Goal: Task Accomplishment & Management: Manage account settings

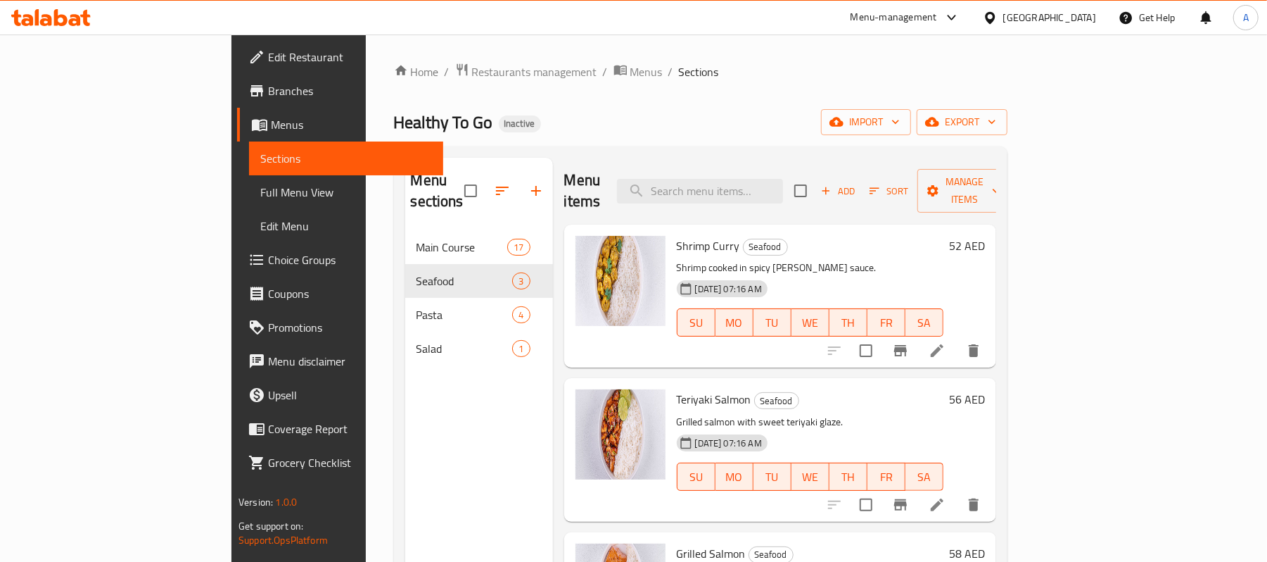
click at [1035, 20] on div "United Arab Emirates" at bounding box center [1050, 17] width 93 height 15
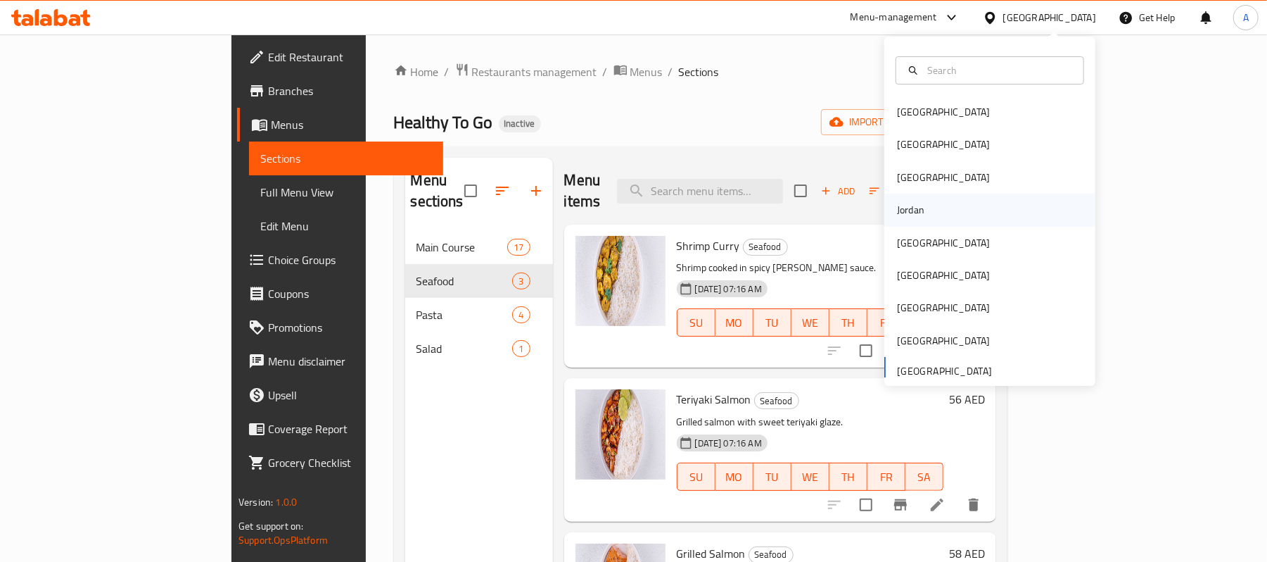
click at [901, 202] on div "Jordan" at bounding box center [910, 209] width 27 height 15
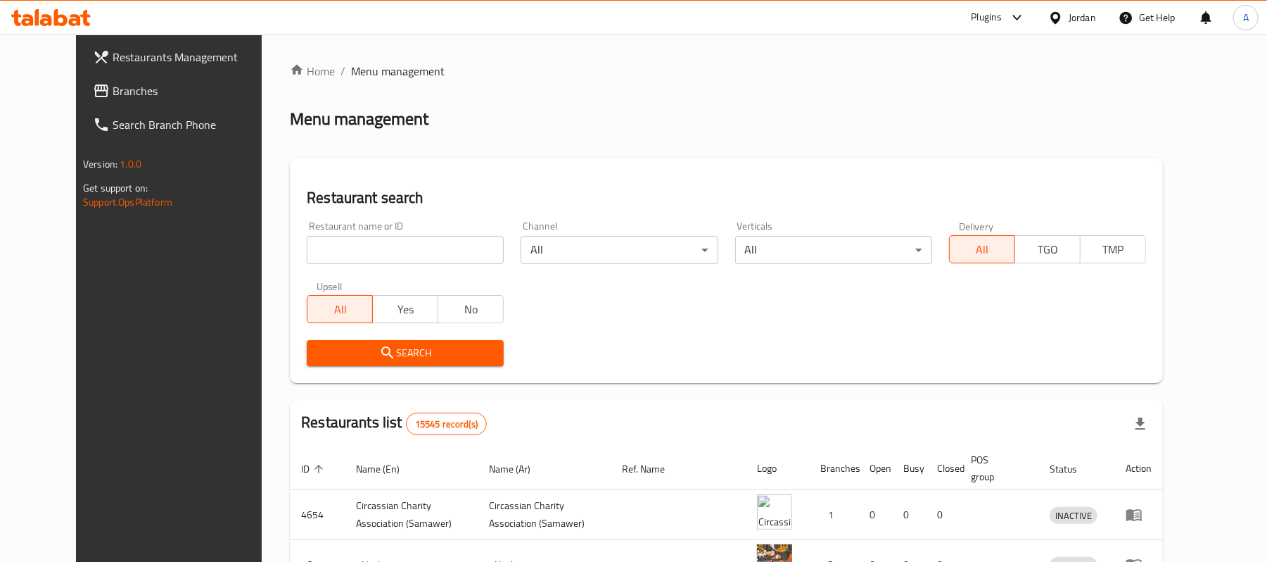
click at [113, 94] on span "Branches" at bounding box center [195, 90] width 164 height 17
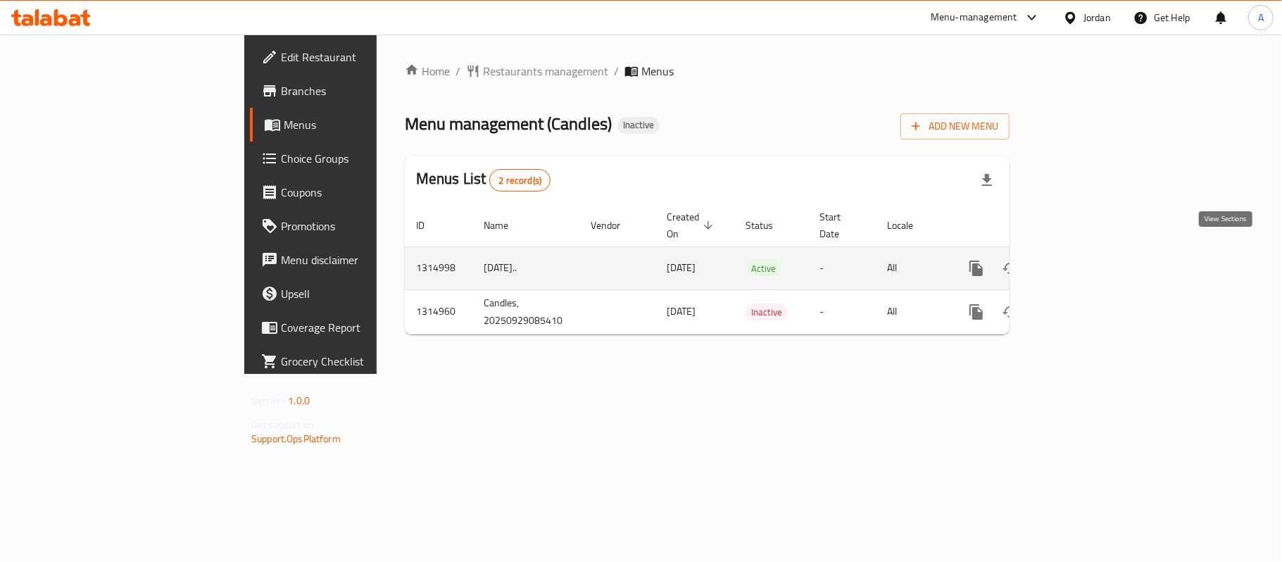
click at [1086, 260] on icon "enhanced table" at bounding box center [1077, 268] width 17 height 17
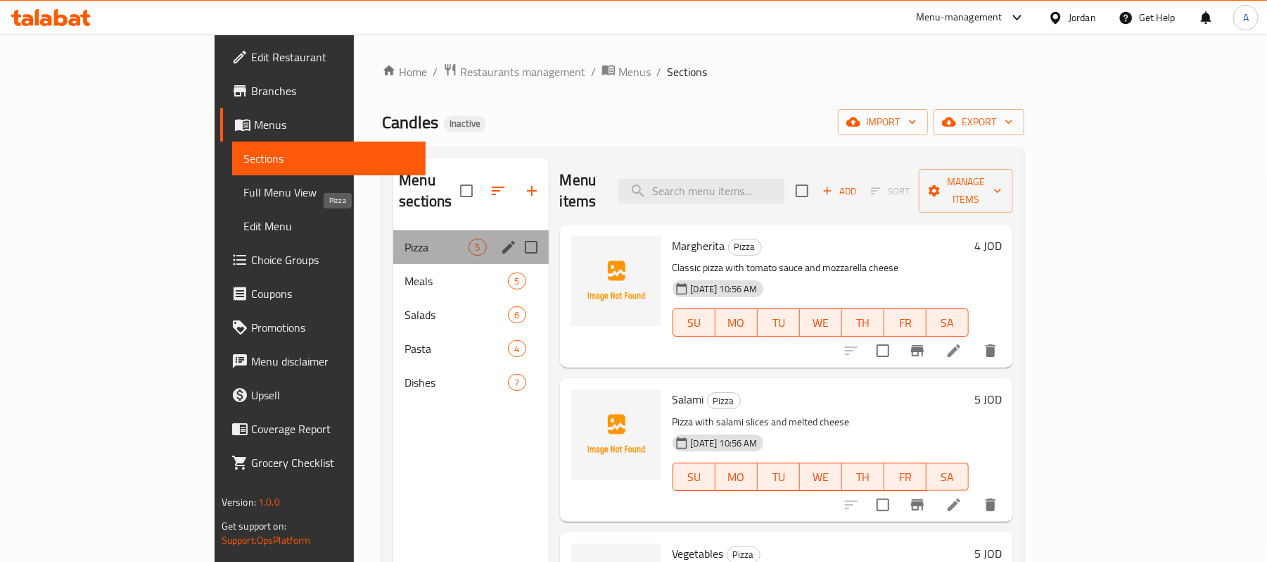
click at [405, 239] on span "Pizza" at bounding box center [437, 247] width 64 height 17
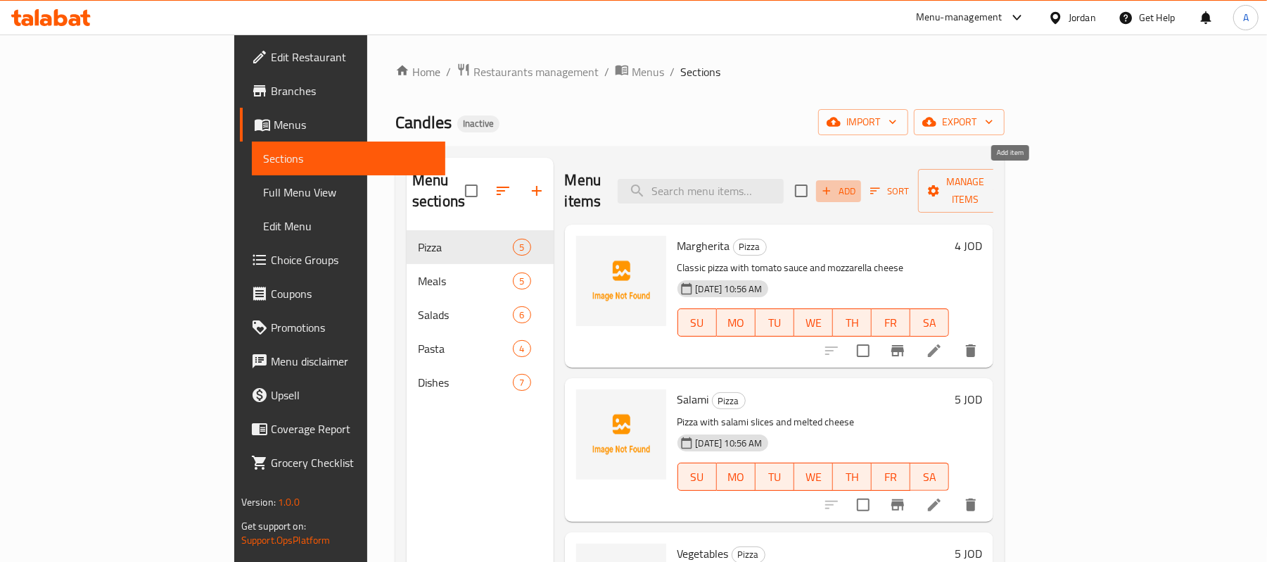
click at [858, 183] on span "Add" at bounding box center [839, 191] width 38 height 16
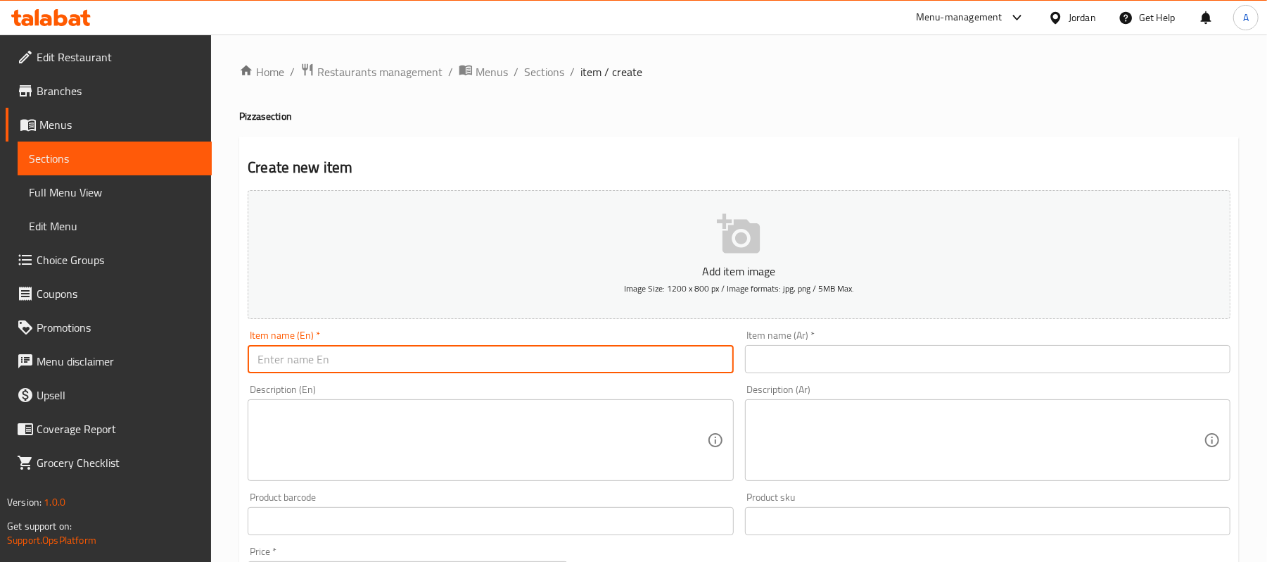
click at [423, 353] on input "text" at bounding box center [491, 359] width 486 height 28
click at [330, 350] on input "BBQ Chicken italian pizza" at bounding box center [491, 359] width 486 height 28
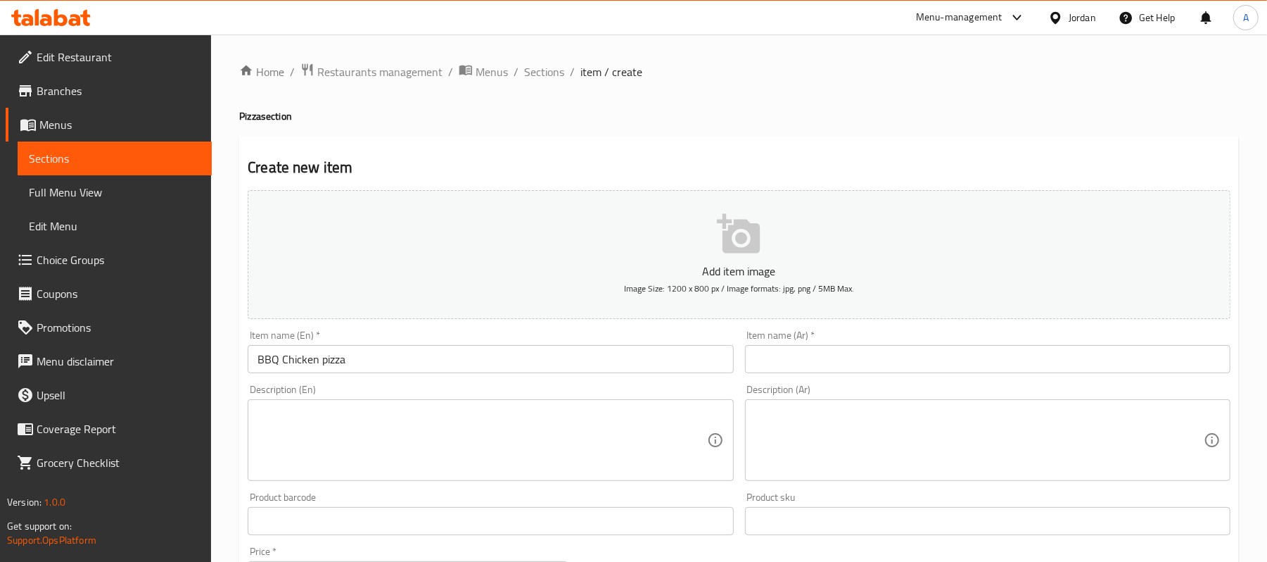
click at [569, 137] on div "Create new item Add item image Image Size: 1200 x 800 px / Image formats: jpg, …" at bounding box center [739, 546] width 1000 height 819
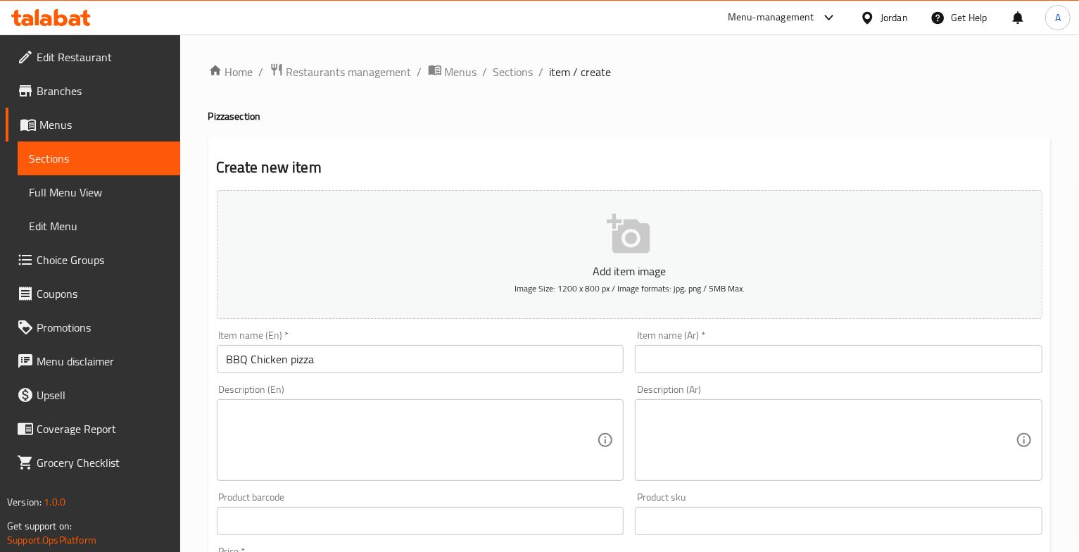
click at [268, 362] on input "BBQ Chicken pizza" at bounding box center [420, 359] width 407 height 28
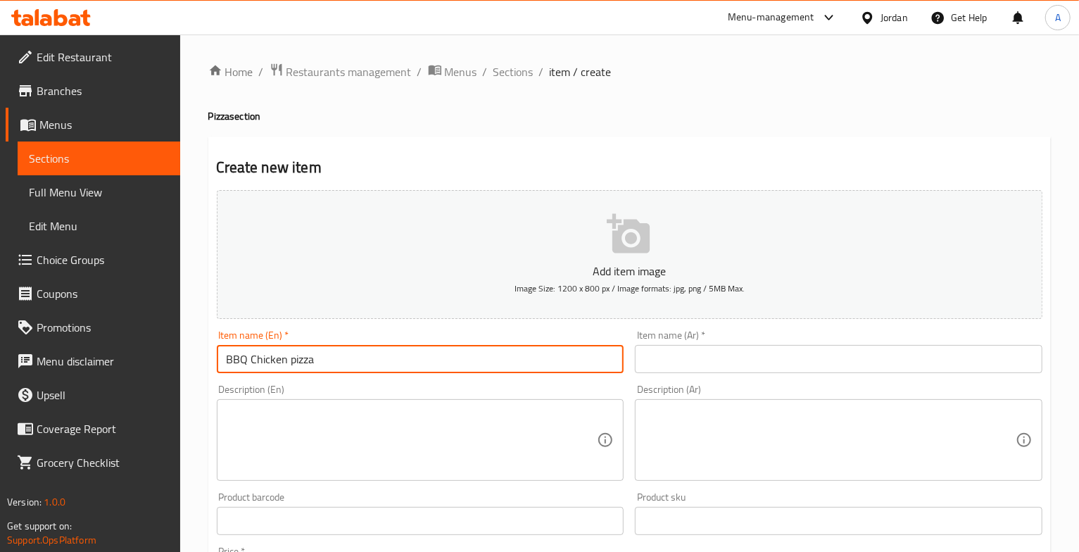
click at [268, 362] on input "BBQ Chicken pizza" at bounding box center [420, 359] width 407 height 28
type input "BBQ pizza"
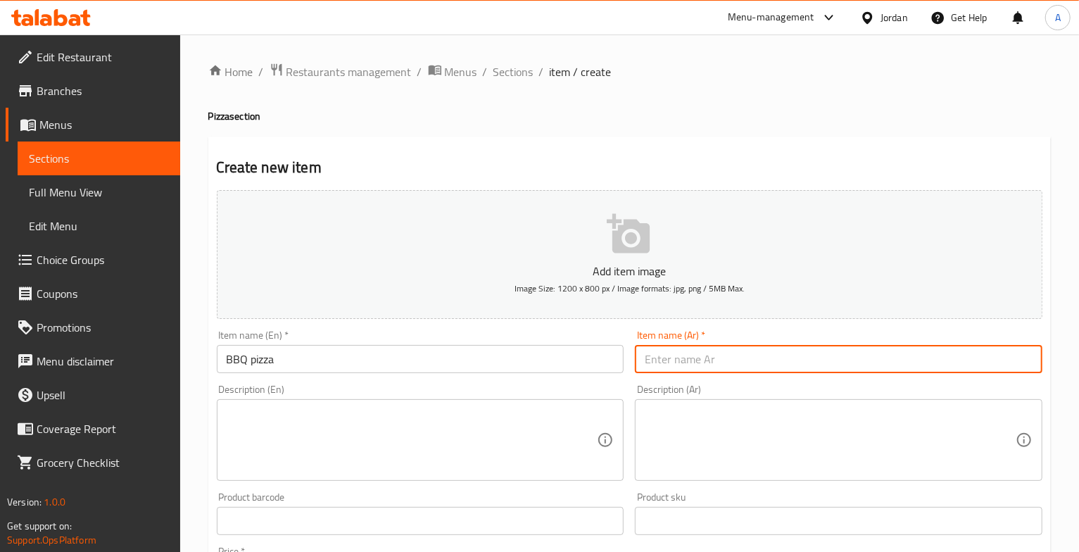
click at [676, 360] on input "text" at bounding box center [838, 359] width 407 height 28
type input "[PERSON_NAME]"
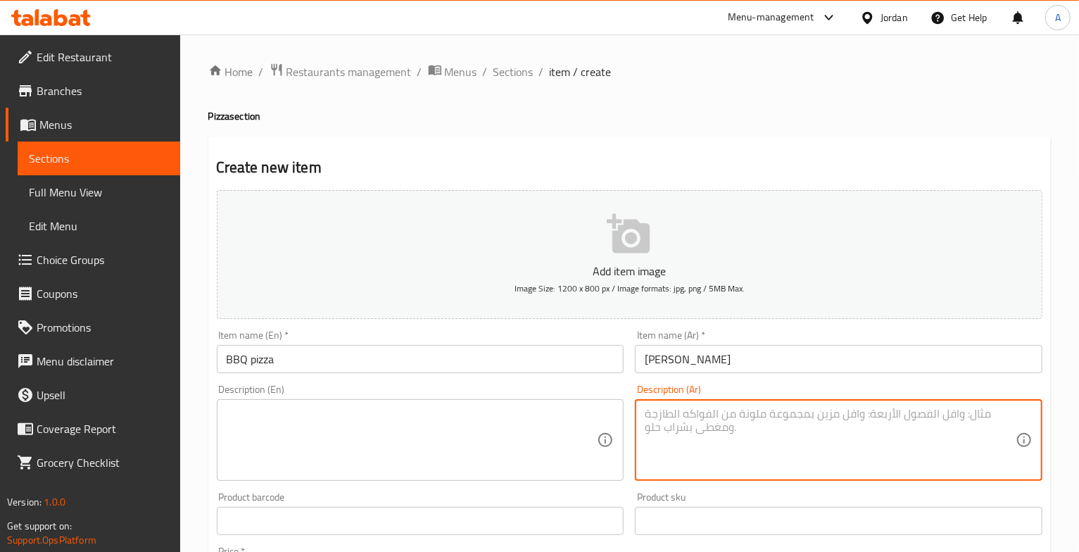
click at [669, 439] on textarea at bounding box center [830, 440] width 371 height 67
paste textarea "بيتزا بصلصة الباربكيو مع الدجاج أو اللحم"
type textarea "بيتزا بصلصة الباربكيو مع الدجاج أو اللحم"
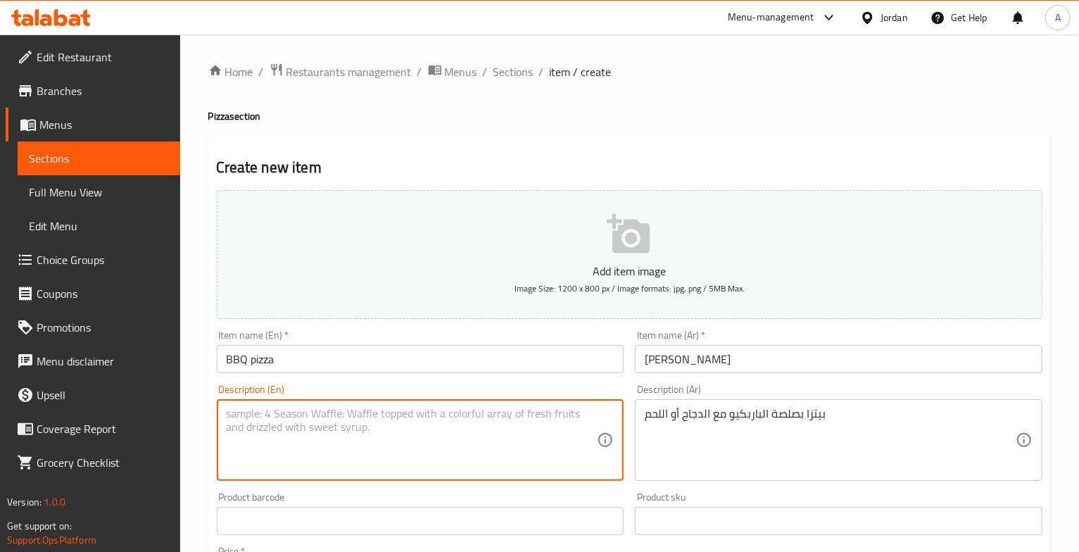
click at [439, 446] on textarea at bounding box center [412, 440] width 371 height 67
paste textarea "BBQ pizza with chicken or meat"
click at [246, 415] on textarea "BBQ pizza with chicken or meat" at bounding box center [412, 440] width 371 height 67
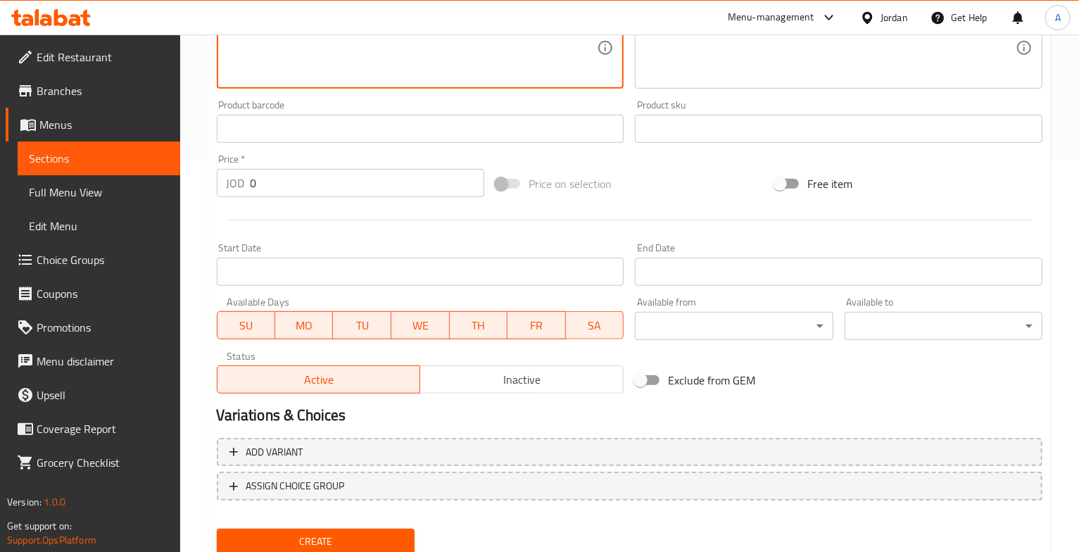
scroll to position [442, 0]
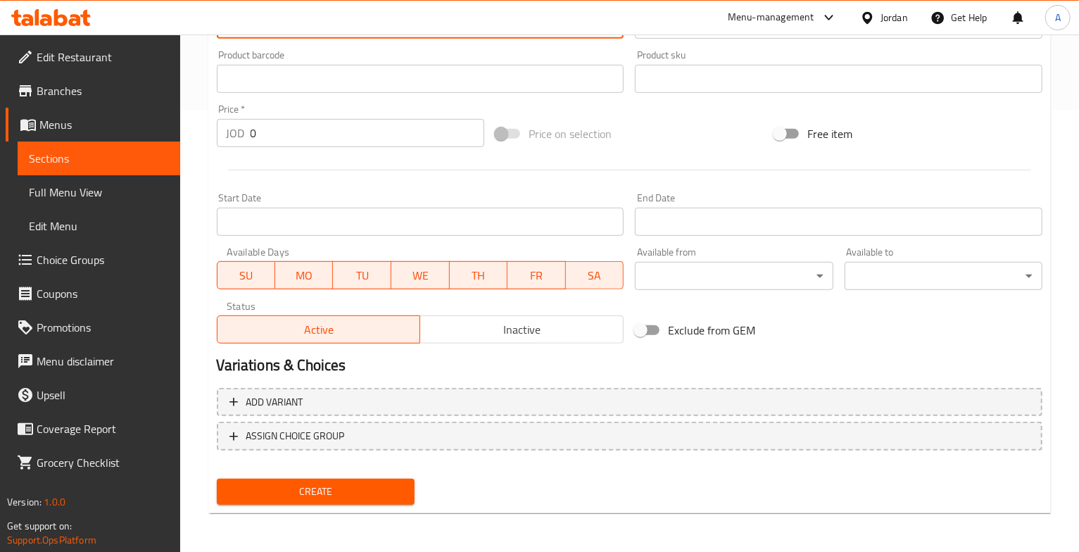
type textarea "BBQ sauce pizza with chicken or meat"
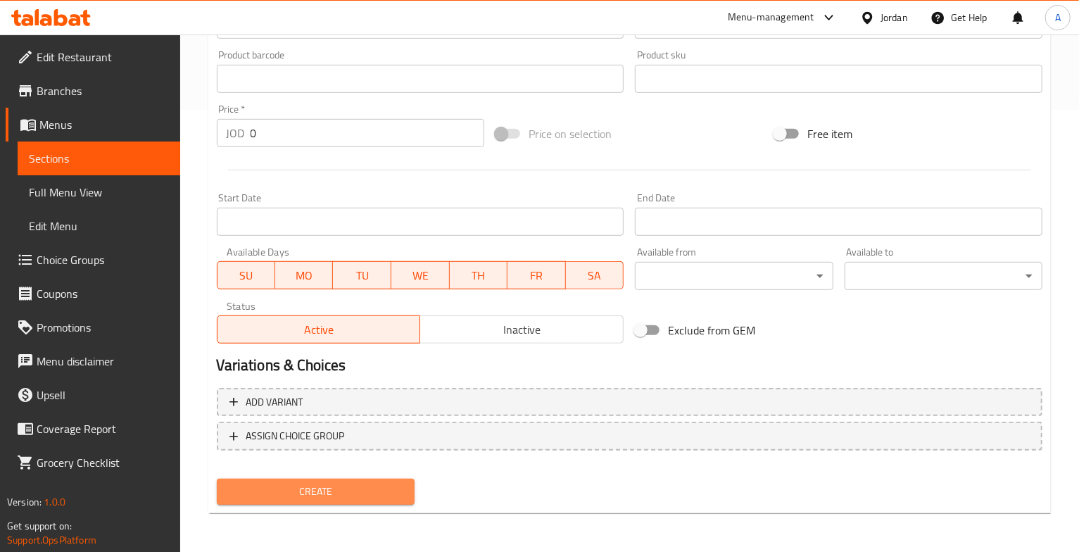
click at [338, 491] on span "Create" at bounding box center [315, 492] width 175 height 18
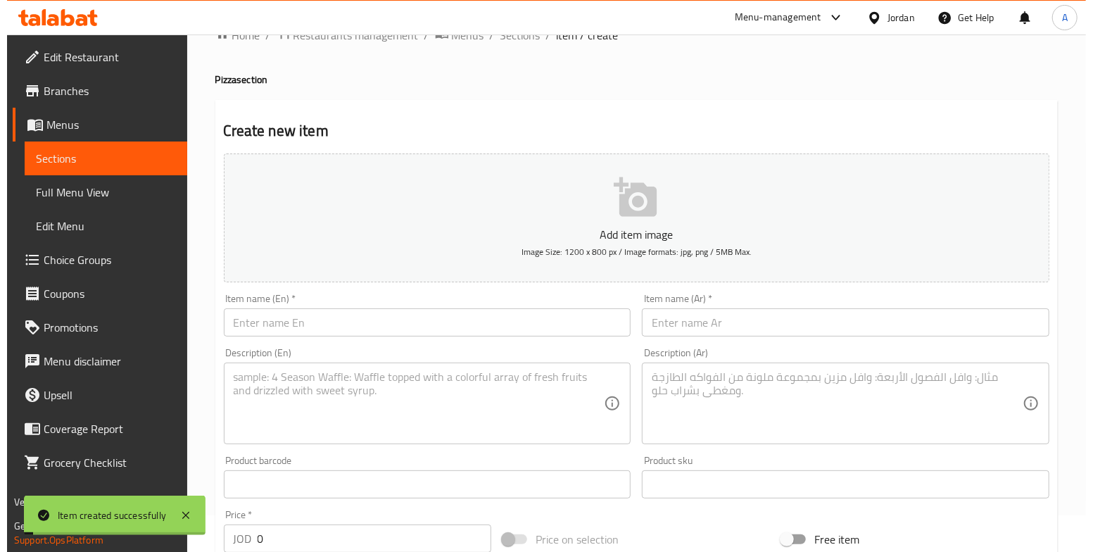
scroll to position [0, 0]
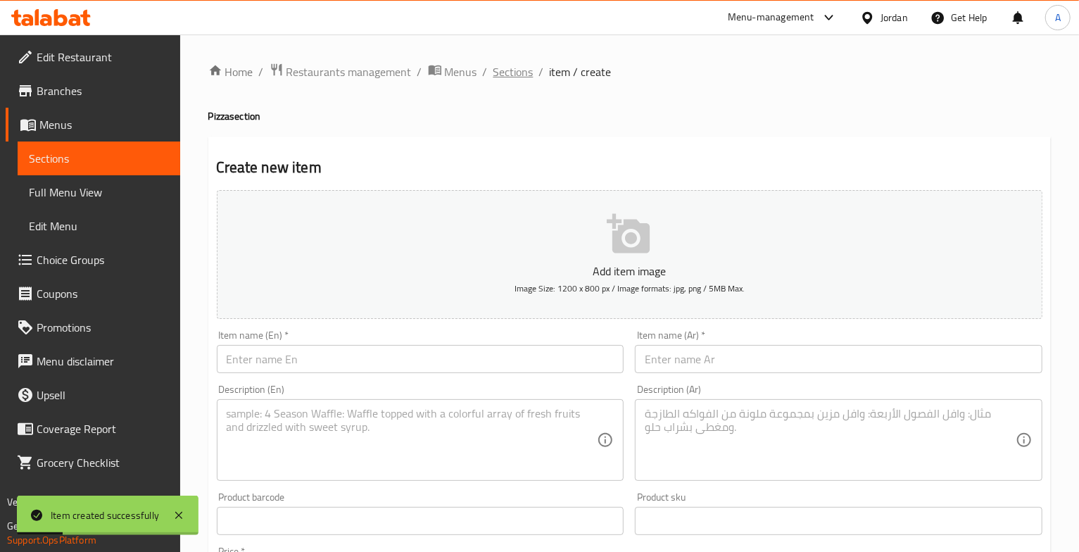
click at [515, 65] on span "Sections" at bounding box center [513, 71] width 40 height 17
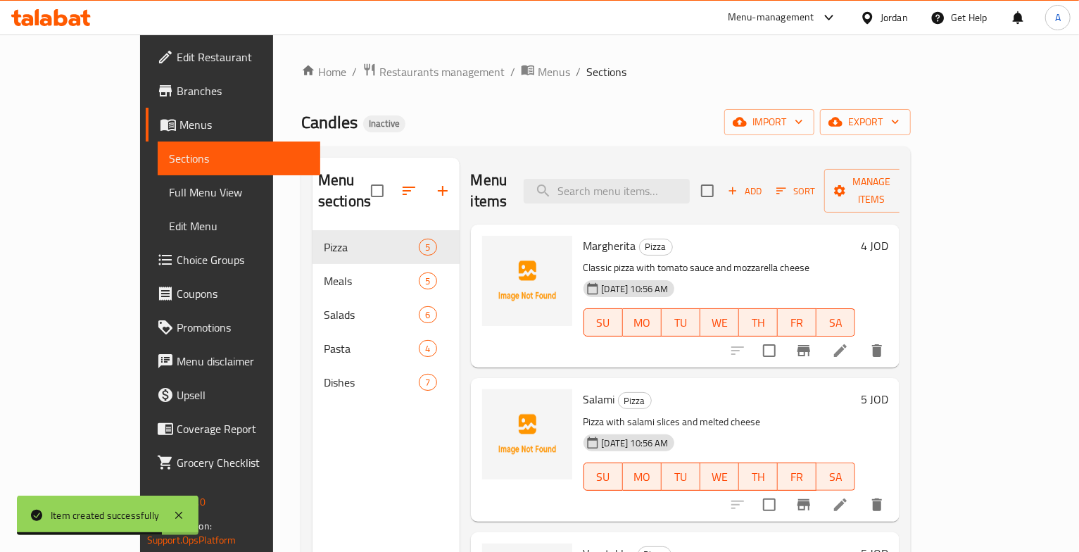
click at [597, 77] on ol "Home / Restaurants management / Menus / Sections" at bounding box center [605, 72] width 609 height 18
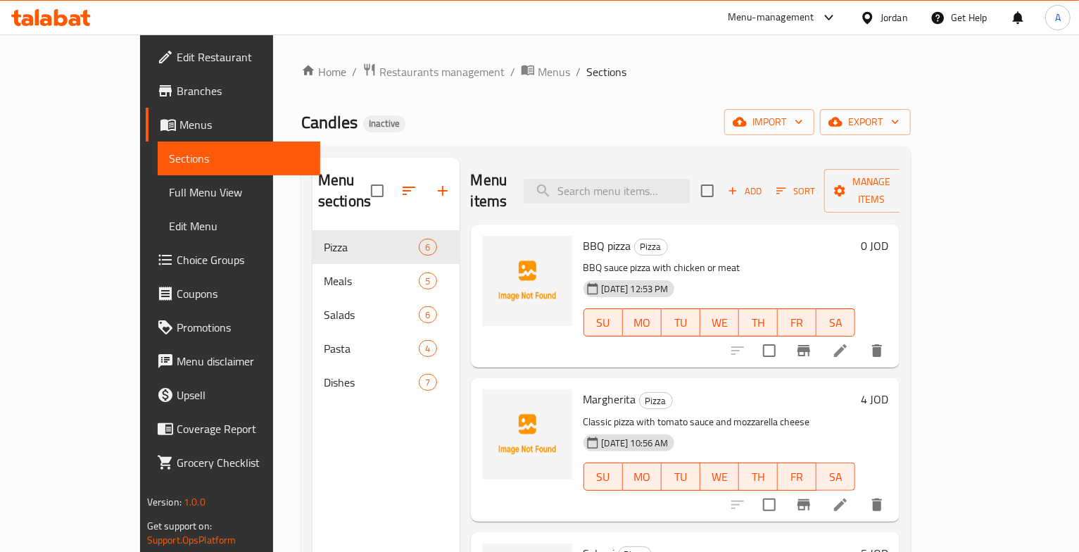
click at [716, 259] on p "BBQ sauce pizza with chicken or meat" at bounding box center [719, 268] width 272 height 18
click at [847, 344] on icon at bounding box center [840, 350] width 13 height 13
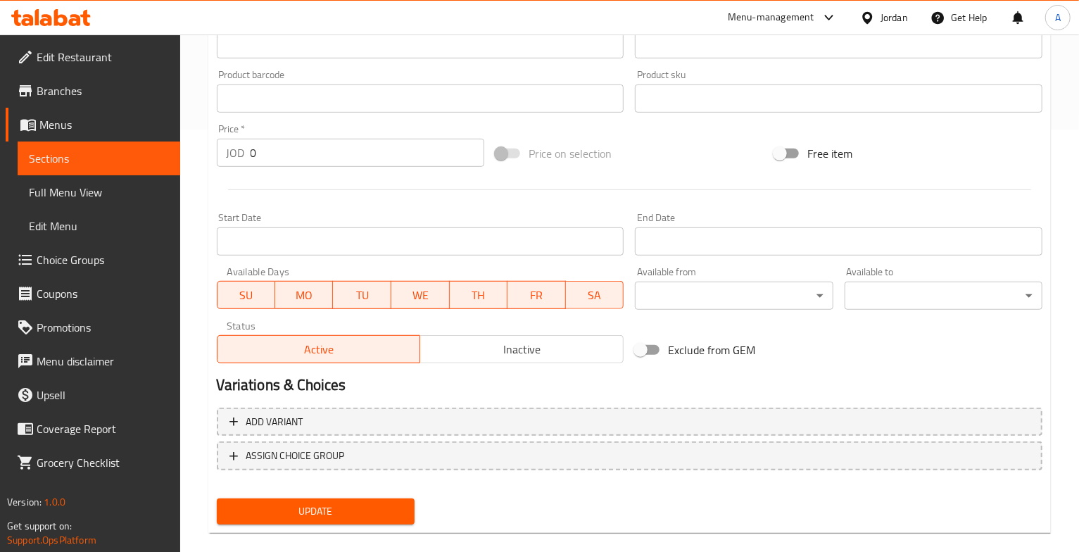
scroll to position [442, 0]
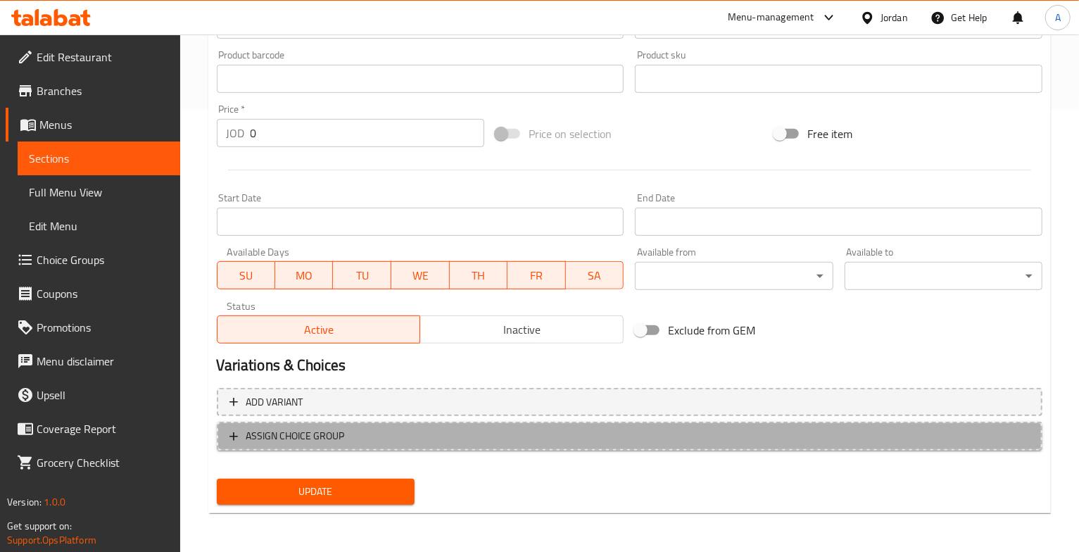
click at [276, 436] on span "ASSIGN CHOICE GROUP" at bounding box center [295, 436] width 99 height 18
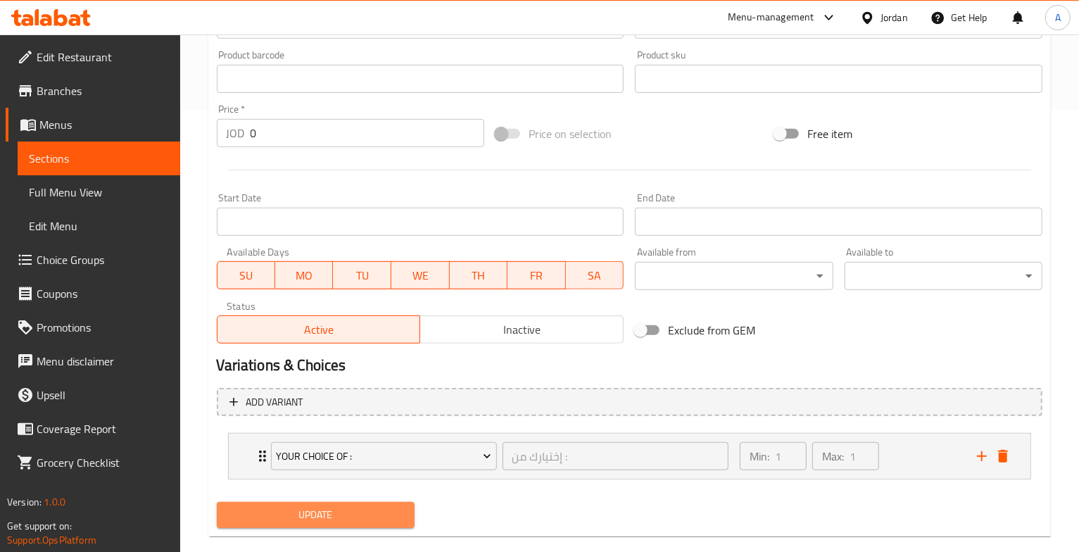
click at [341, 510] on span "Update" at bounding box center [315, 515] width 175 height 18
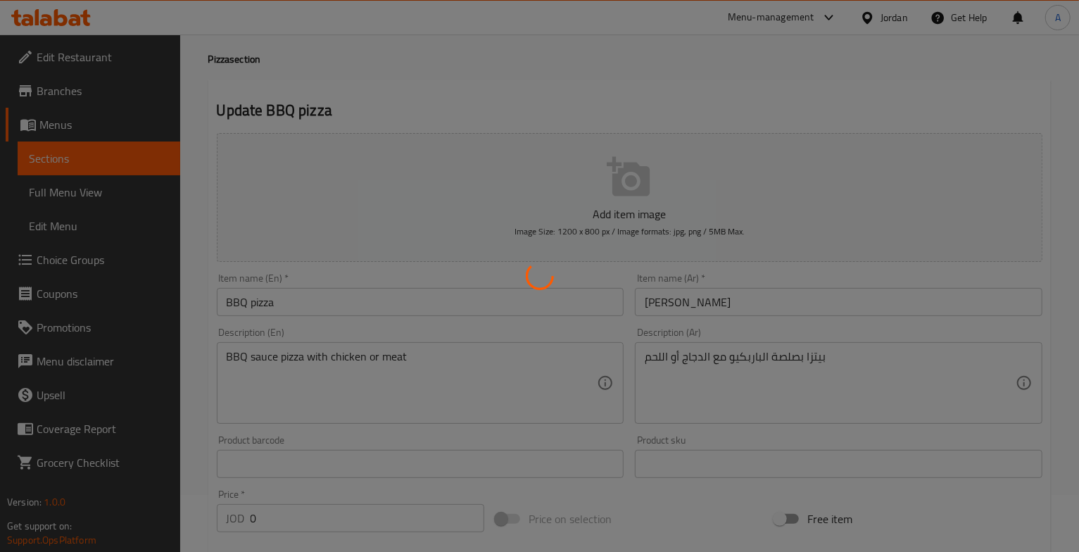
scroll to position [0, 0]
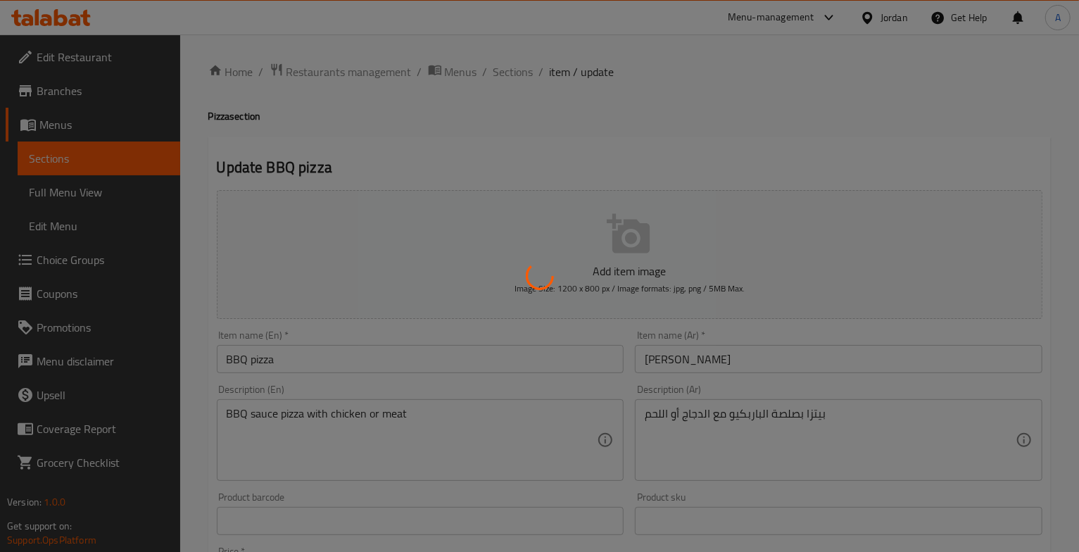
click at [508, 70] on div at bounding box center [539, 276] width 1079 height 552
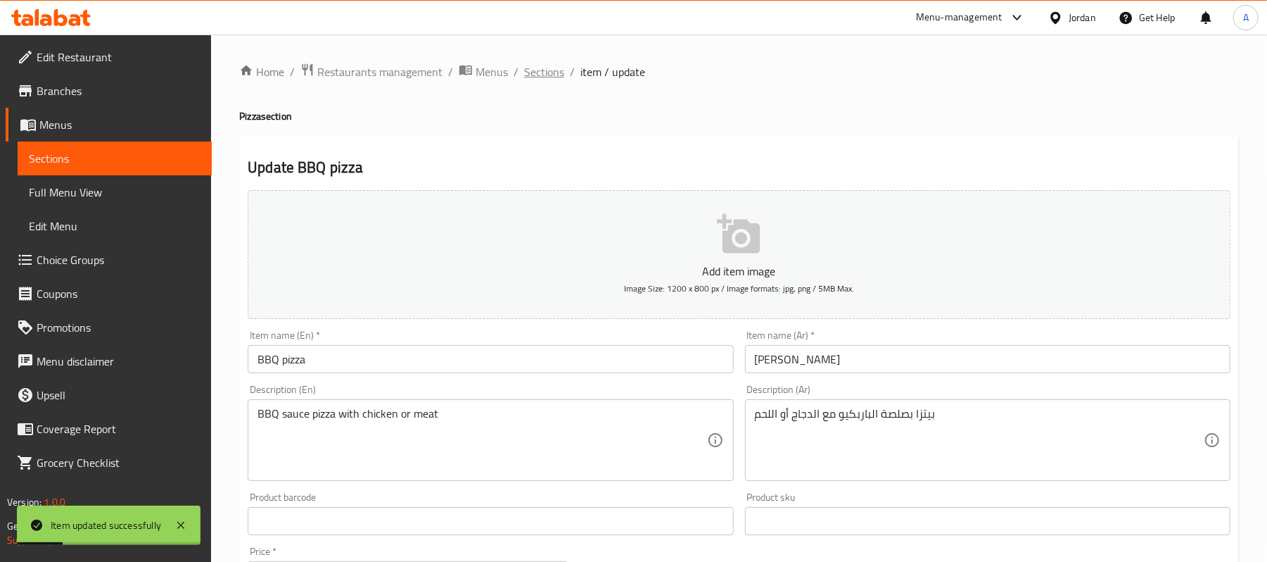
click at [550, 76] on span "Sections" at bounding box center [544, 71] width 40 height 17
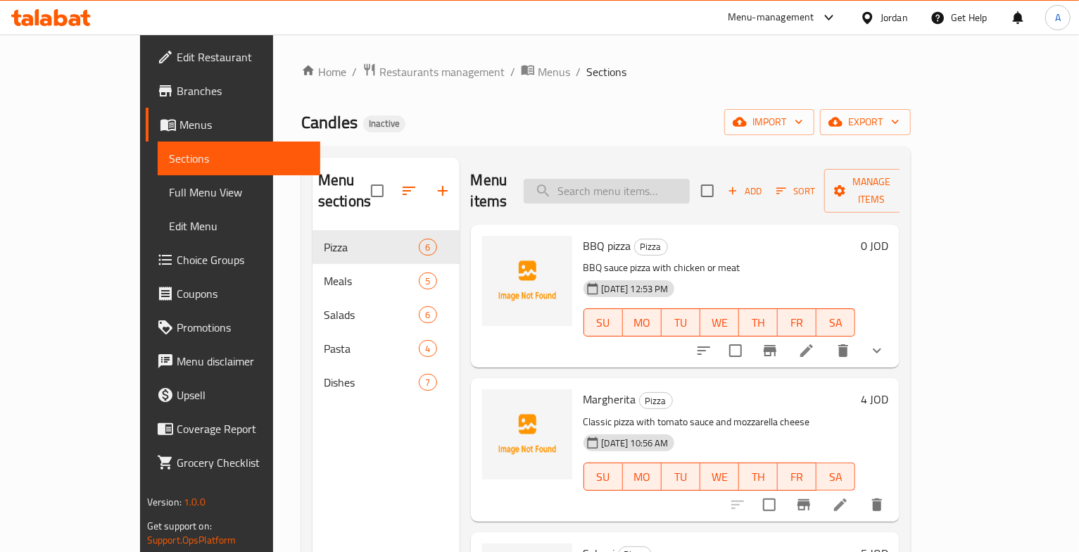
click at [622, 186] on input "search" at bounding box center [607, 191] width 166 height 25
click at [815, 342] on icon at bounding box center [806, 350] width 17 height 17
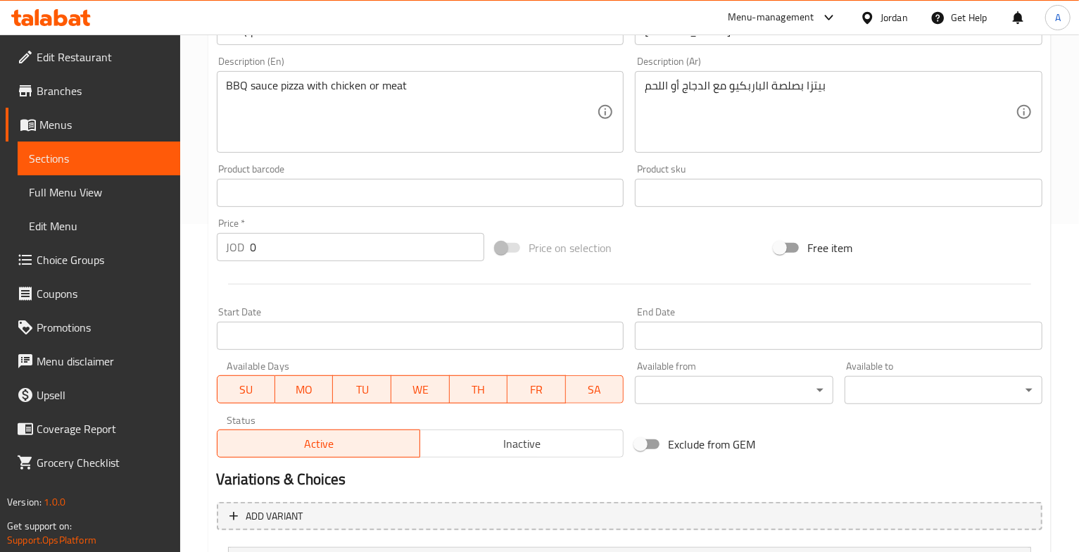
scroll to position [467, 0]
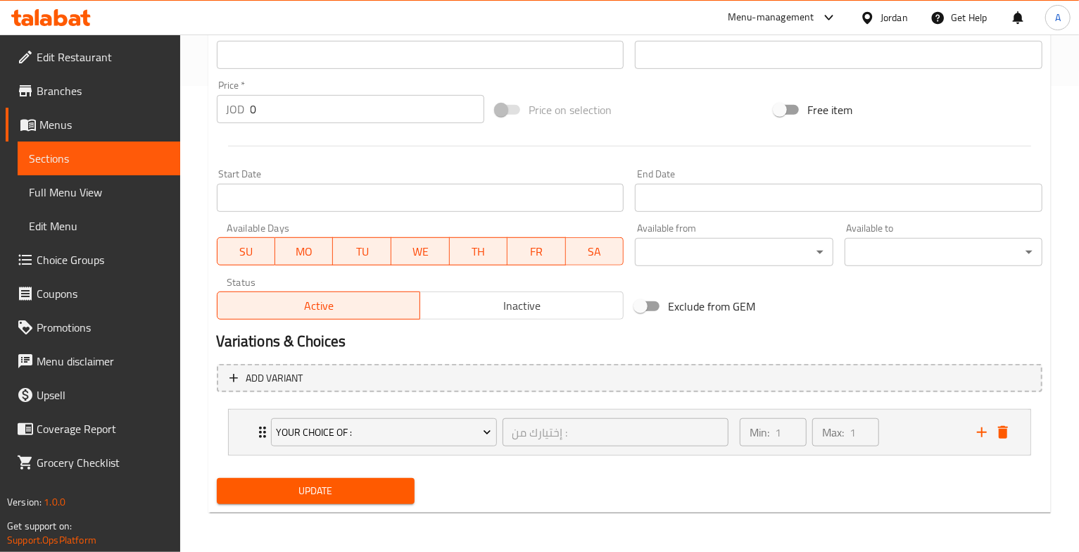
click at [343, 488] on span "Update" at bounding box center [315, 491] width 175 height 18
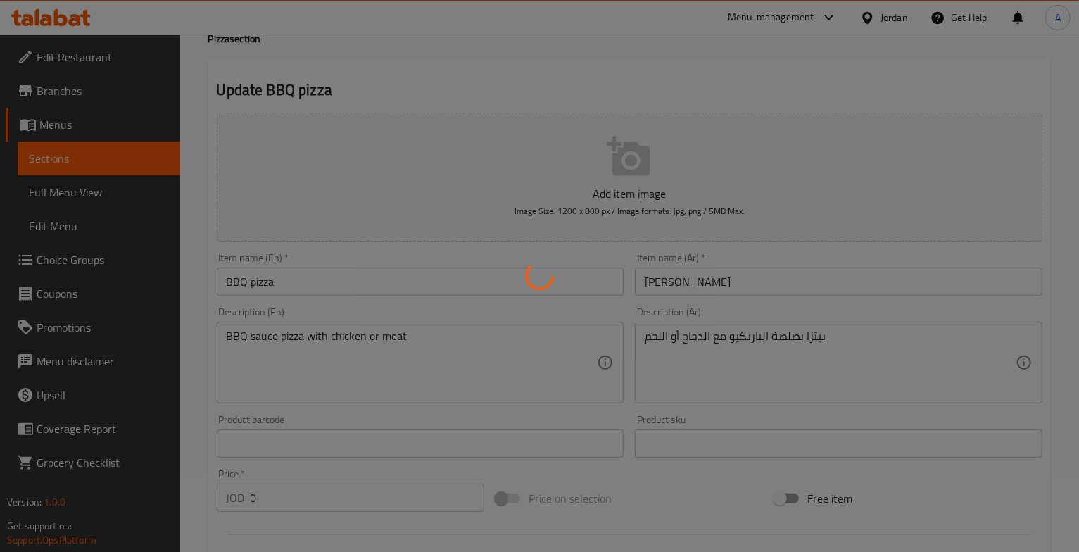
scroll to position [0, 0]
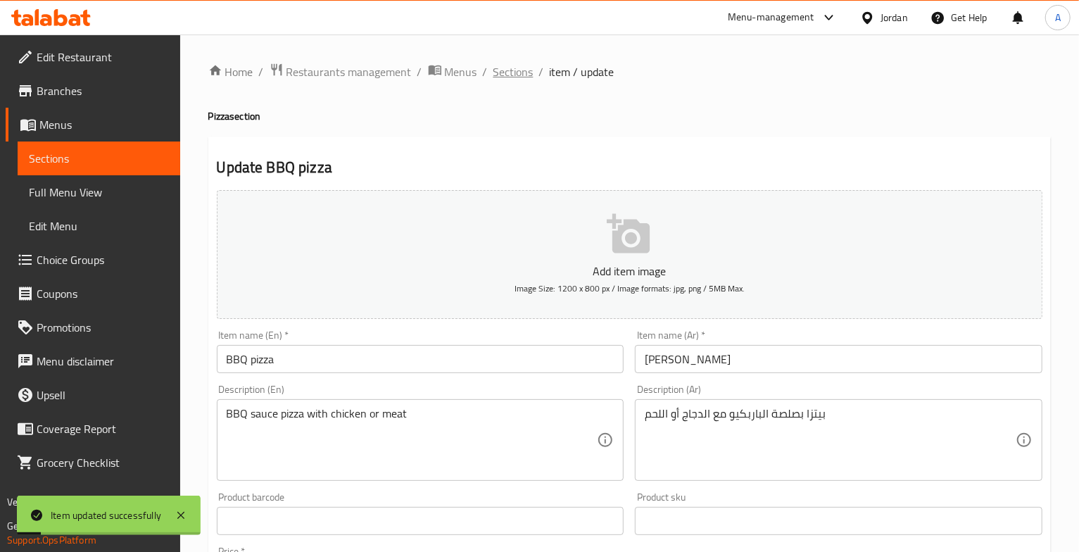
click at [495, 68] on span "Sections" at bounding box center [513, 71] width 40 height 17
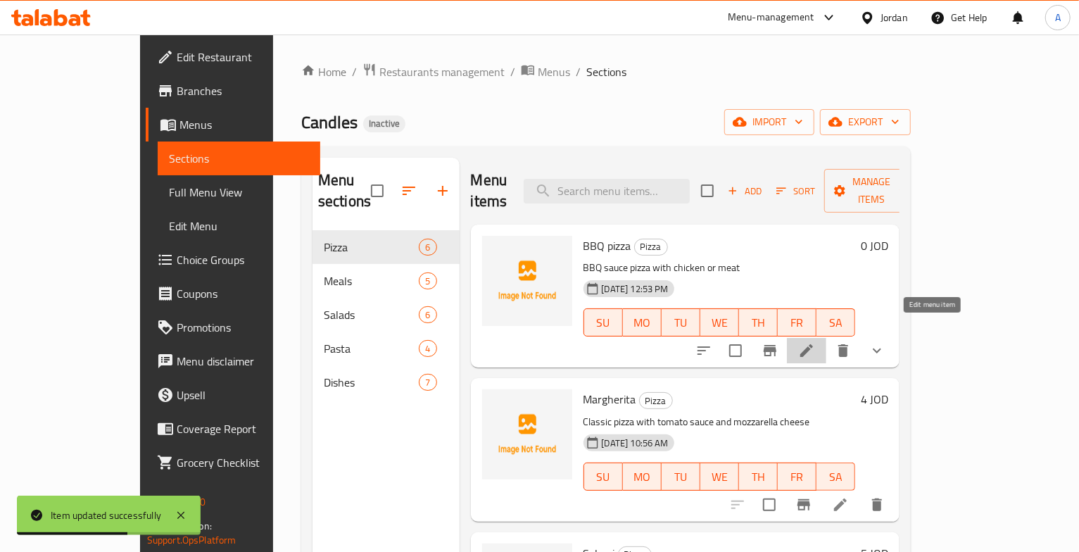
click at [813, 344] on icon at bounding box center [806, 350] width 13 height 13
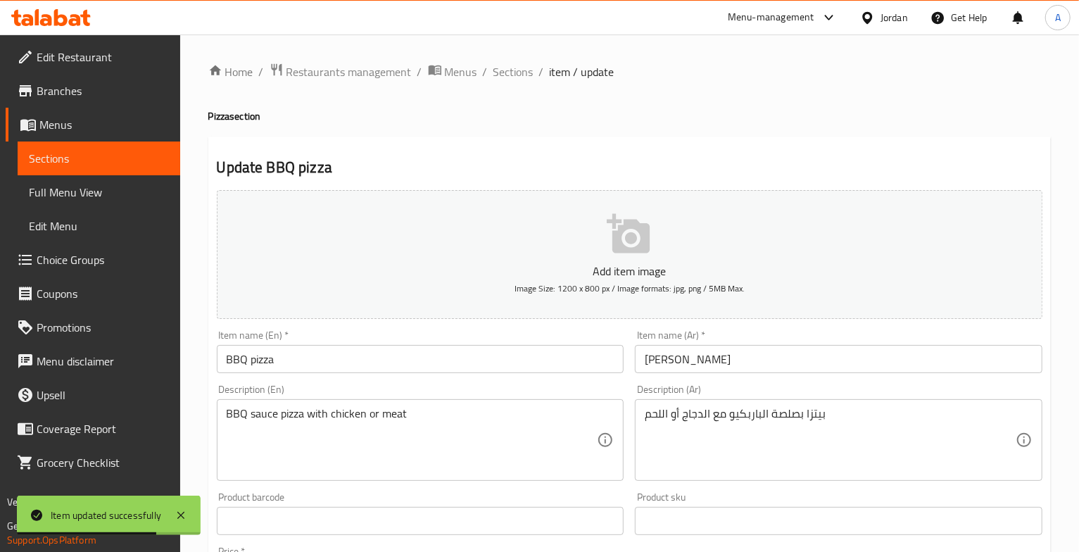
scroll to position [262, 0]
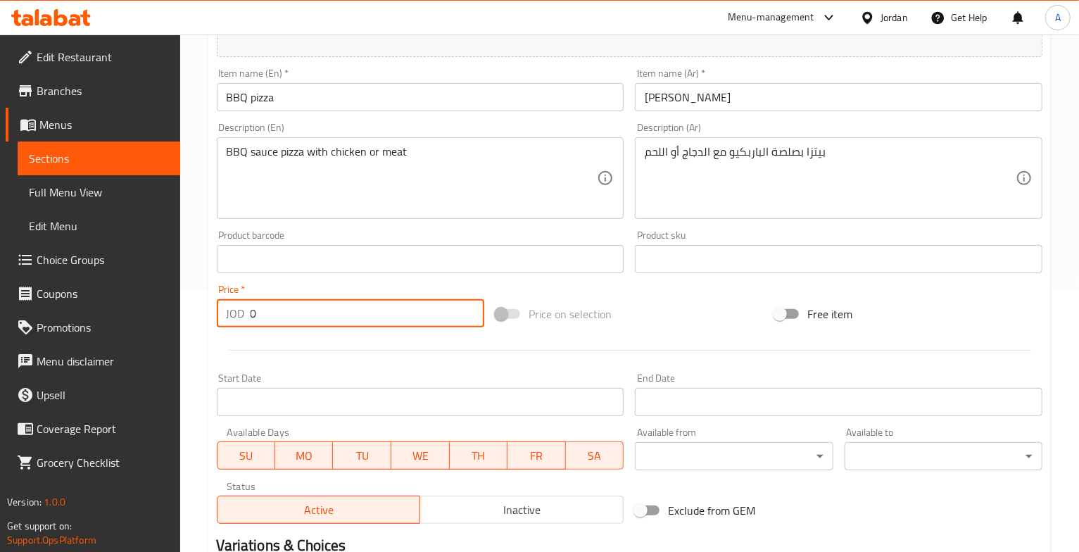
drag, startPoint x: 257, startPoint y: 322, endPoint x: 246, endPoint y: 318, distance: 11.8
click at [246, 318] on div "JOD 0 Price *" at bounding box center [350, 313] width 267 height 28
type input "6"
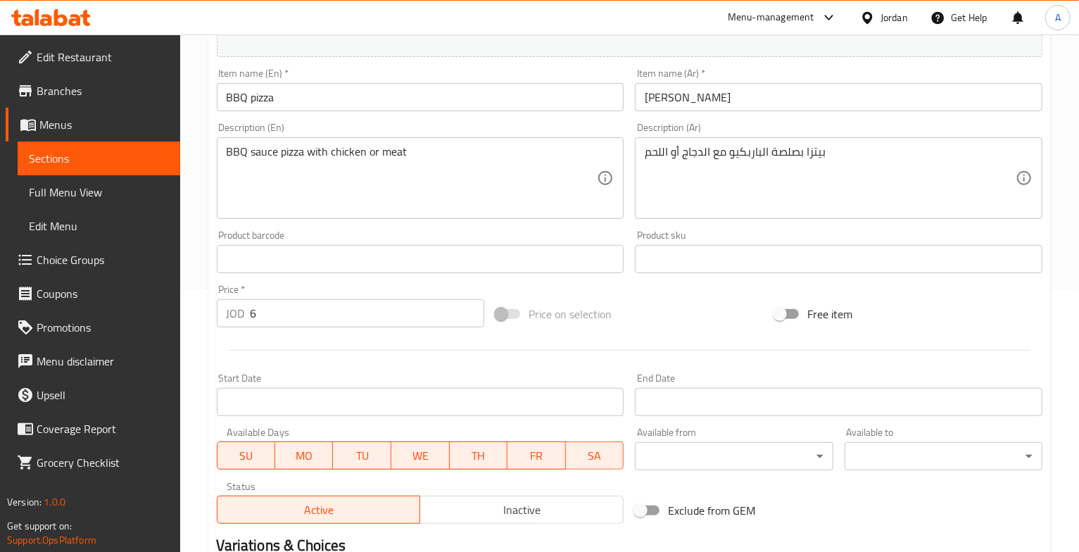
click at [289, 347] on div at bounding box center [629, 350] width 837 height 34
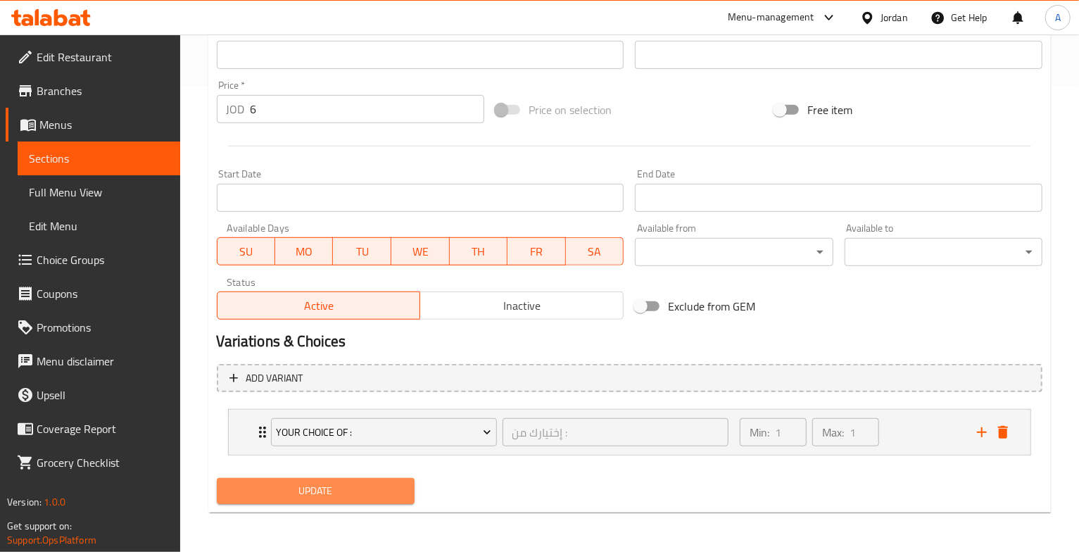
click at [320, 488] on span "Update" at bounding box center [315, 491] width 175 height 18
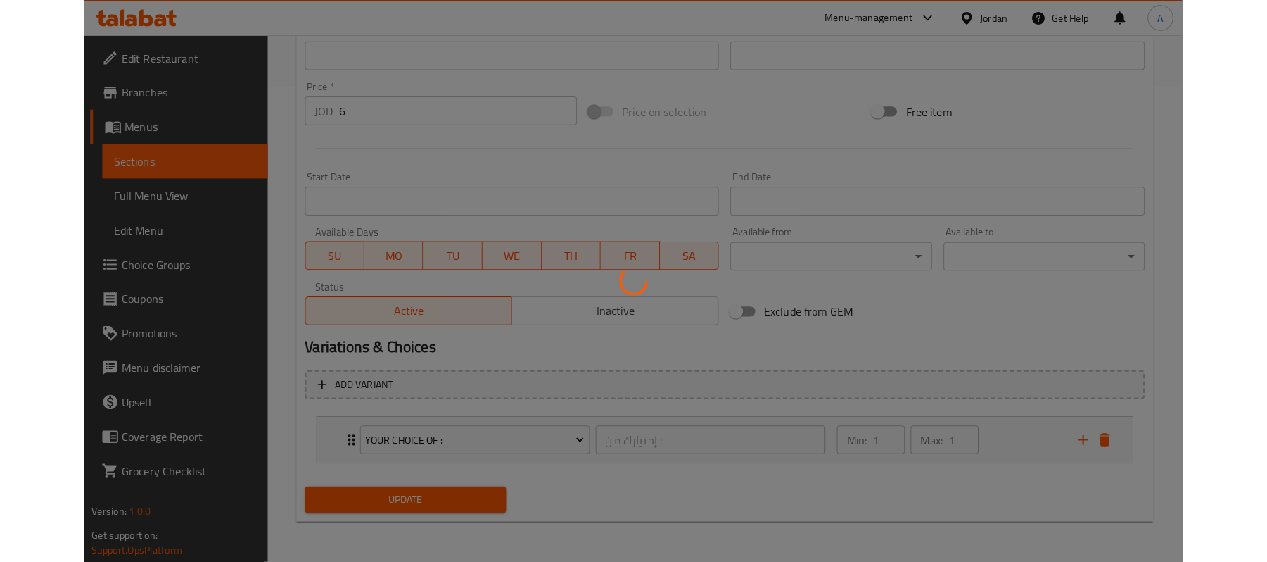
scroll to position [0, 0]
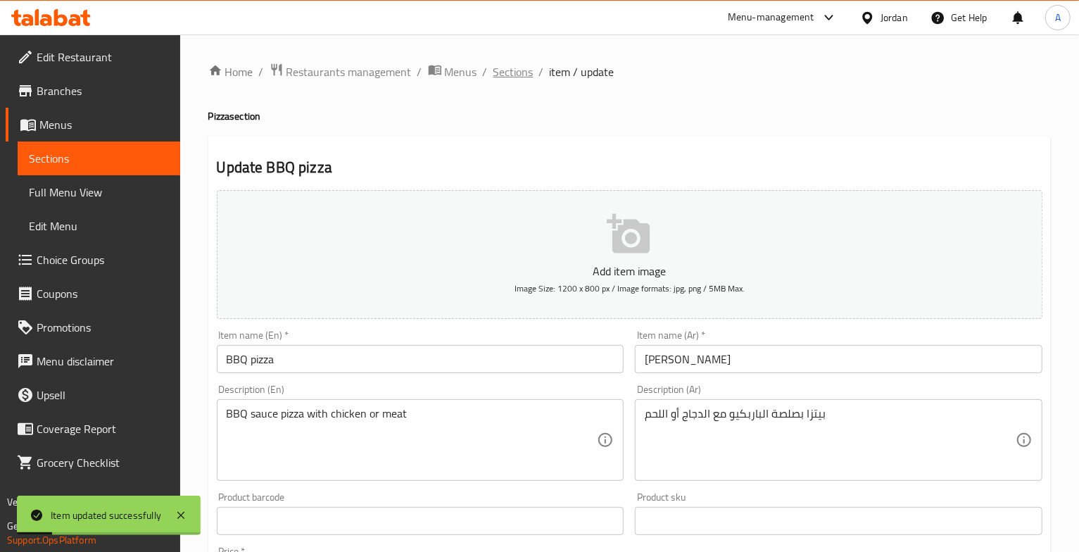
click at [515, 72] on span "Sections" at bounding box center [513, 71] width 40 height 17
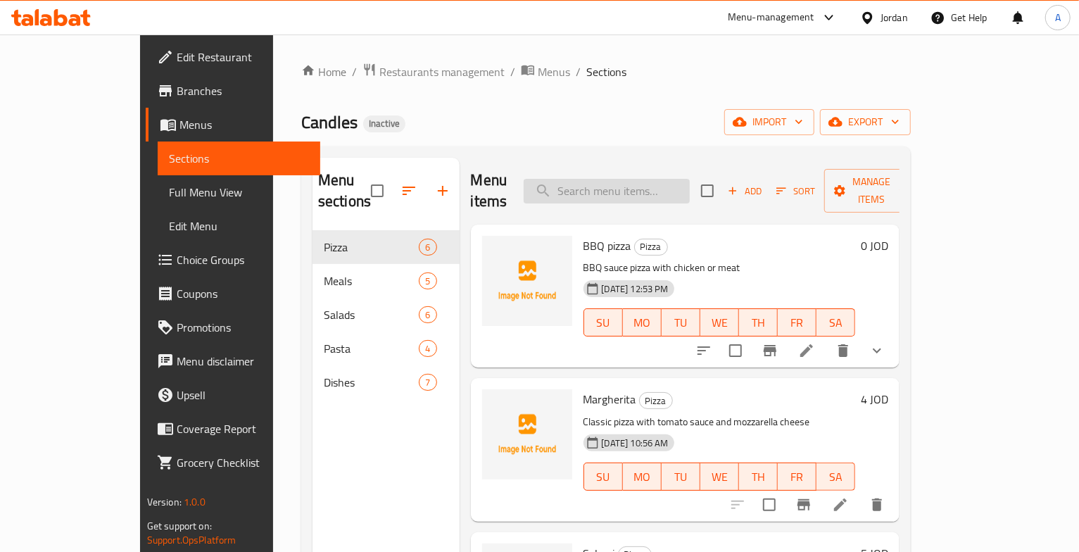
click at [656, 183] on input "search" at bounding box center [607, 191] width 166 height 25
paste input "Zinger"
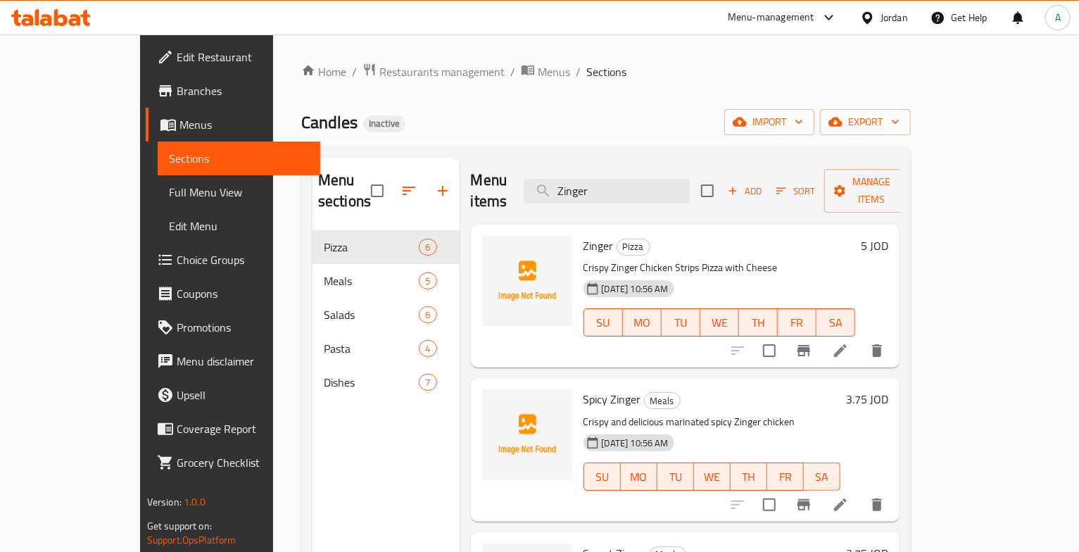
type input "Zinger"
click at [847, 344] on icon at bounding box center [840, 350] width 13 height 13
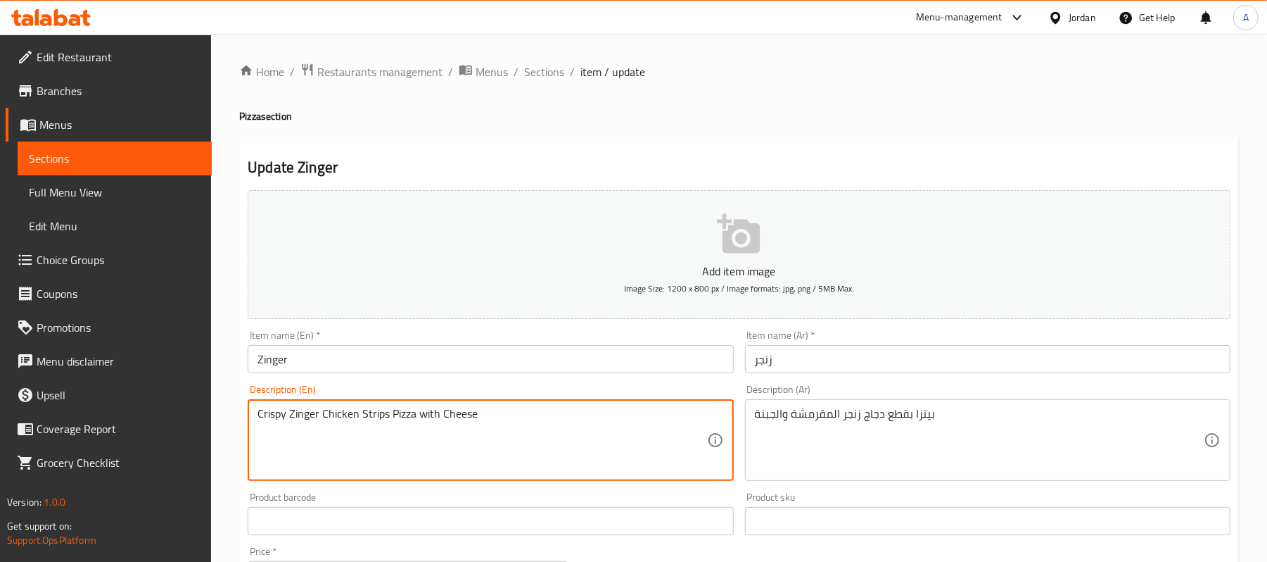
click at [373, 415] on textarea "Crispy Zinger Chicken Strips Pizza with Cheese" at bounding box center [482, 440] width 449 height 67
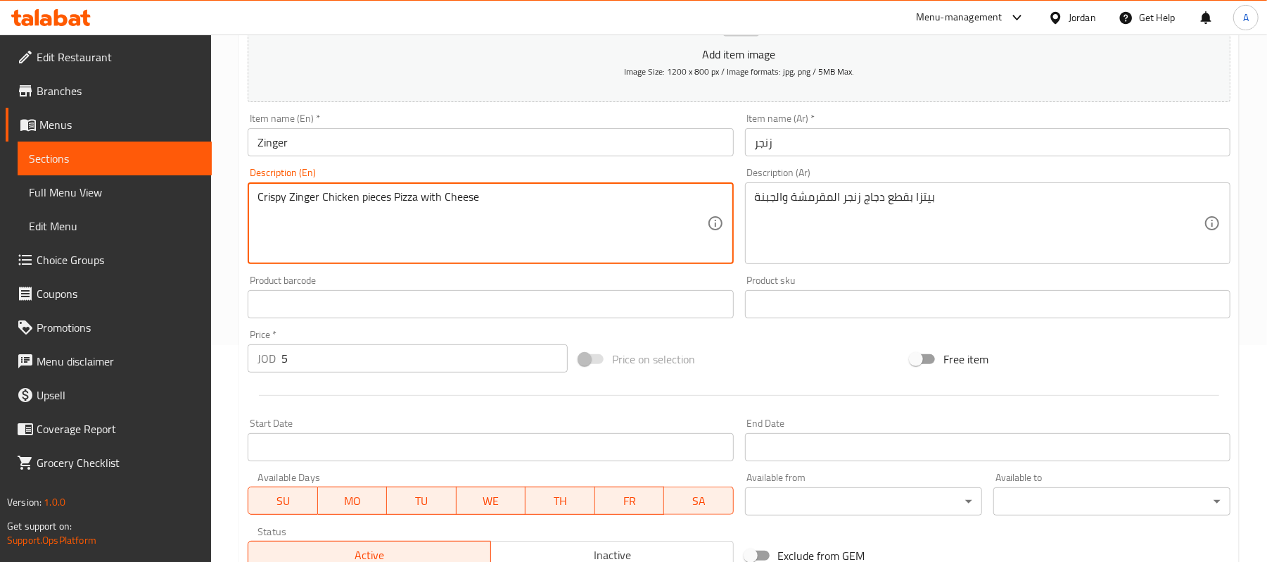
scroll to position [431, 0]
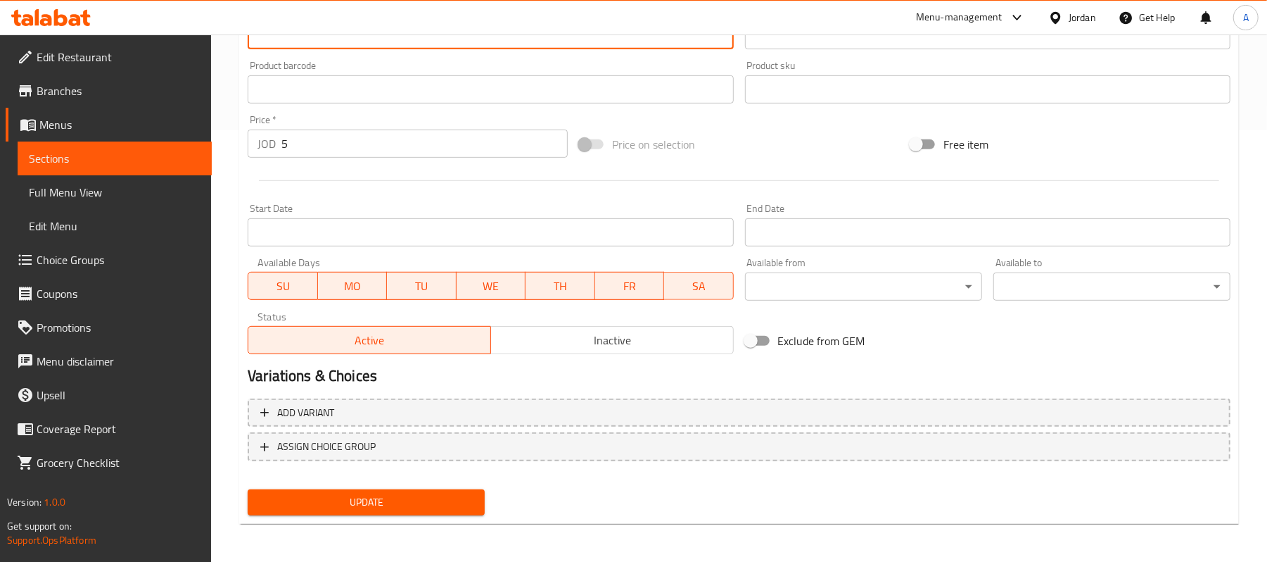
type textarea "Crispy Zinger Chicken pieces Pizza with Cheese"
click at [395, 483] on div "Update" at bounding box center [366, 501] width 248 height 37
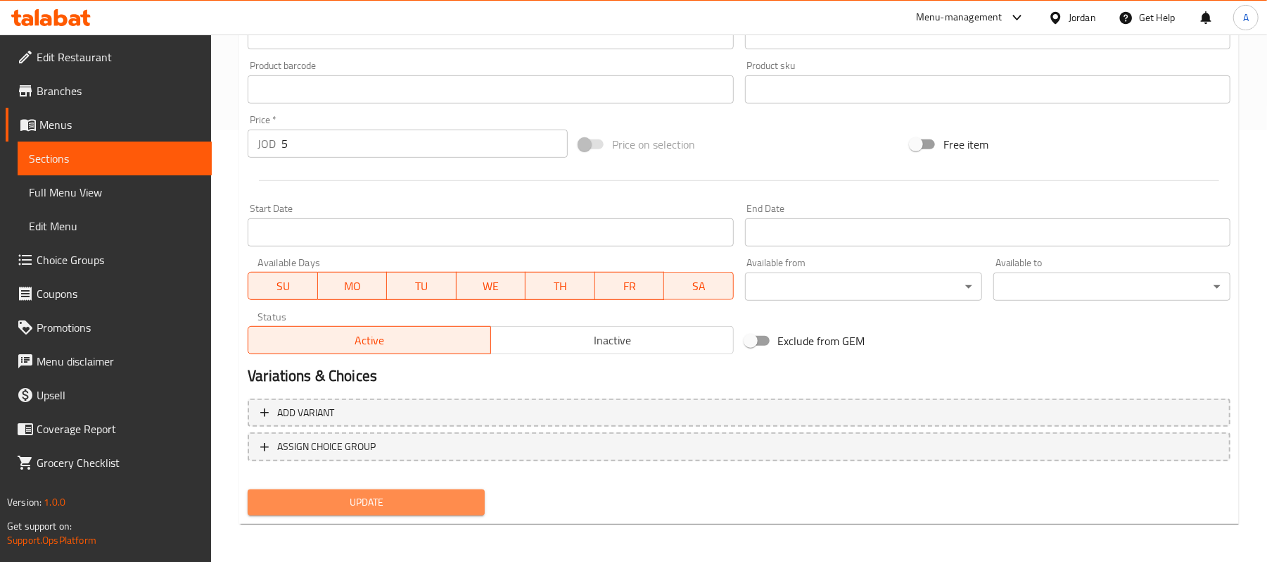
click at [395, 491] on button "Update" at bounding box center [366, 502] width 237 height 26
click at [423, 491] on button "Update" at bounding box center [366, 502] width 237 height 26
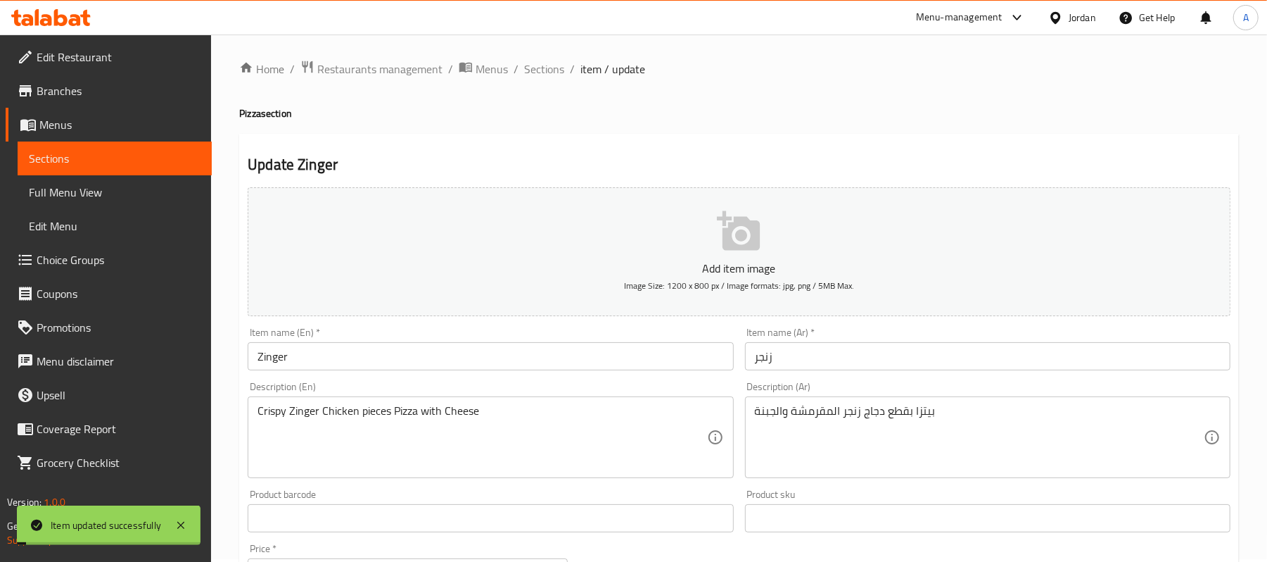
scroll to position [0, 0]
click at [558, 68] on span "Sections" at bounding box center [544, 71] width 40 height 17
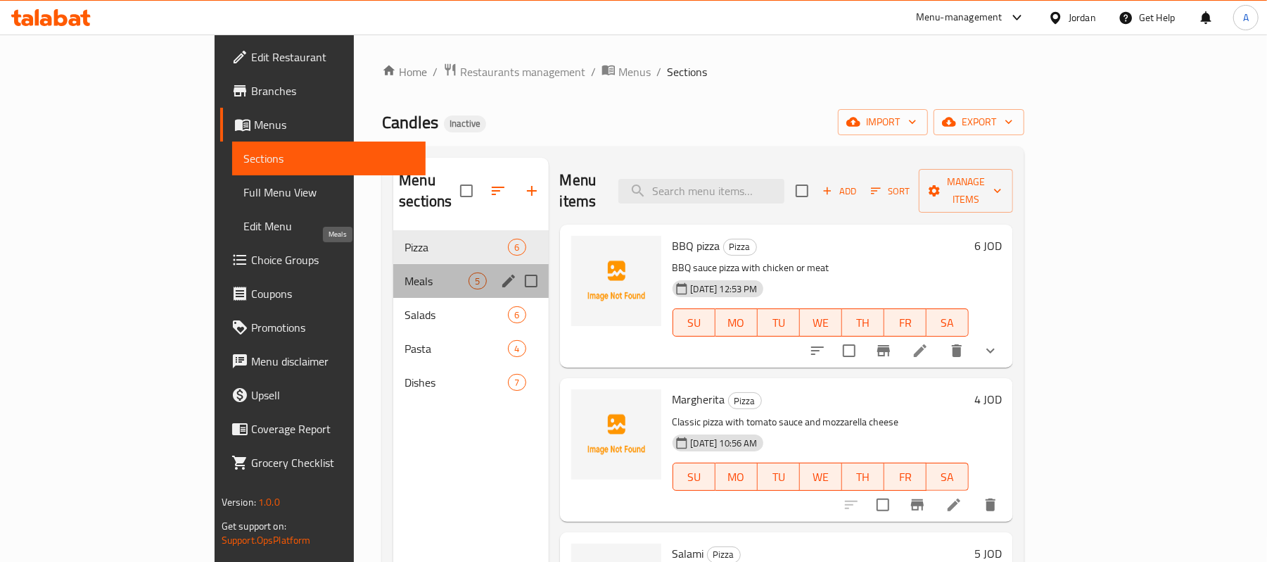
click at [405, 272] on span "Meals" at bounding box center [437, 280] width 64 height 17
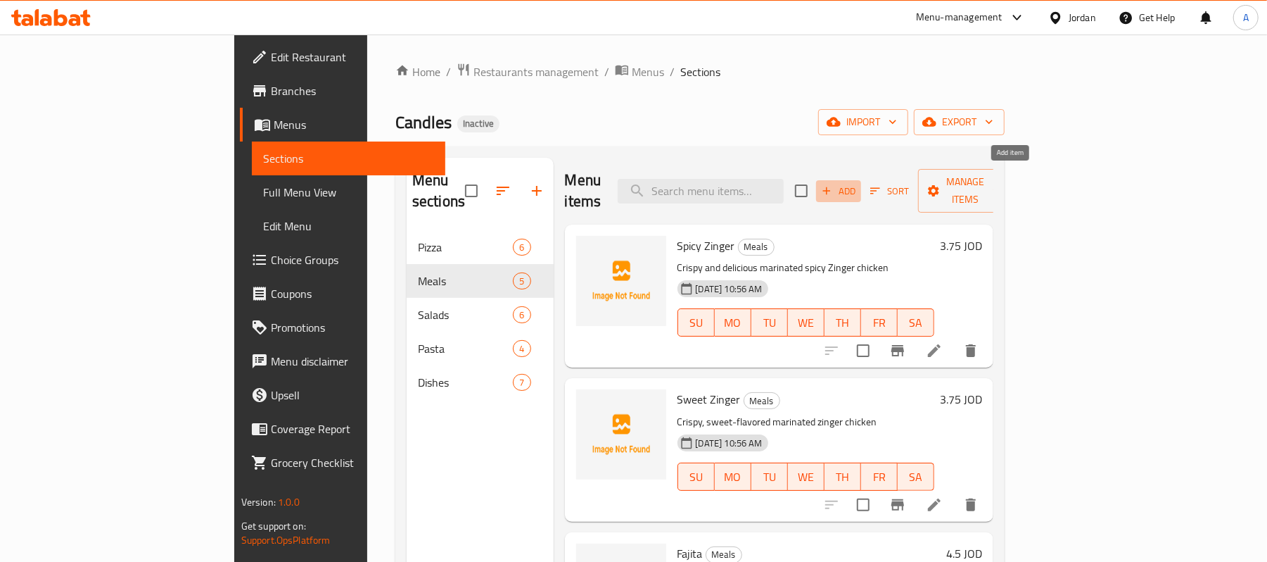
click at [833, 184] on icon "button" at bounding box center [827, 190] width 13 height 13
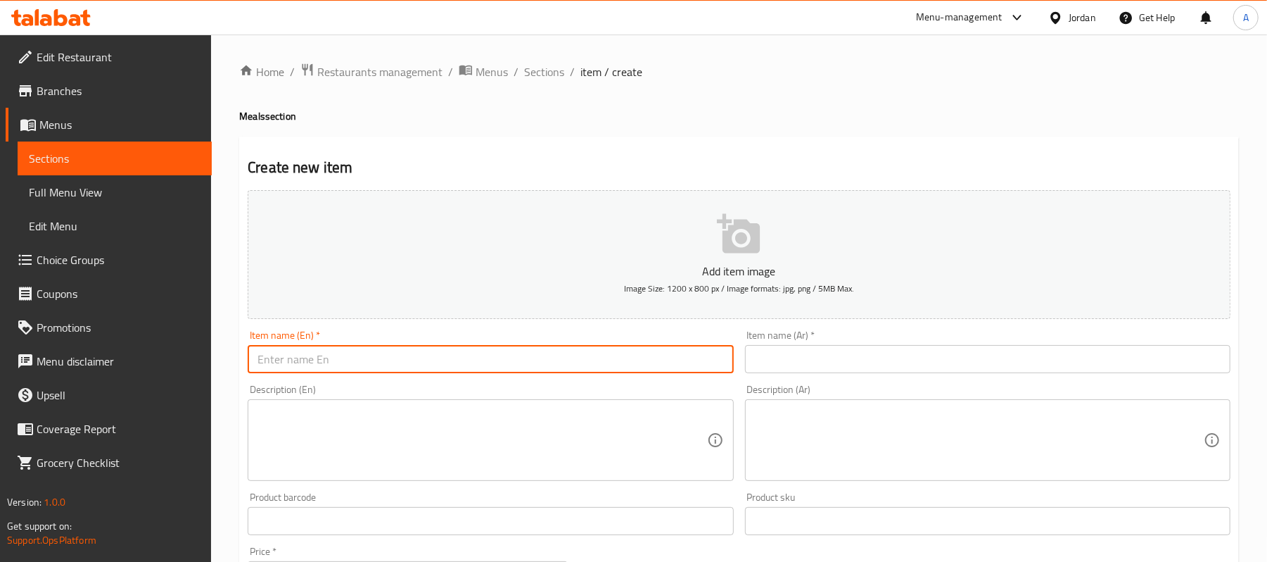
click at [508, 358] on input "text" at bounding box center [491, 359] width 486 height 28
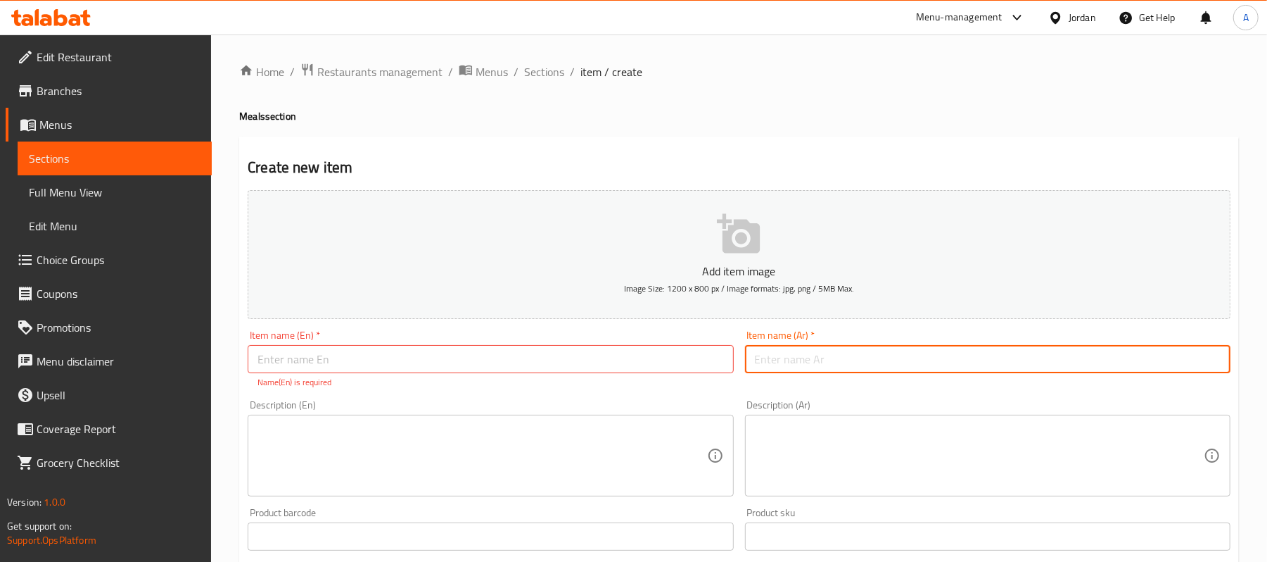
paste input "كوردن بلو"
click at [776, 353] on input "كوردن بلو" at bounding box center [988, 359] width 486 height 28
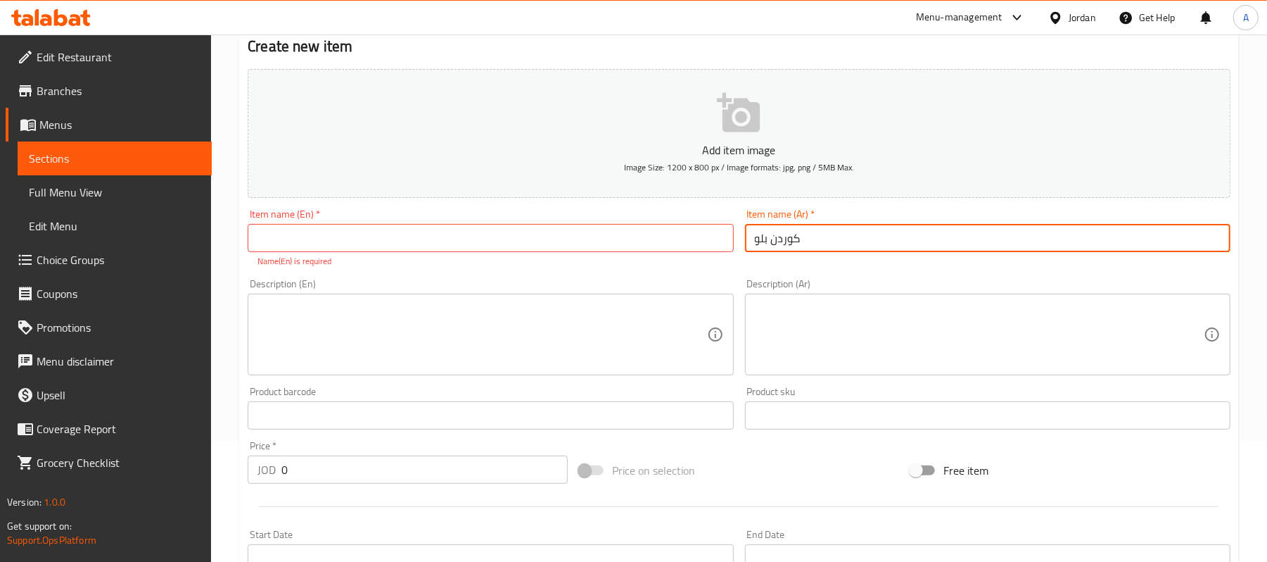
scroll to position [122, 0]
type input "كوردن بلو"
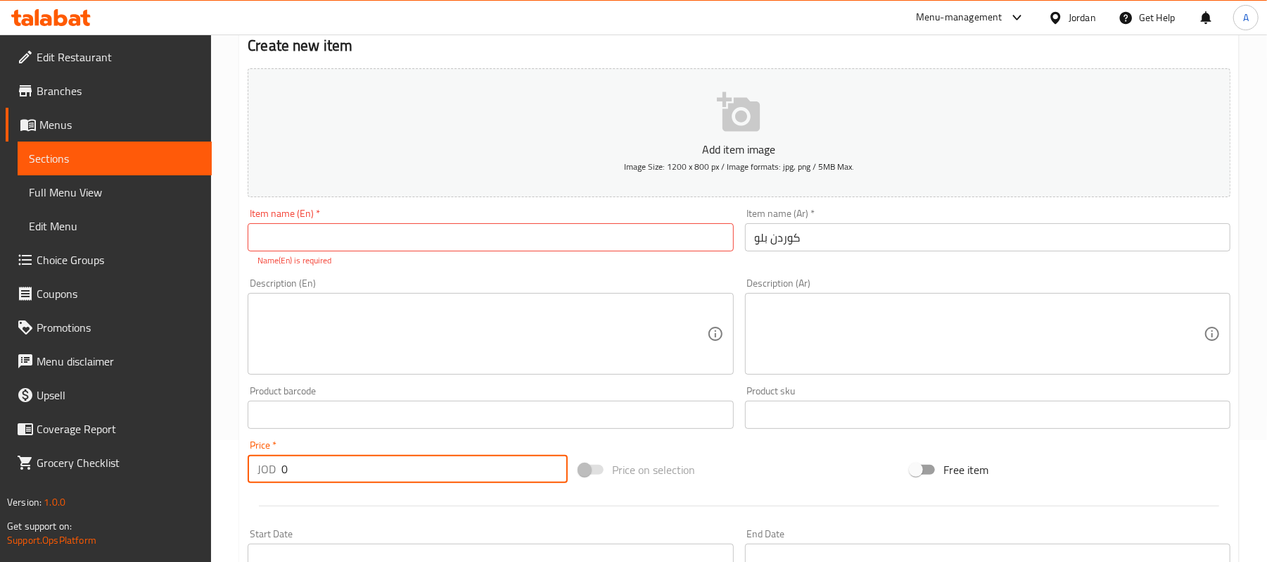
click at [282, 472] on input "0" at bounding box center [425, 469] width 286 height 28
type input "4"
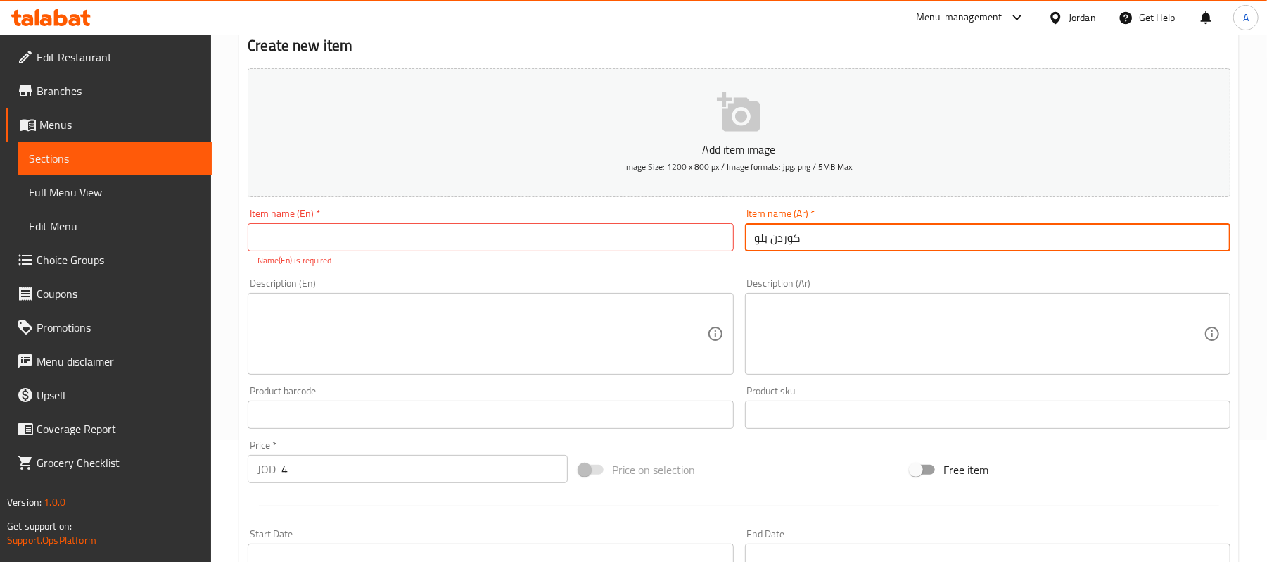
click at [747, 240] on input "كوردن بلو" at bounding box center [988, 237] width 486 height 28
type input "وجبة كوردن بلو"
click at [470, 243] on input "text" at bounding box center [491, 237] width 486 height 28
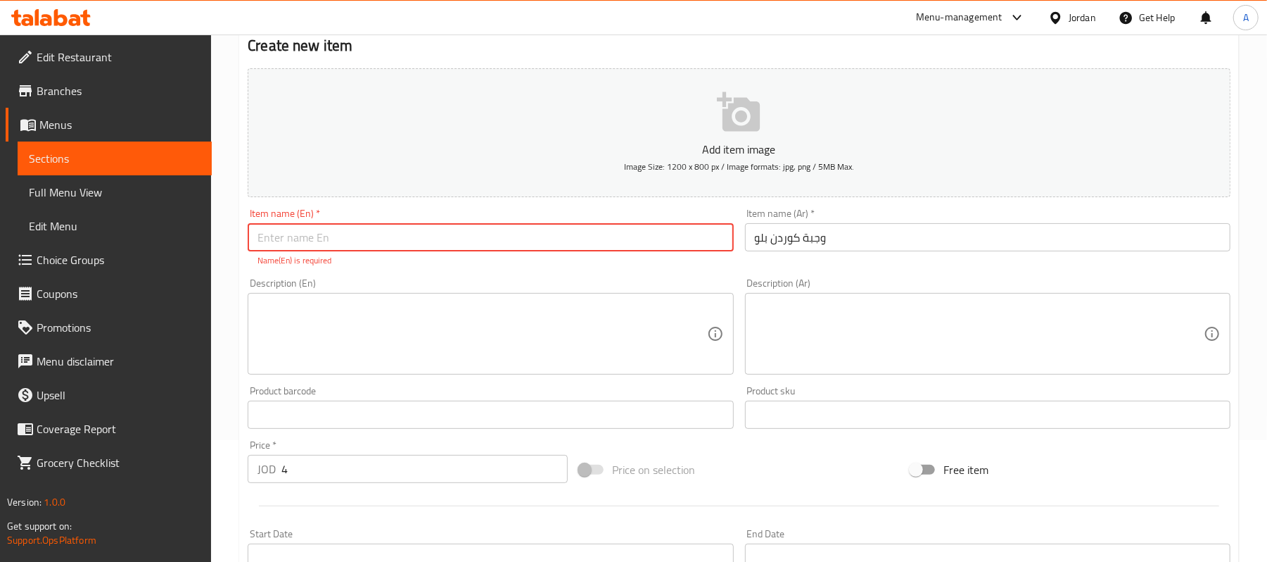
paste input "Cordon Bleu"
type input "Cordon Bleu meal"
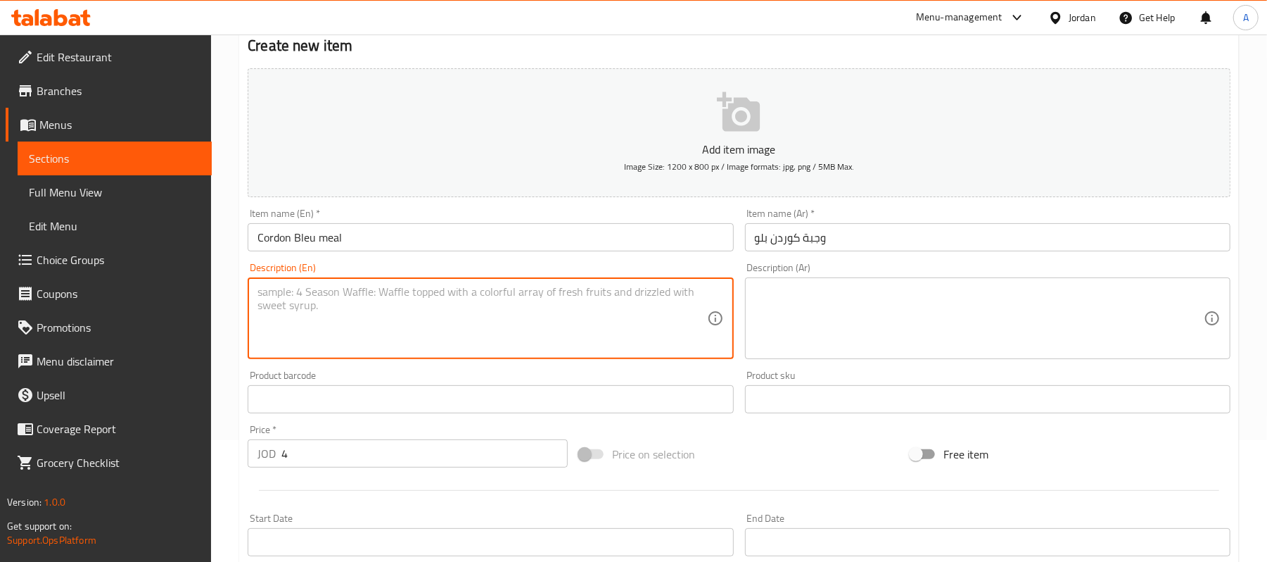
click at [311, 329] on textarea at bounding box center [482, 318] width 449 height 67
click at [560, 329] on textarea at bounding box center [482, 318] width 449 height 67
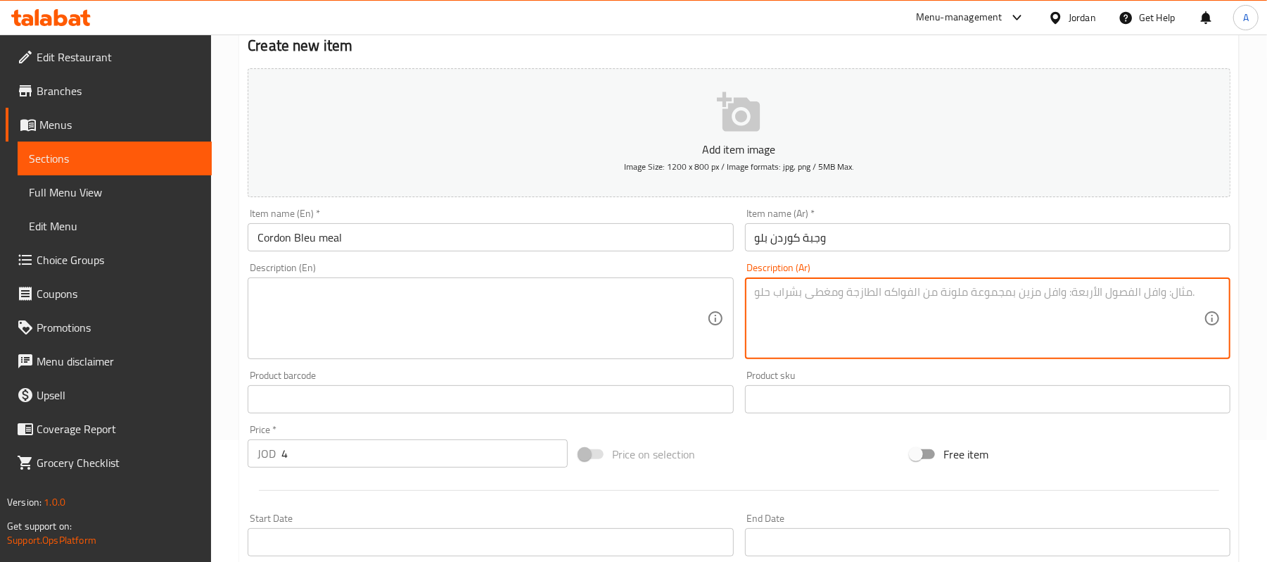
click at [789, 311] on textarea at bounding box center [979, 318] width 449 height 67
paste textarea "دجاج محشو بالجبنة ولحم مدخن، مقلي أو مخبوز"
type textarea "دجاج محشو بالجبنة ولحم مدخن، مقلي أو مخبوز"
paste textarea "Chicken stuffed with cheese and smoked meat, fried or baked"
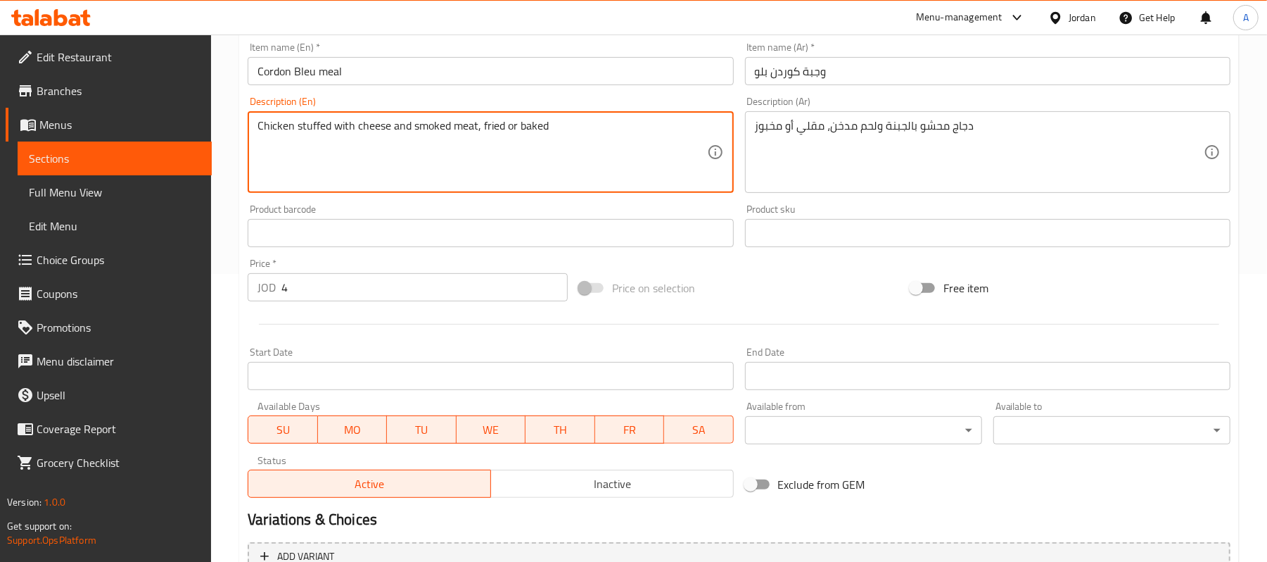
scroll to position [431, 0]
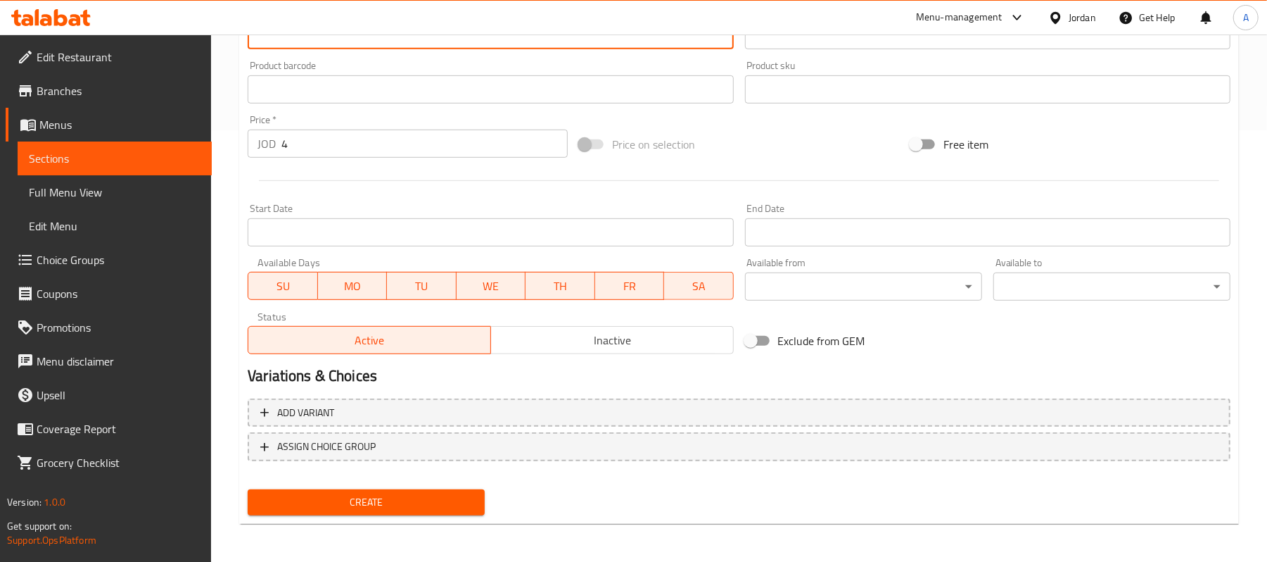
type textarea "Chicken stuffed with cheese and smoked meat, fried or baked"
click at [436, 497] on span "Create" at bounding box center [366, 502] width 215 height 18
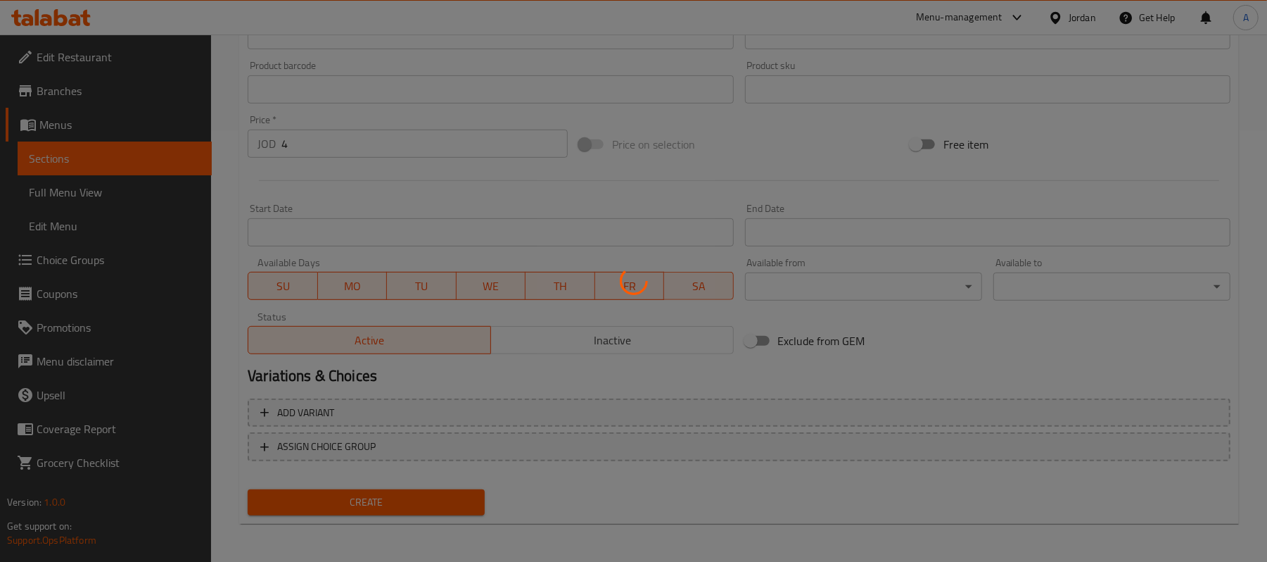
type input "0"
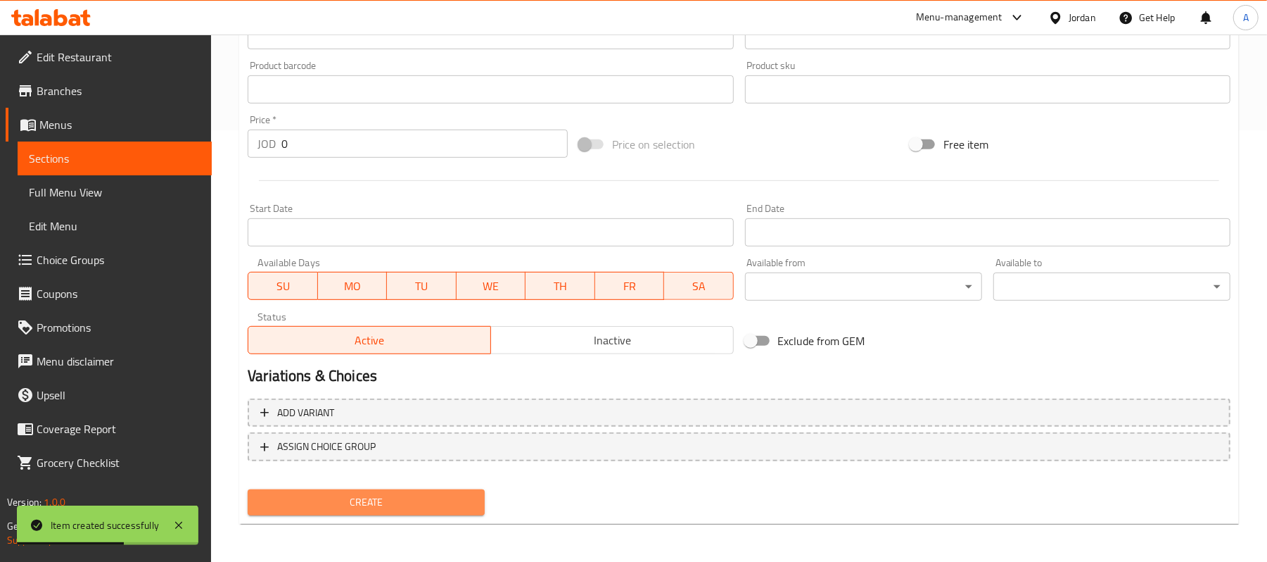
click at [355, 493] on span "Create" at bounding box center [366, 502] width 215 height 18
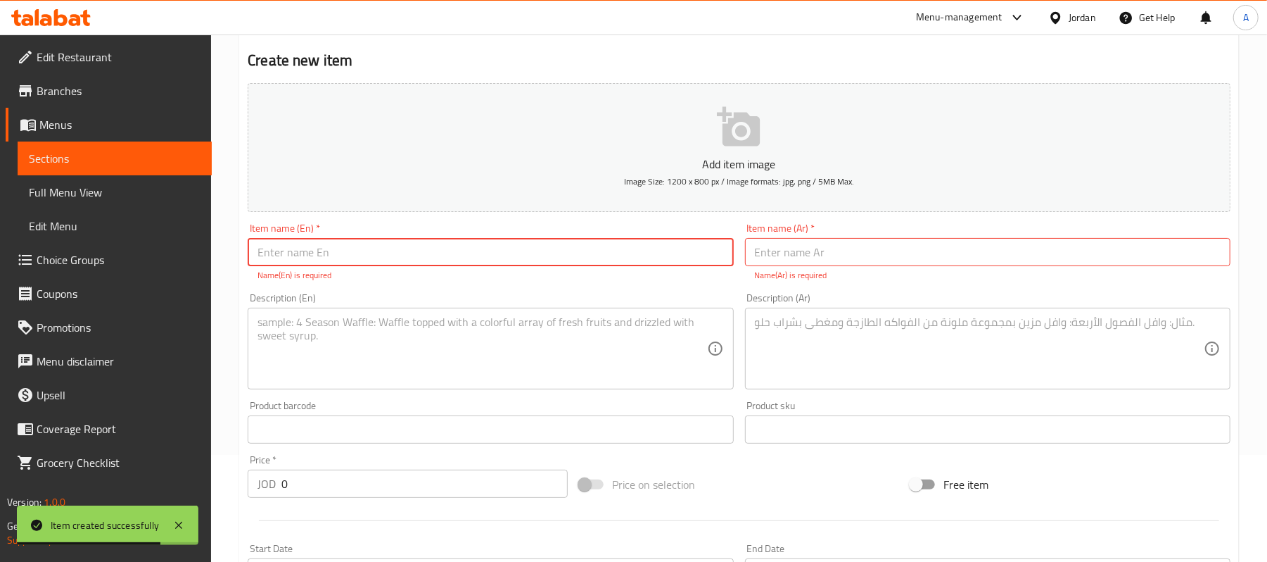
scroll to position [0, 0]
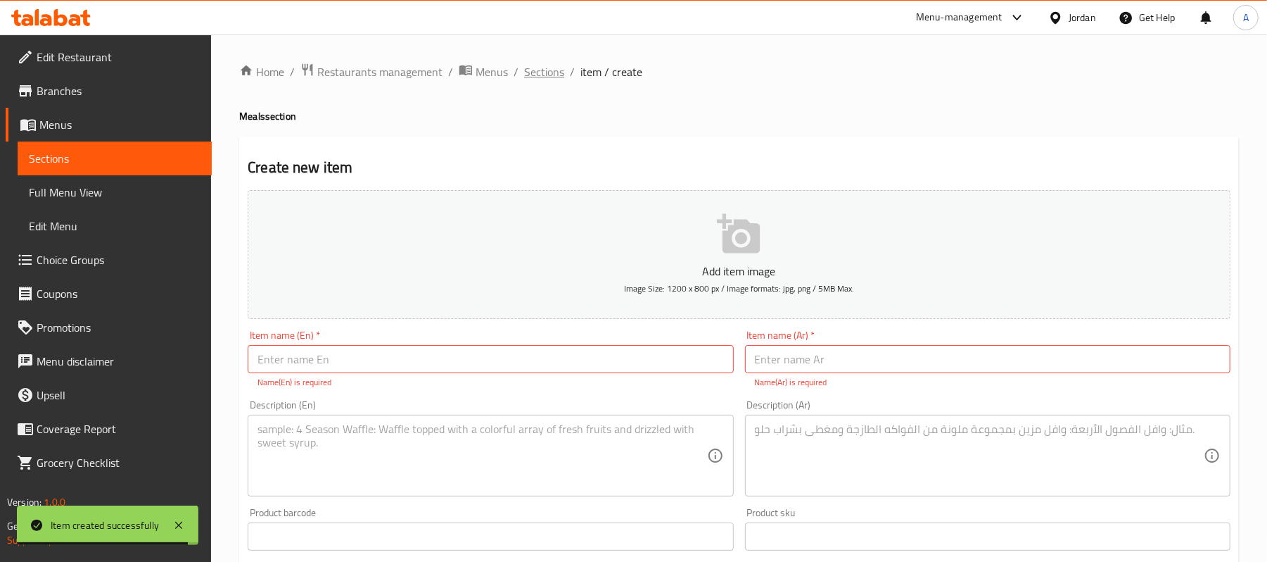
click at [538, 77] on span "Sections" at bounding box center [544, 71] width 40 height 17
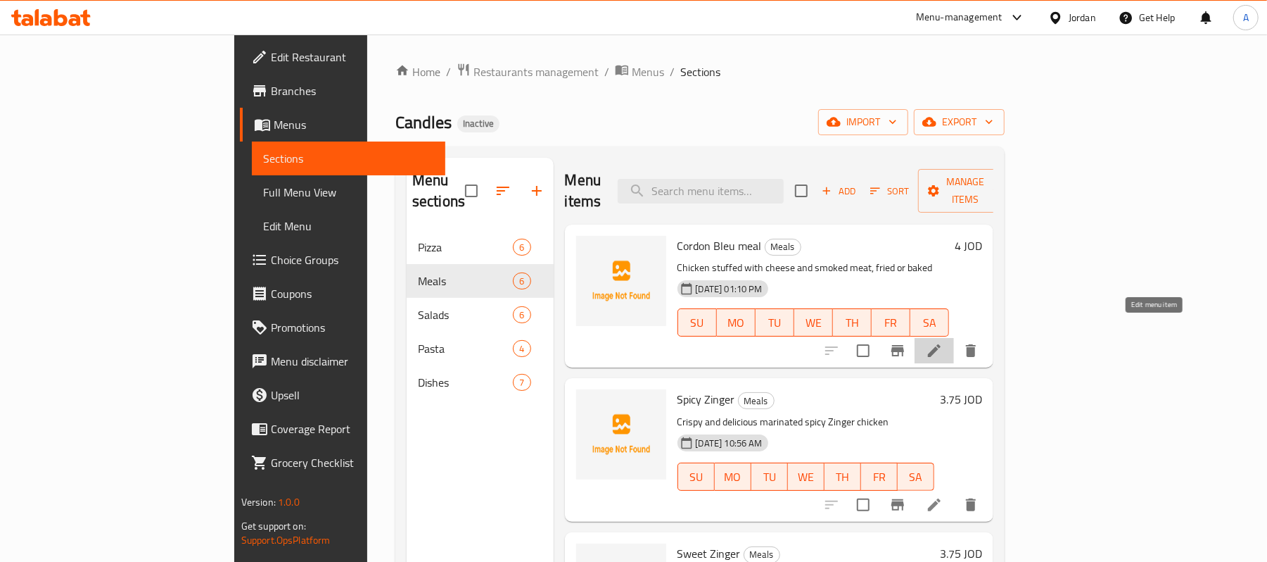
click at [943, 342] on icon at bounding box center [934, 350] width 17 height 17
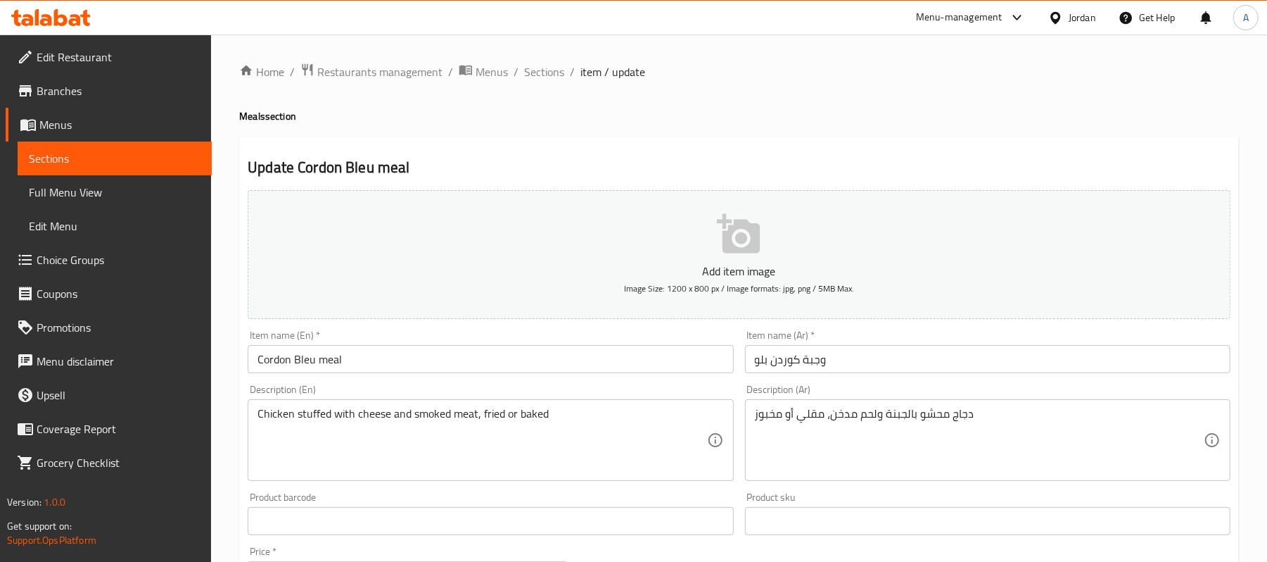
scroll to position [431, 0]
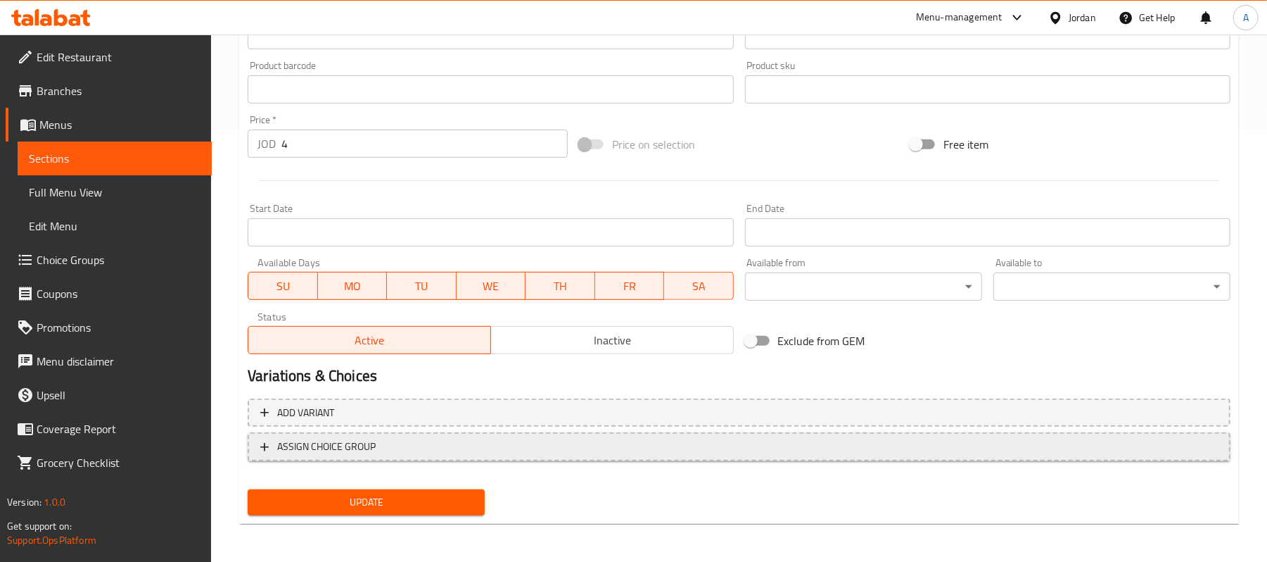
click at [358, 450] on span "ASSIGN CHOICE GROUP" at bounding box center [326, 447] width 99 height 18
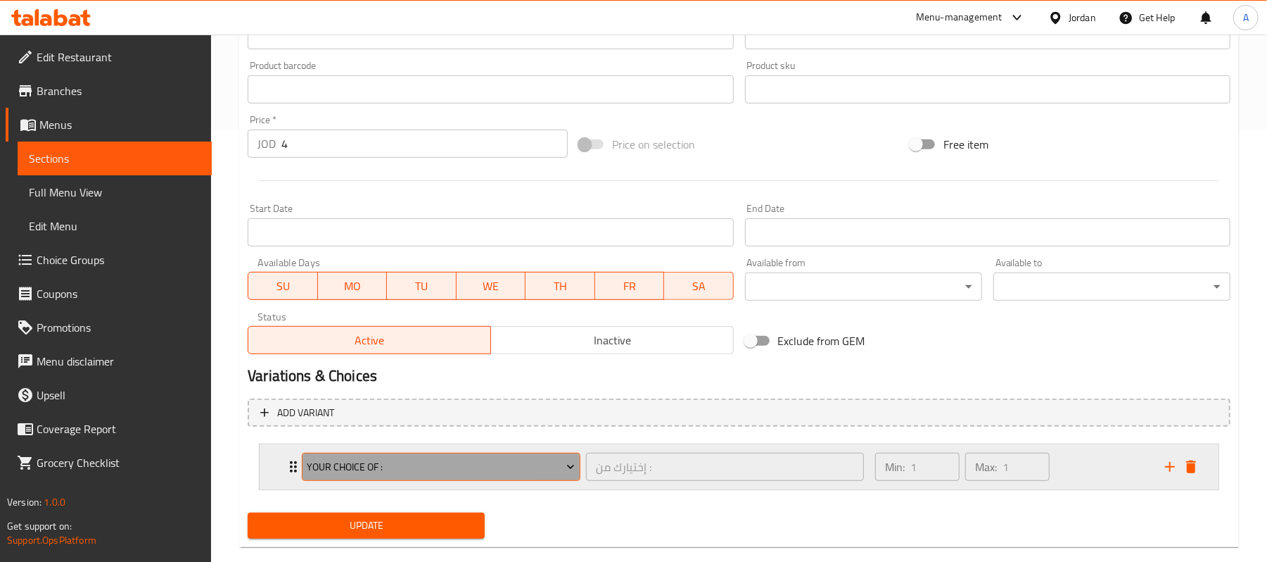
click at [452, 463] on span "Your Choice OF :" at bounding box center [442, 467] width 268 height 18
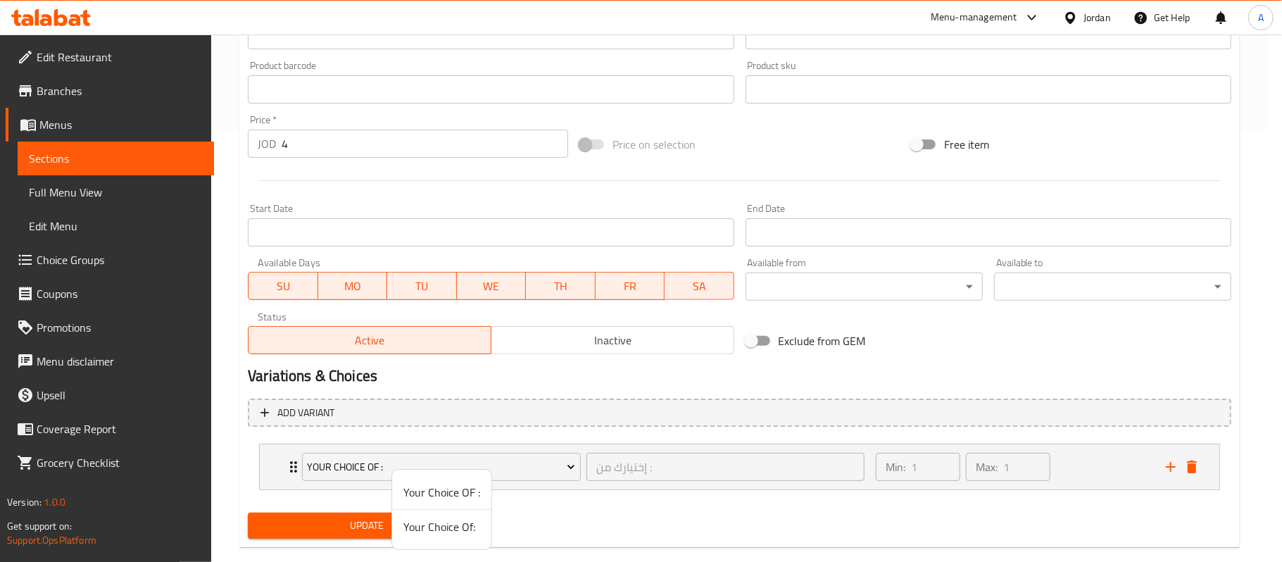
click at [445, 527] on span "Your Choice Of:" at bounding box center [441, 526] width 77 height 17
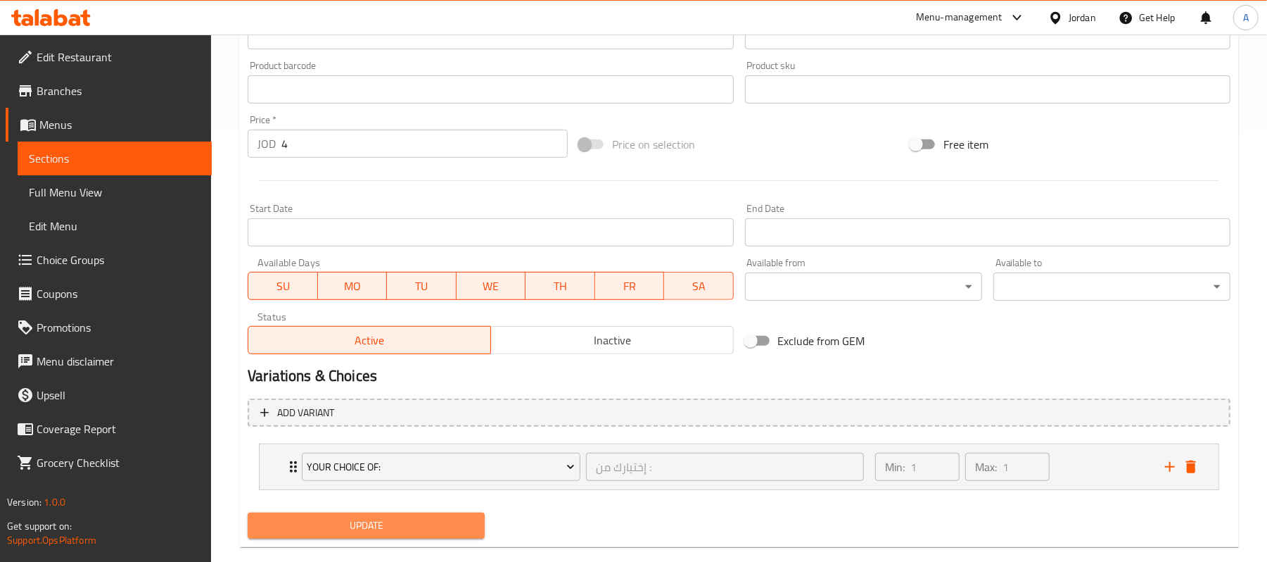
click at [395, 530] on span "Update" at bounding box center [366, 526] width 215 height 18
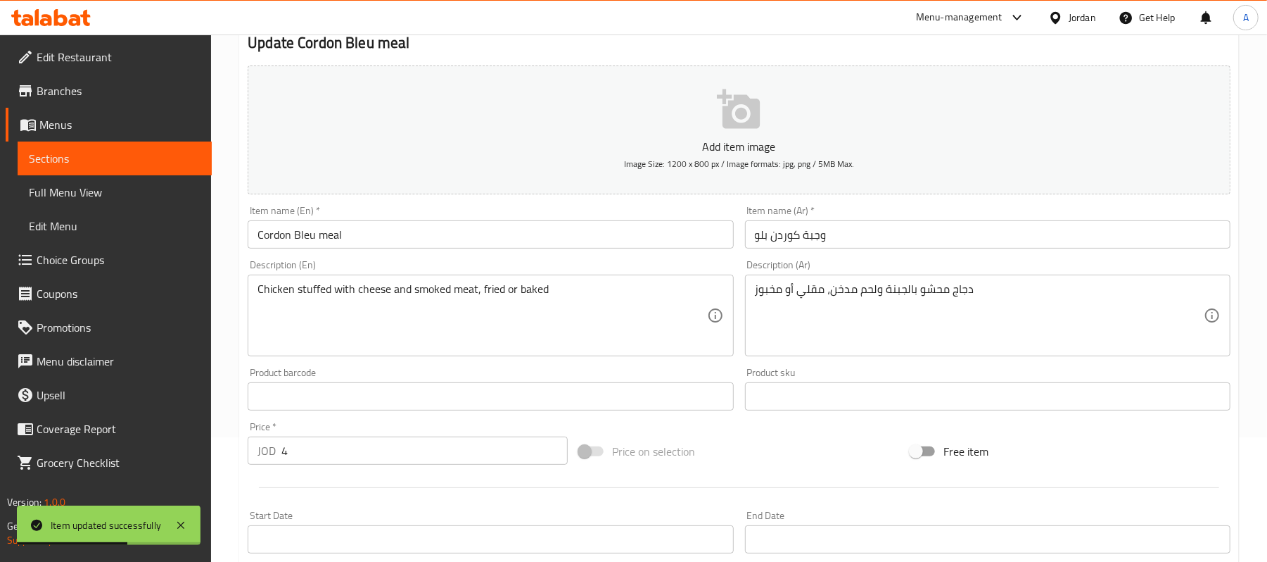
scroll to position [457, 0]
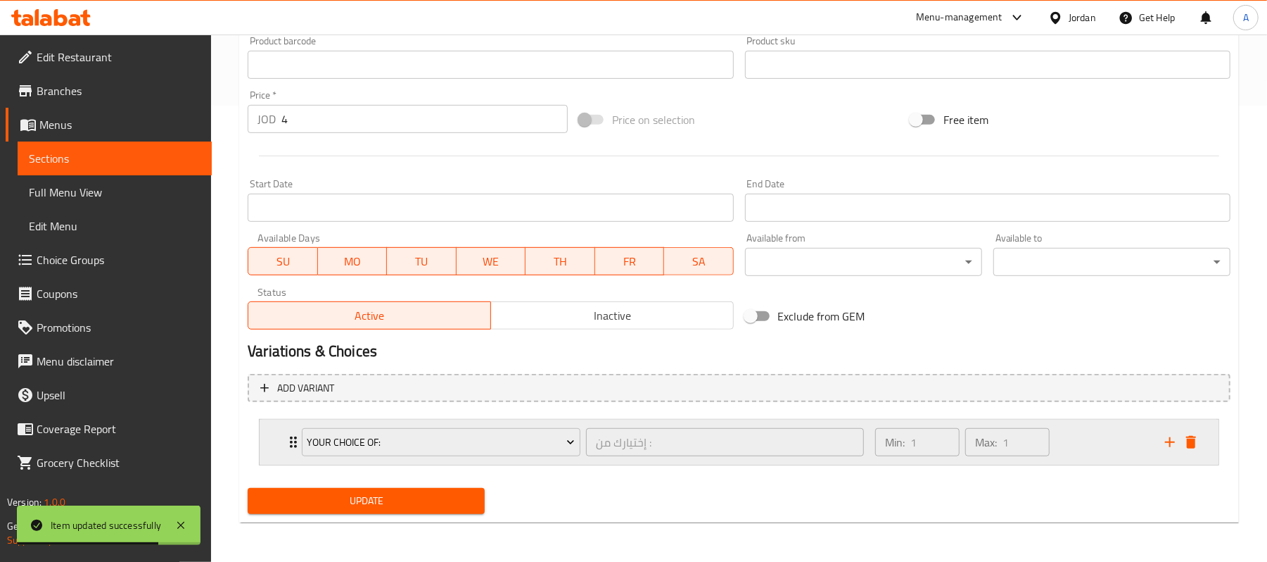
click at [1108, 460] on div "Min: 1 ​ Max: 1 ​" at bounding box center [1012, 441] width 290 height 45
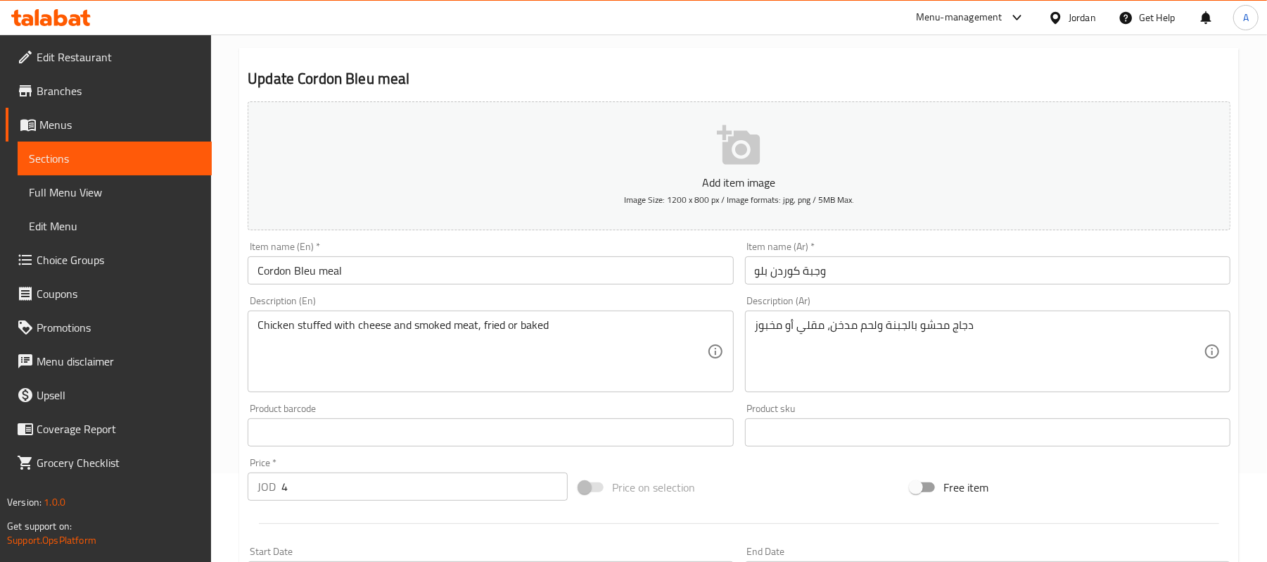
scroll to position [0, 0]
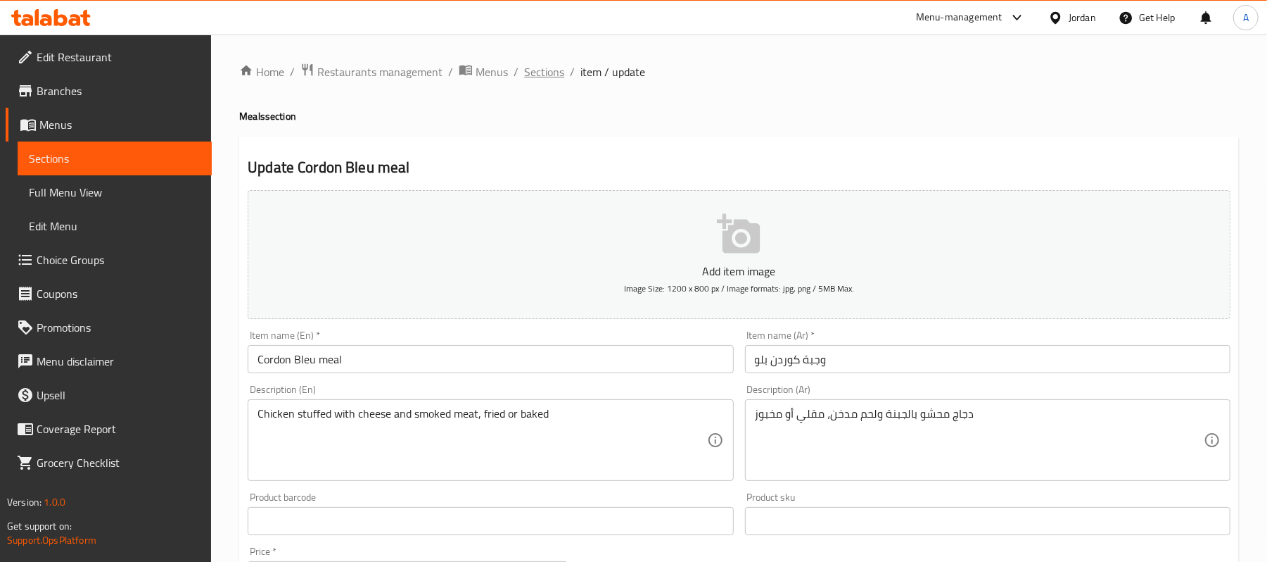
click at [533, 63] on span "Sections" at bounding box center [544, 71] width 40 height 17
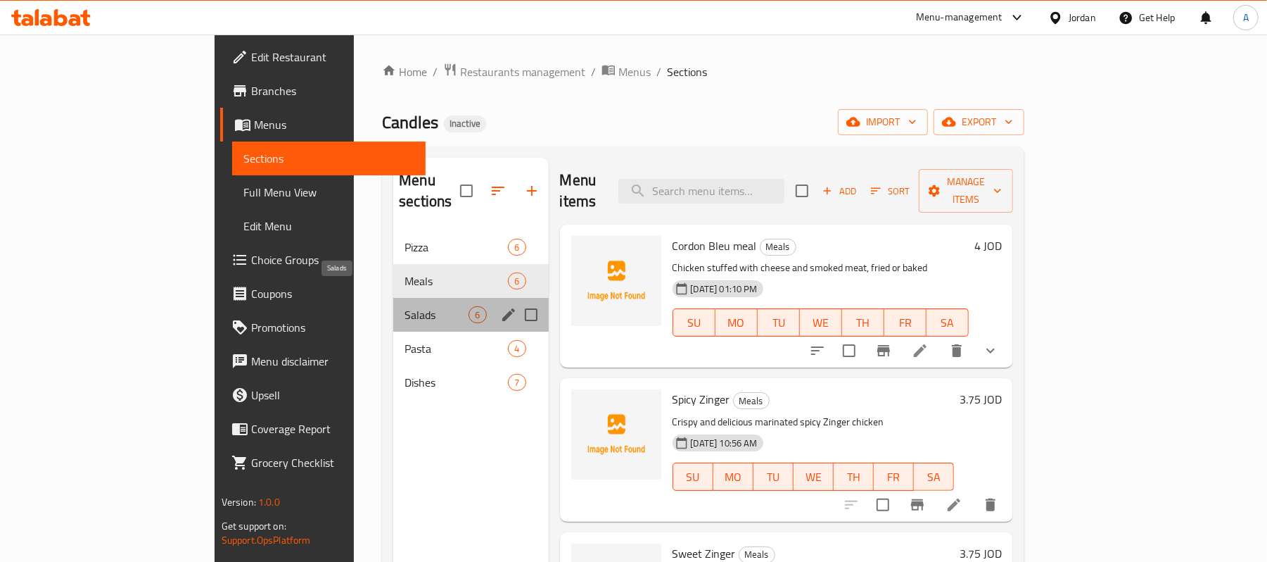
click at [405, 306] on span "Salads" at bounding box center [437, 314] width 64 height 17
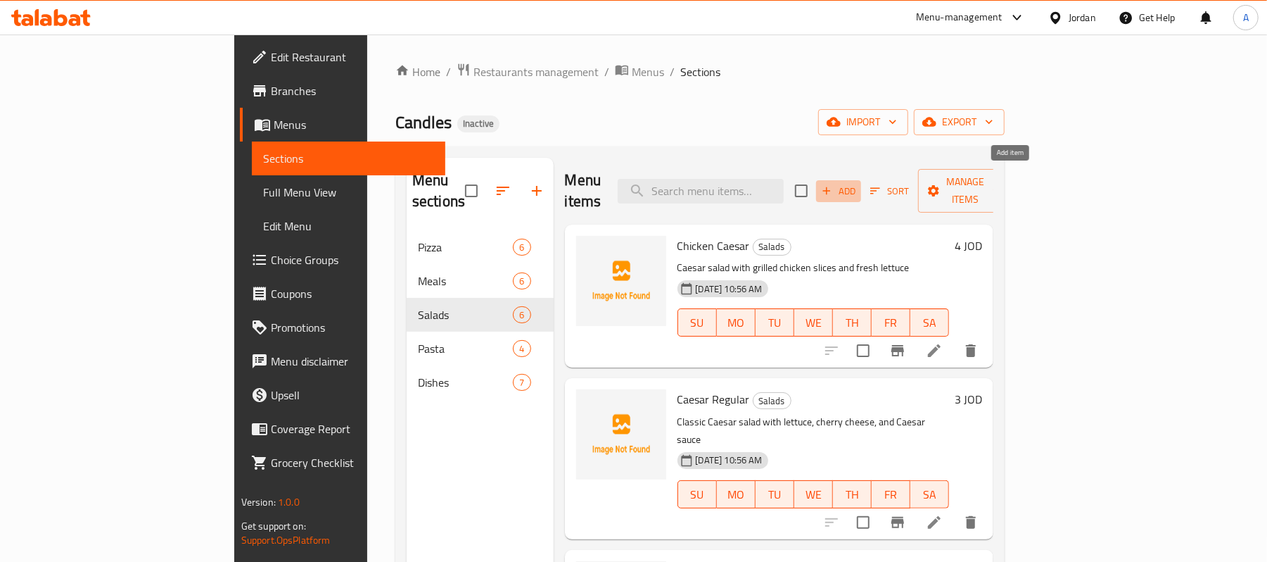
click at [833, 184] on icon "button" at bounding box center [827, 190] width 13 height 13
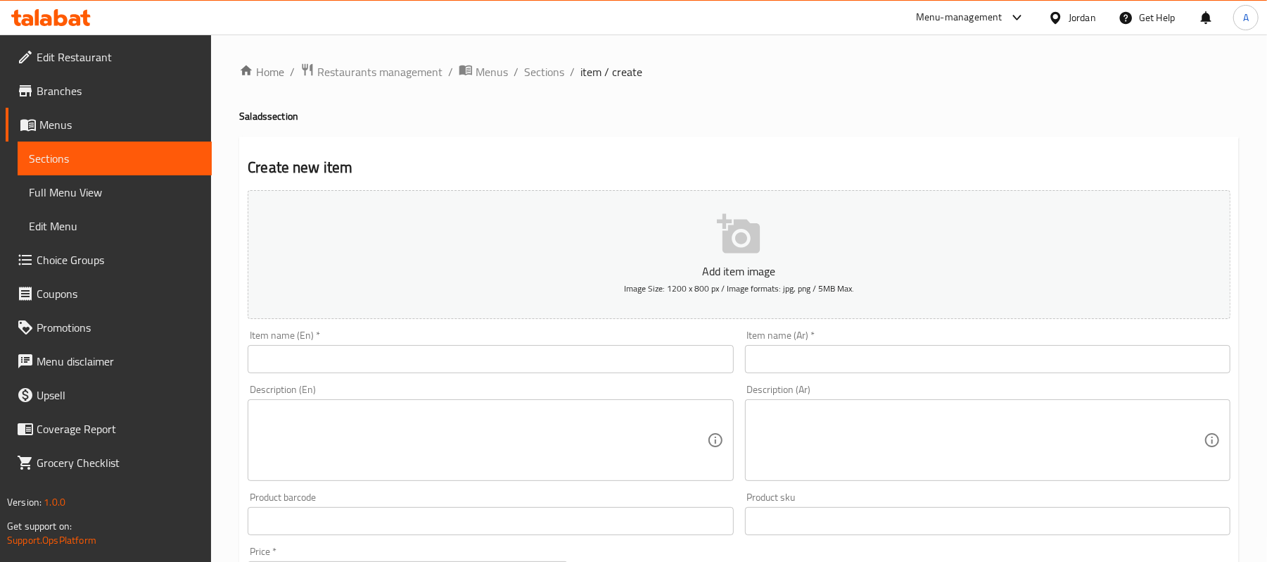
click at [558, 329] on div "Item name (En)   * Item name (En) *" at bounding box center [490, 351] width 497 height 54
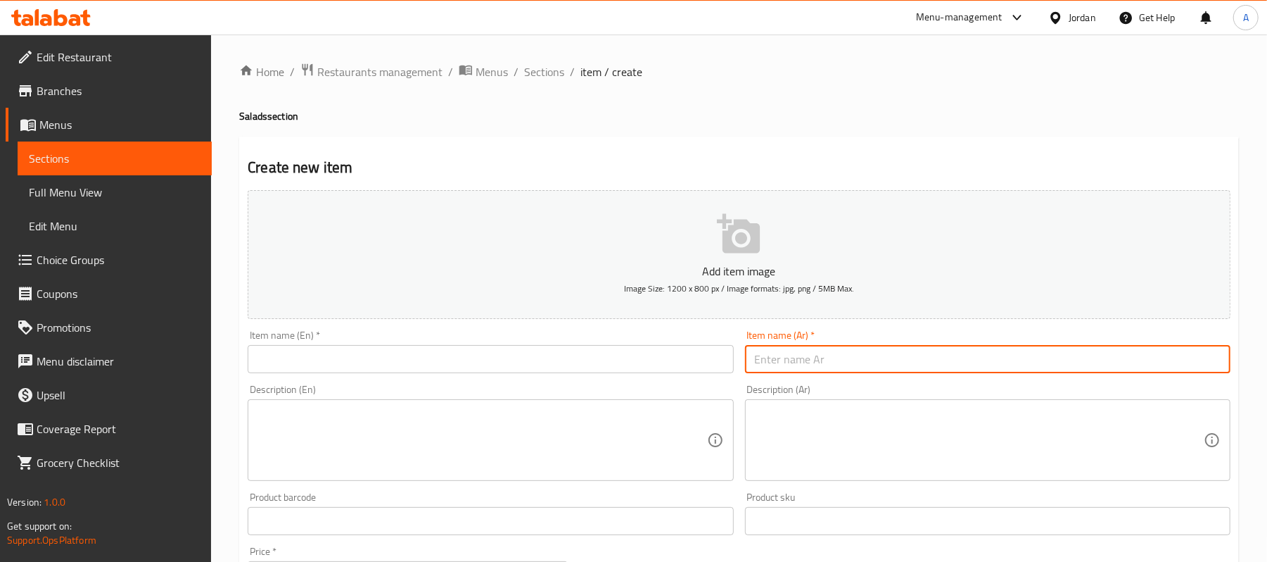
paste input "كبة (الحبة)"
click at [756, 356] on input "text" at bounding box center [988, 359] width 486 height 28
type input "كبة (الحبة)"
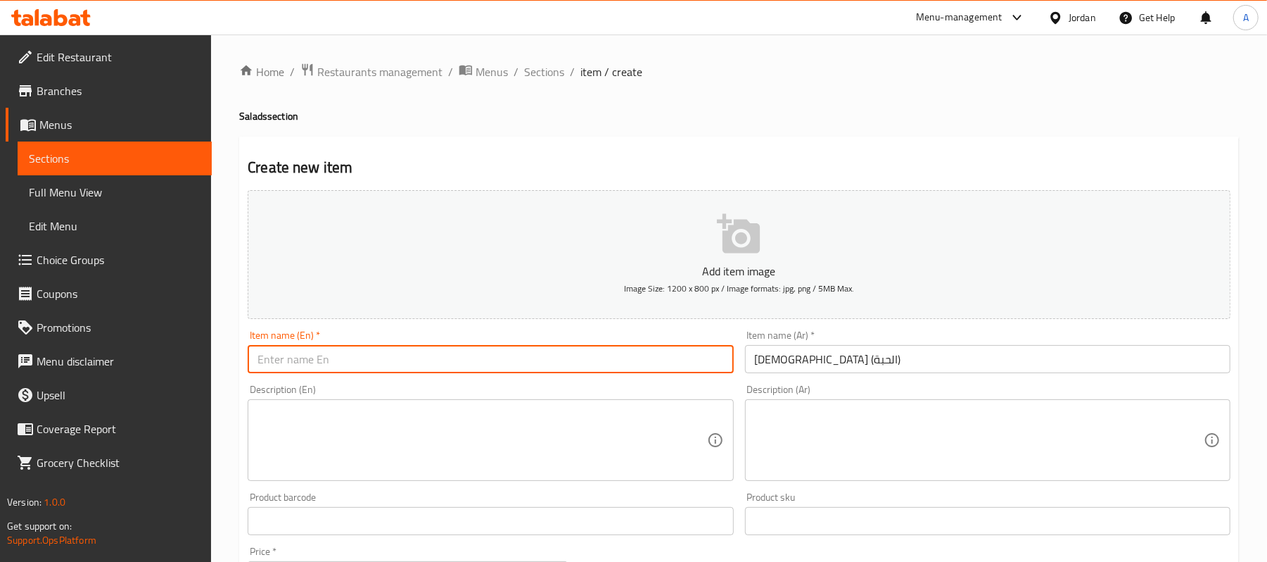
click at [488, 355] on input "text" at bounding box center [491, 359] width 486 height 28
type input "kibbeh piece"
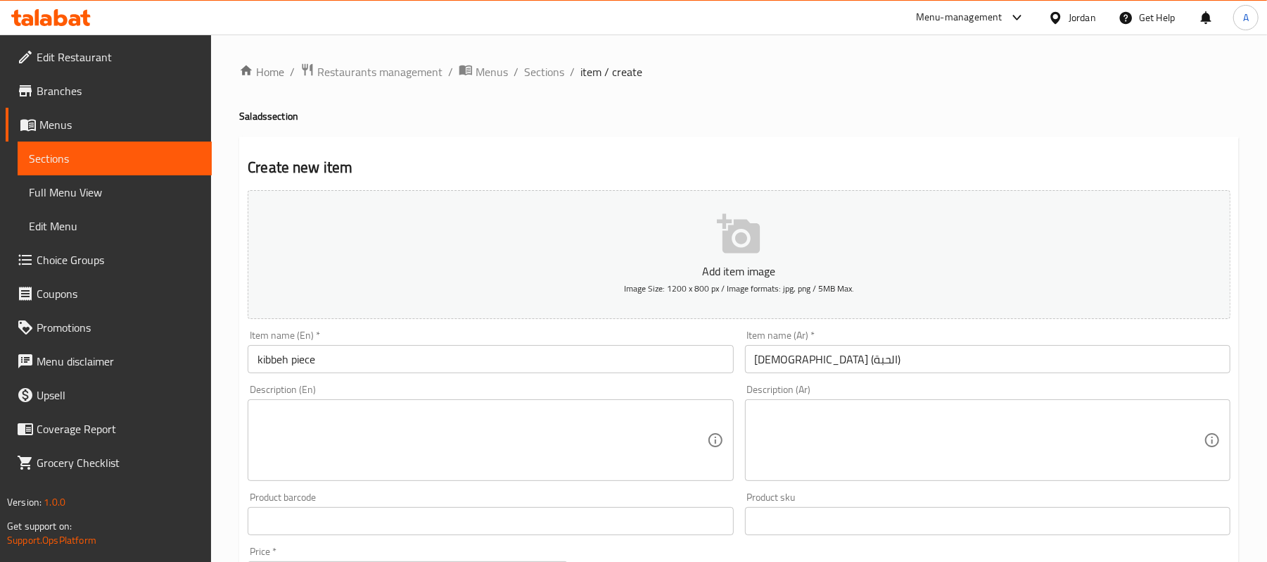
click at [539, 445] on textarea at bounding box center [482, 440] width 449 height 67
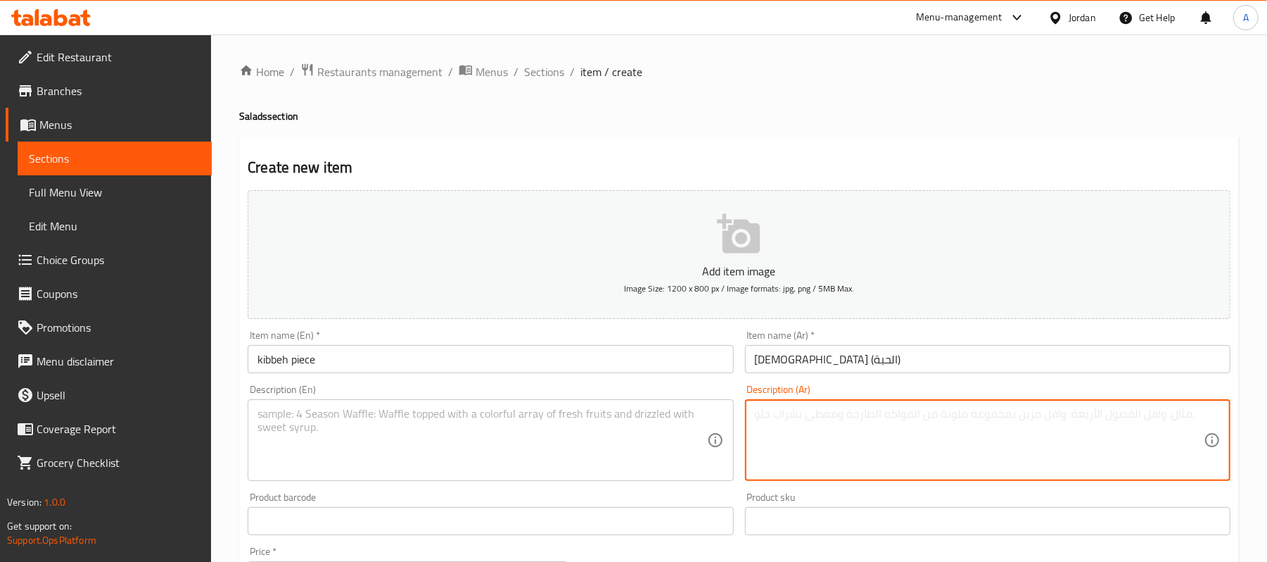
paste textarea "كبة مقلية أو نيئة حسب الاختيار، غنية بالنكهة"
type textarea "كبة مقلية أو نيئة حسب الاختيار، غنية بالنكهة"
paste textarea "Fried or raw kibbeh of your choice, rich in flavor"
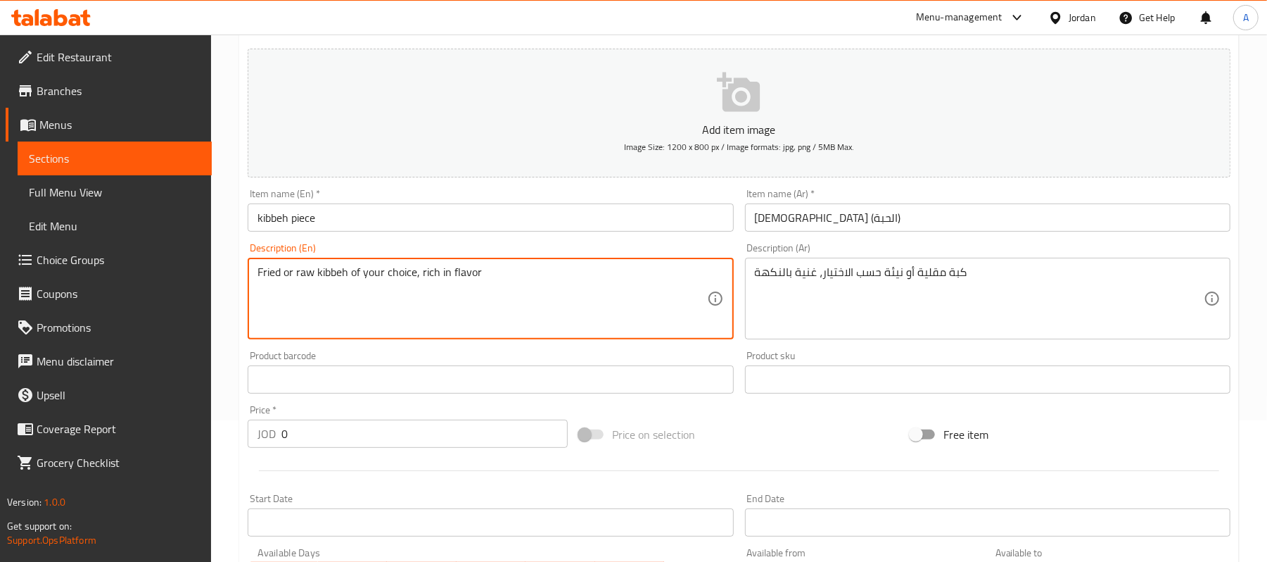
scroll to position [142, 0]
type textarea "Fried or raw kibbeh of your choice, rich in flavor"
click at [356, 435] on input "0" at bounding box center [425, 433] width 286 height 28
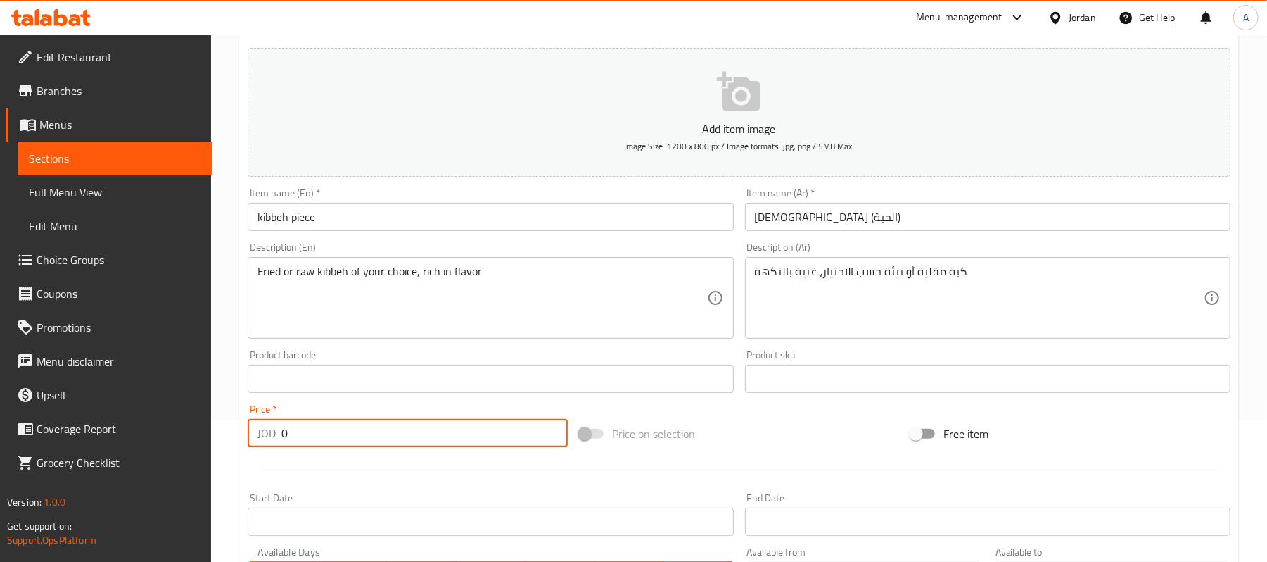
click at [356, 435] on input "0" at bounding box center [425, 433] width 286 height 28
paste input "1.25"
type input "1.25"
click at [381, 483] on div at bounding box center [739, 470] width 994 height 34
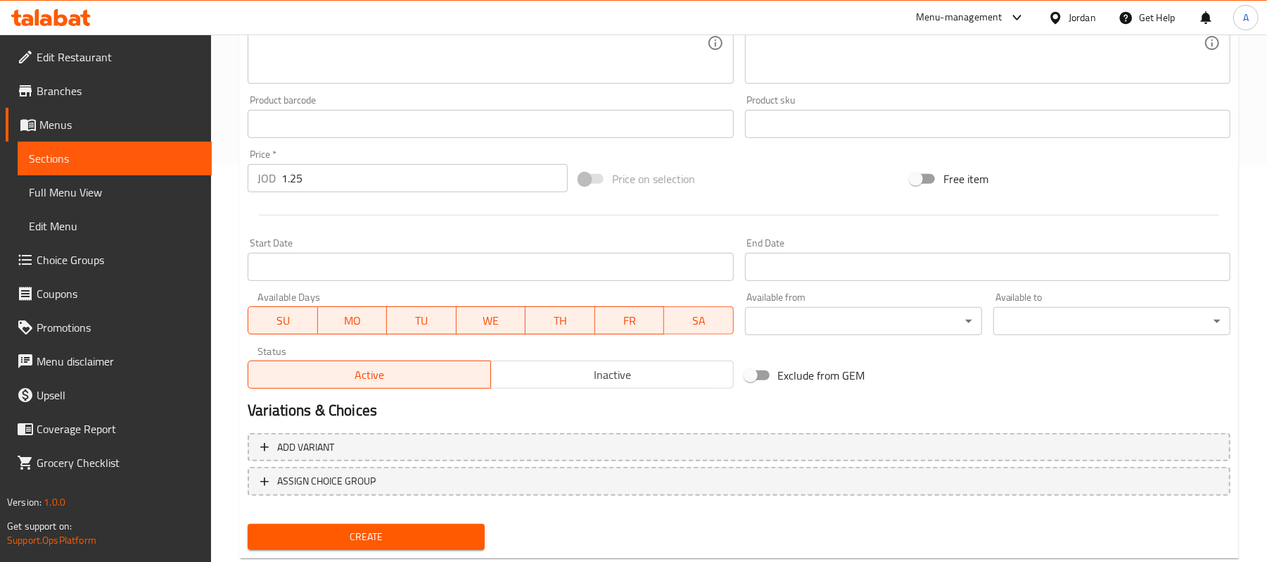
scroll to position [431, 0]
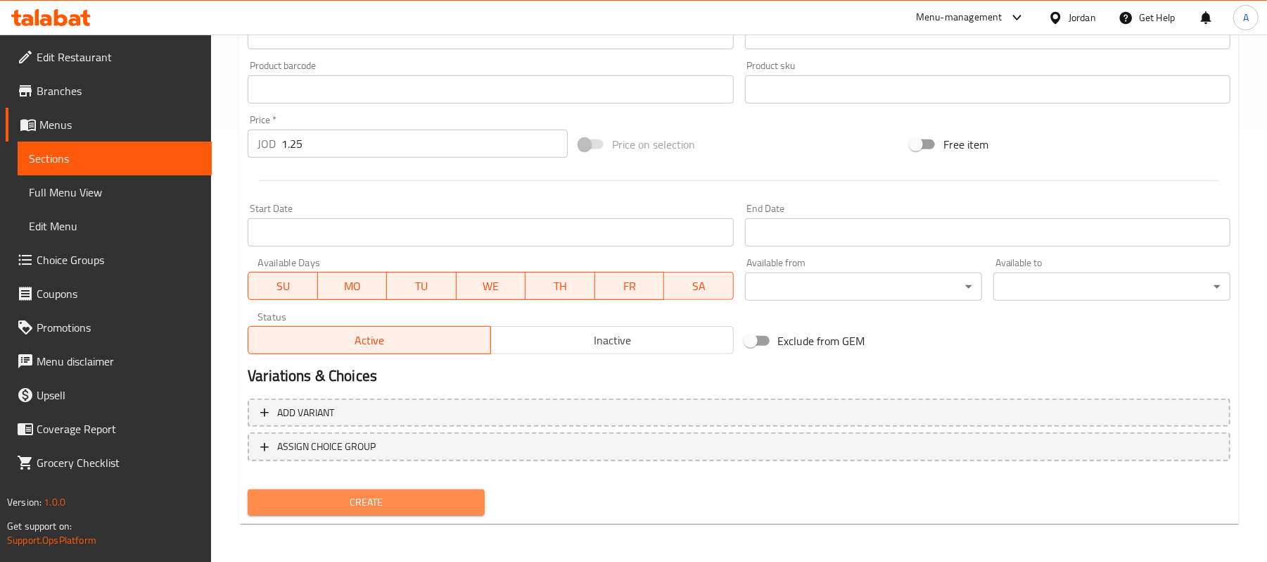
click at [350, 489] on button "Create" at bounding box center [366, 502] width 237 height 26
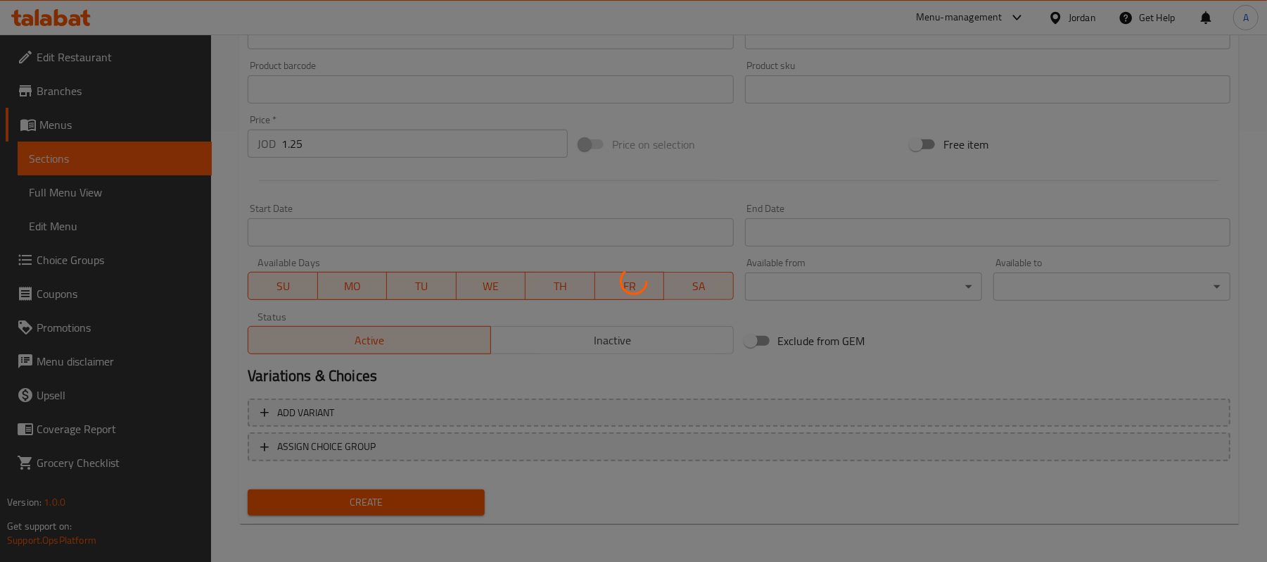
type input "0"
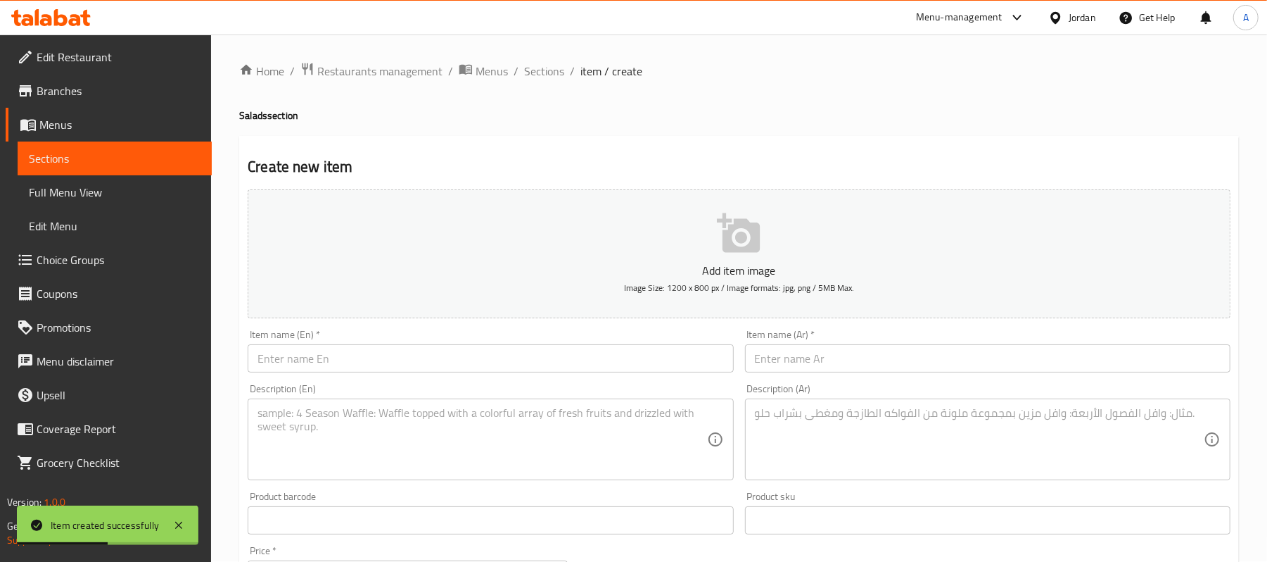
scroll to position [0, 0]
click at [533, 63] on span "Sections" at bounding box center [544, 71] width 40 height 17
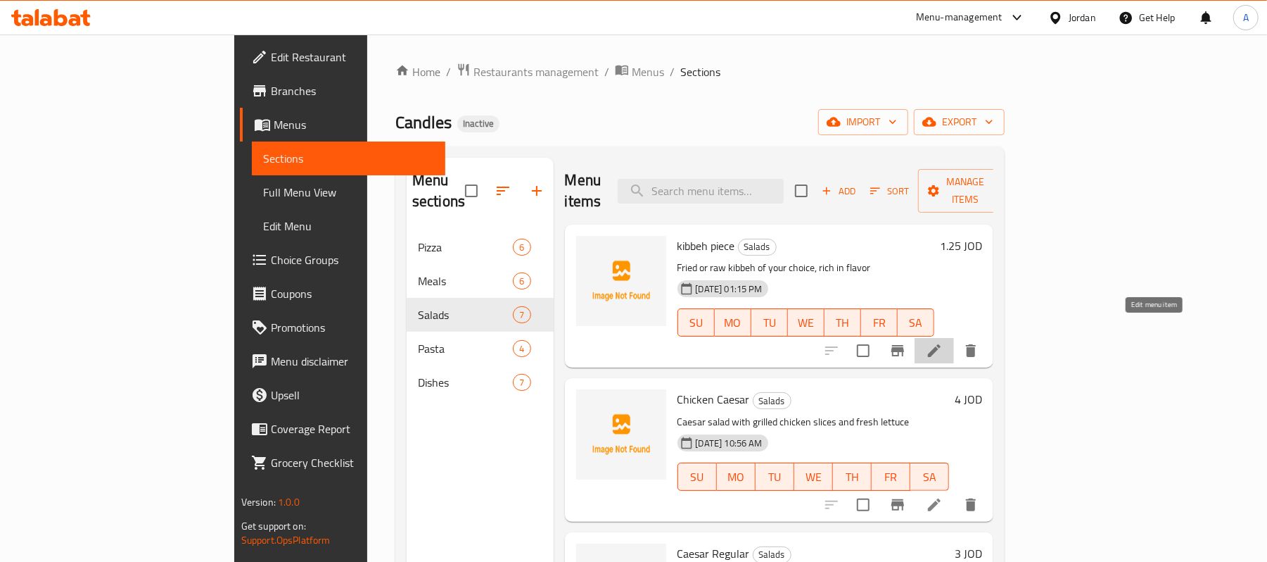
click at [943, 342] on icon at bounding box center [934, 350] width 17 height 17
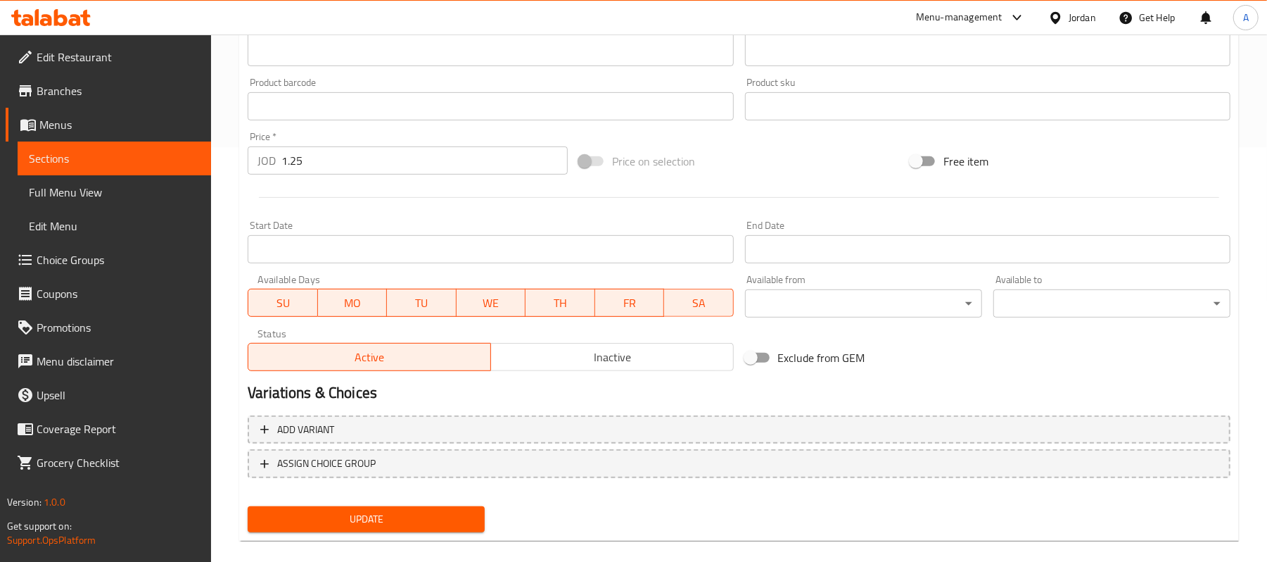
scroll to position [431, 0]
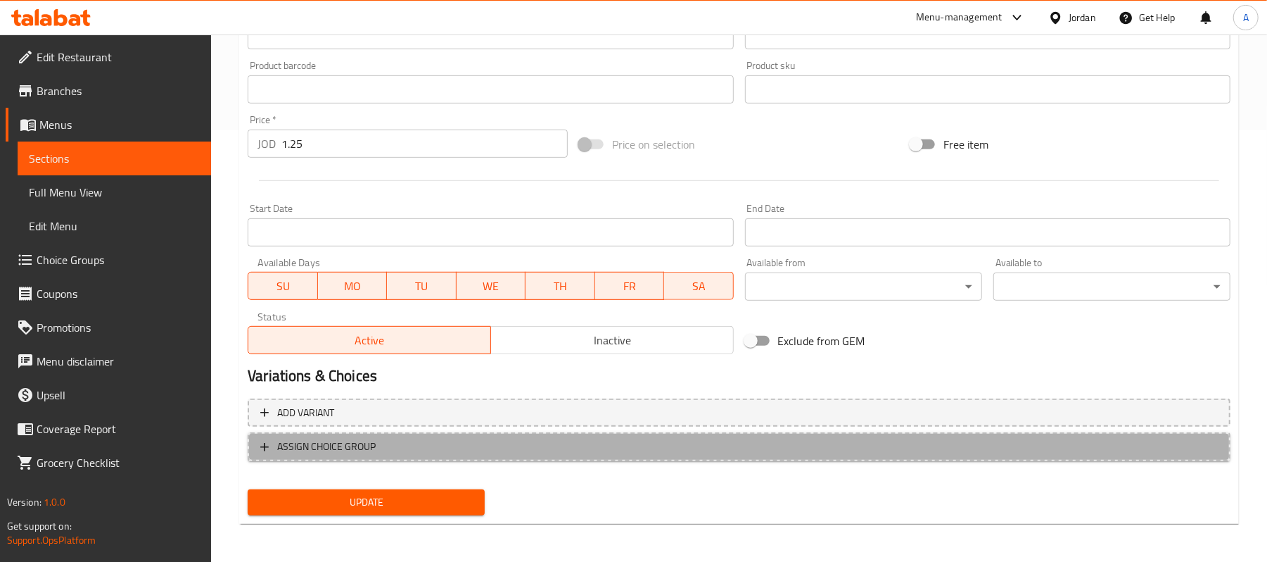
click at [358, 445] on span "ASSIGN CHOICE GROUP" at bounding box center [326, 447] width 99 height 18
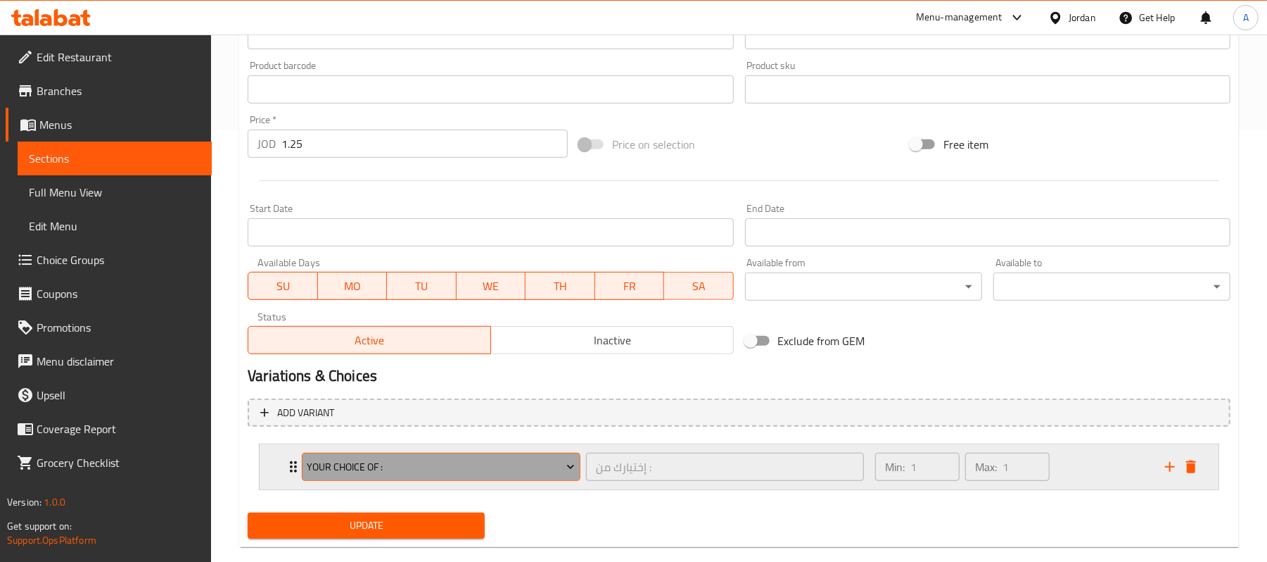
click at [397, 460] on span "Your Choice OF :" at bounding box center [442, 467] width 268 height 18
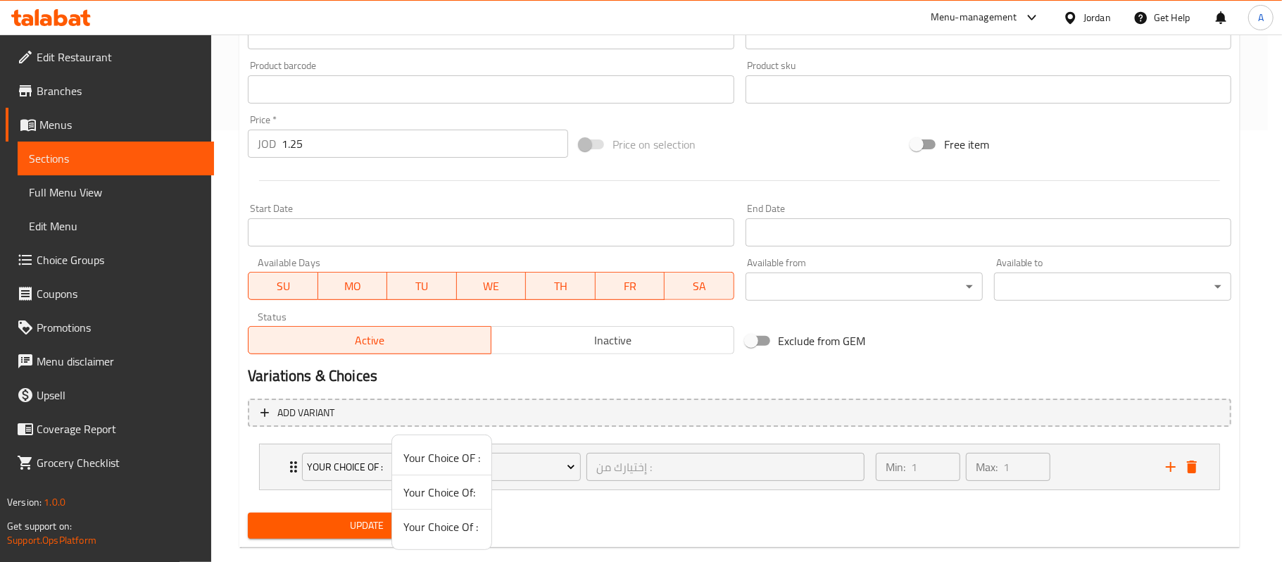
click at [445, 526] on span "Your Choice Of :" at bounding box center [441, 526] width 77 height 17
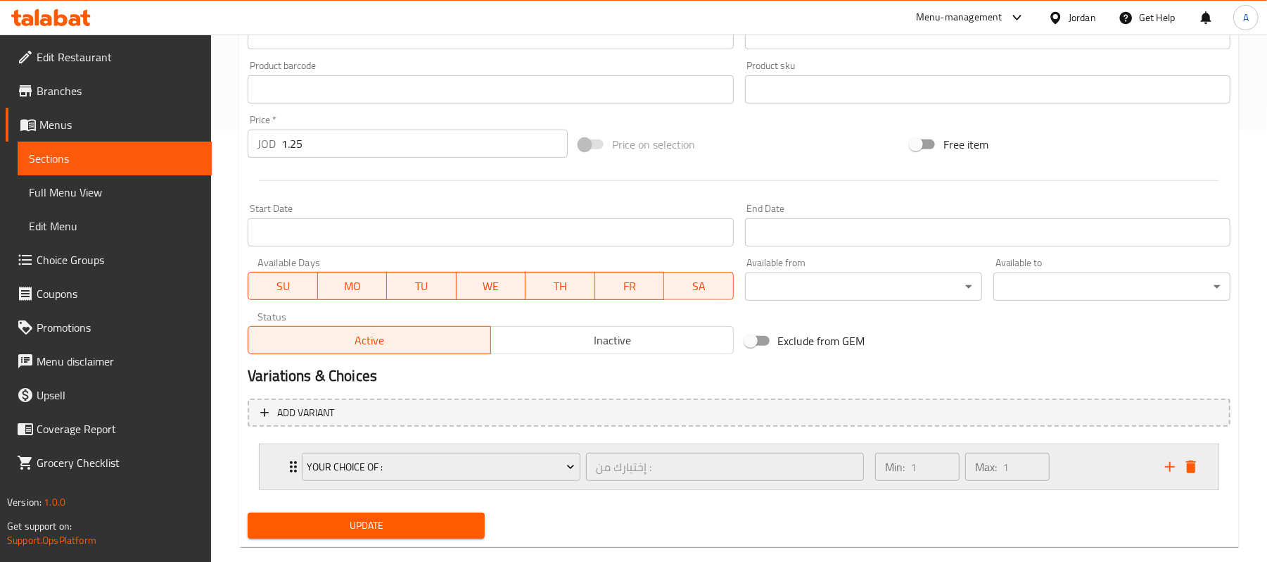
click at [1092, 464] on div "Min: 1 ​ Max: 1 ​" at bounding box center [1012, 466] width 290 height 45
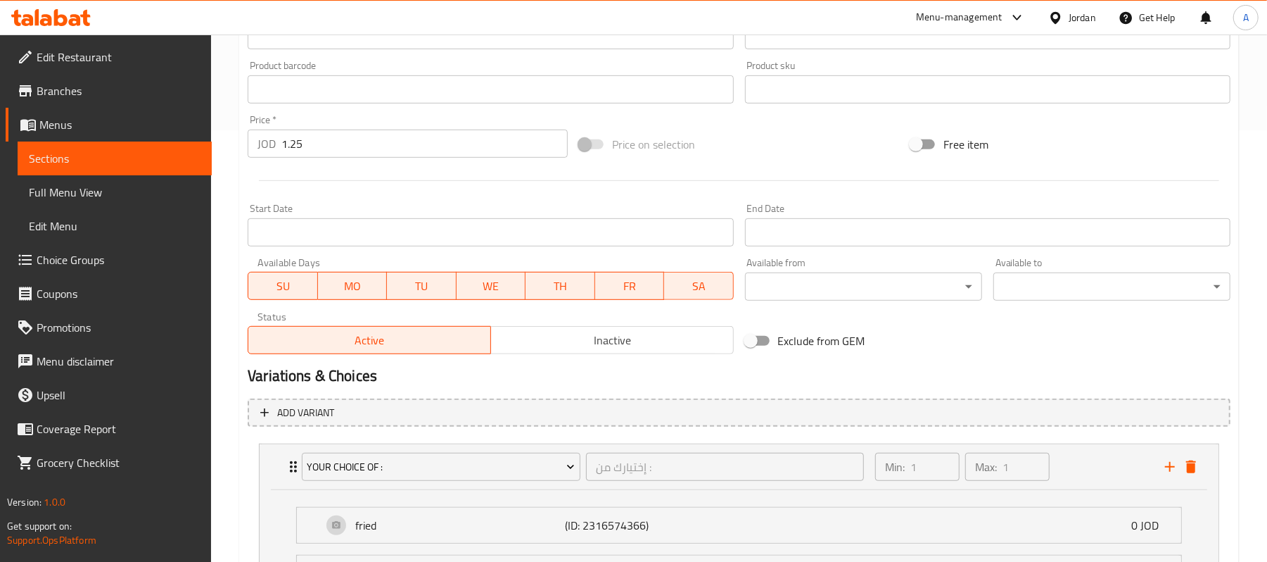
scroll to position [583, 0]
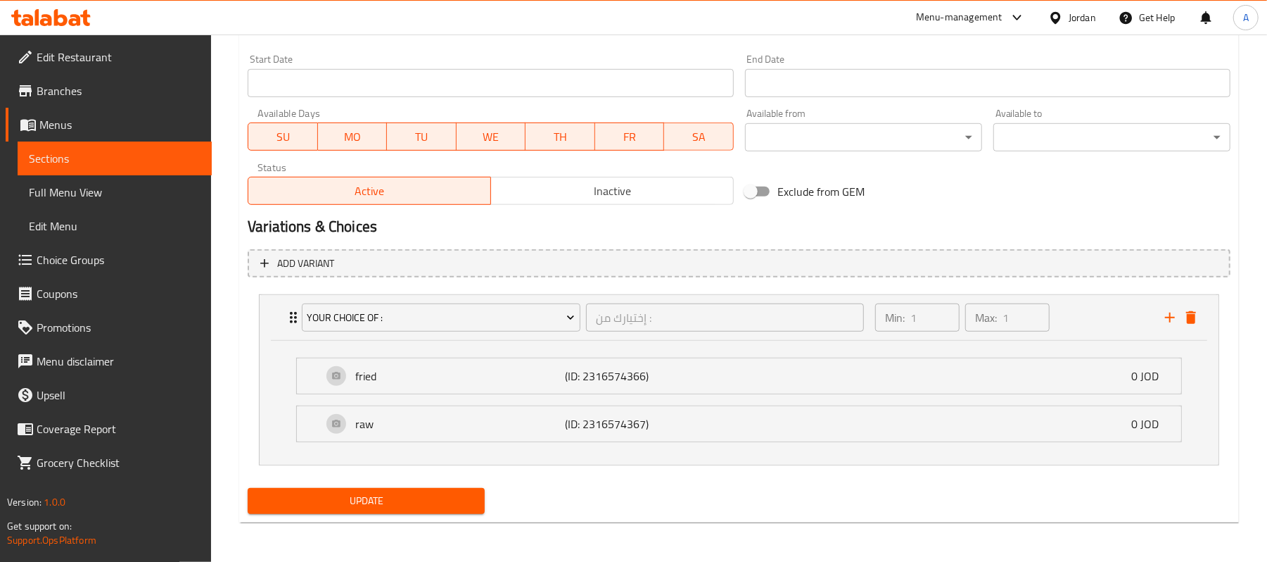
click at [432, 497] on span "Update" at bounding box center [366, 501] width 215 height 18
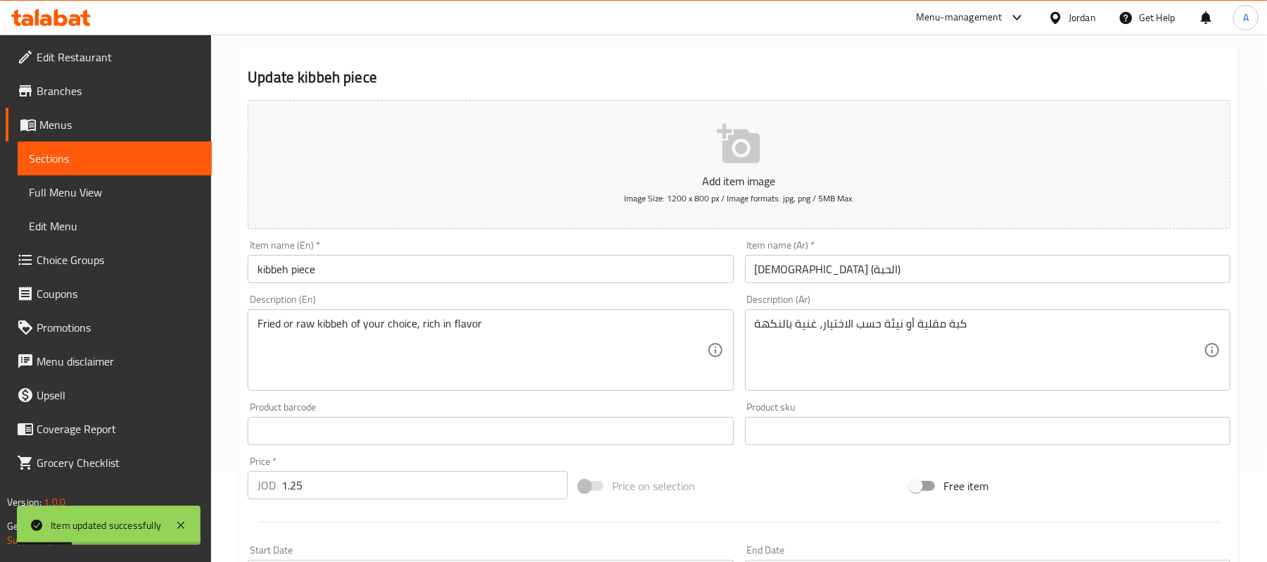
scroll to position [0, 0]
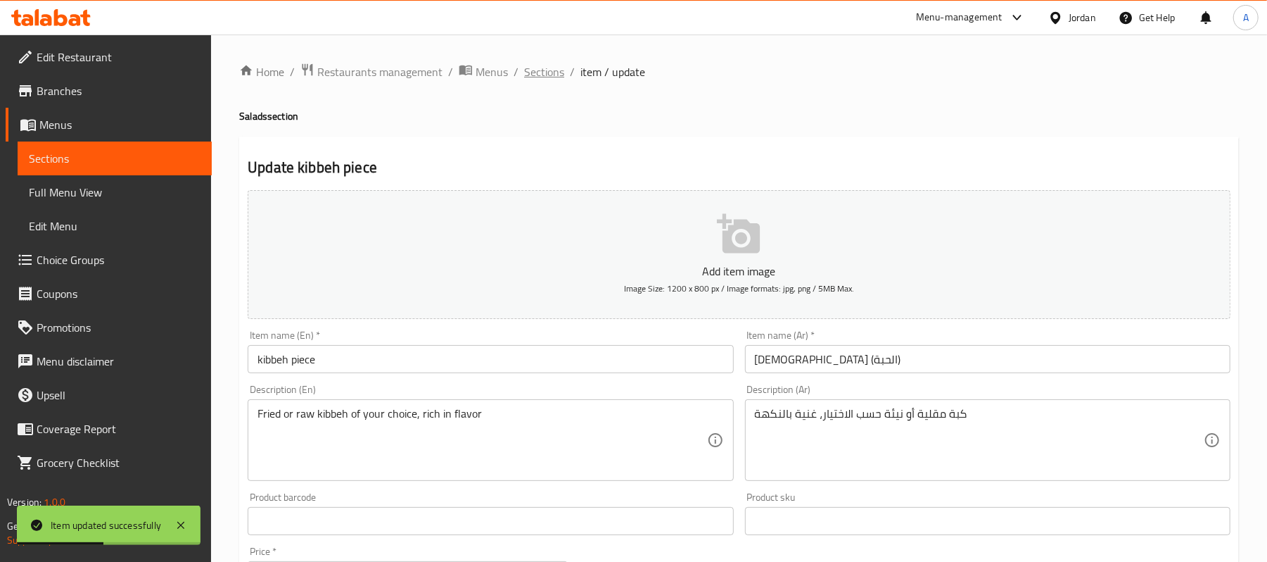
click at [552, 72] on span "Sections" at bounding box center [544, 71] width 40 height 17
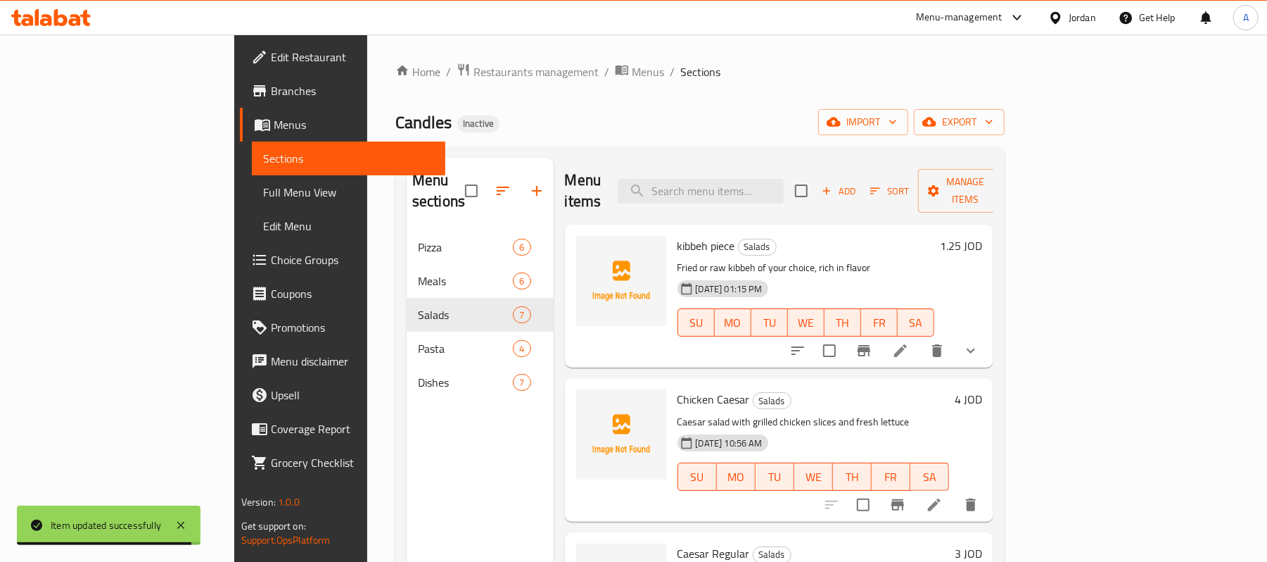
click at [678, 235] on span "kibbeh piece" at bounding box center [707, 245] width 58 height 21
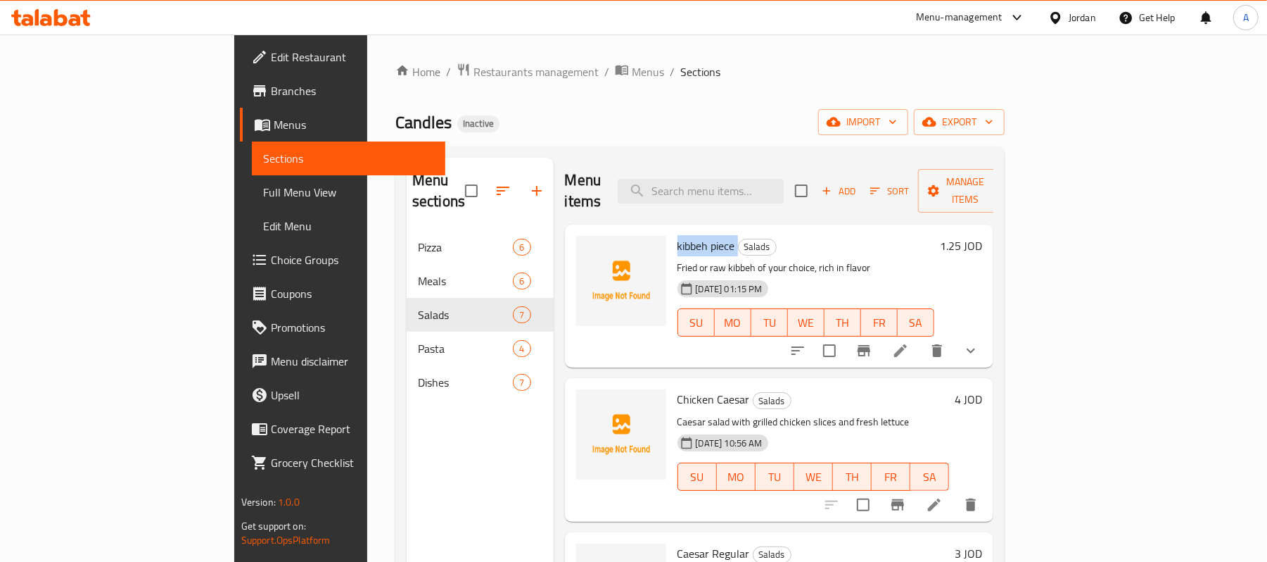
copy h6 "kibbeh piece"
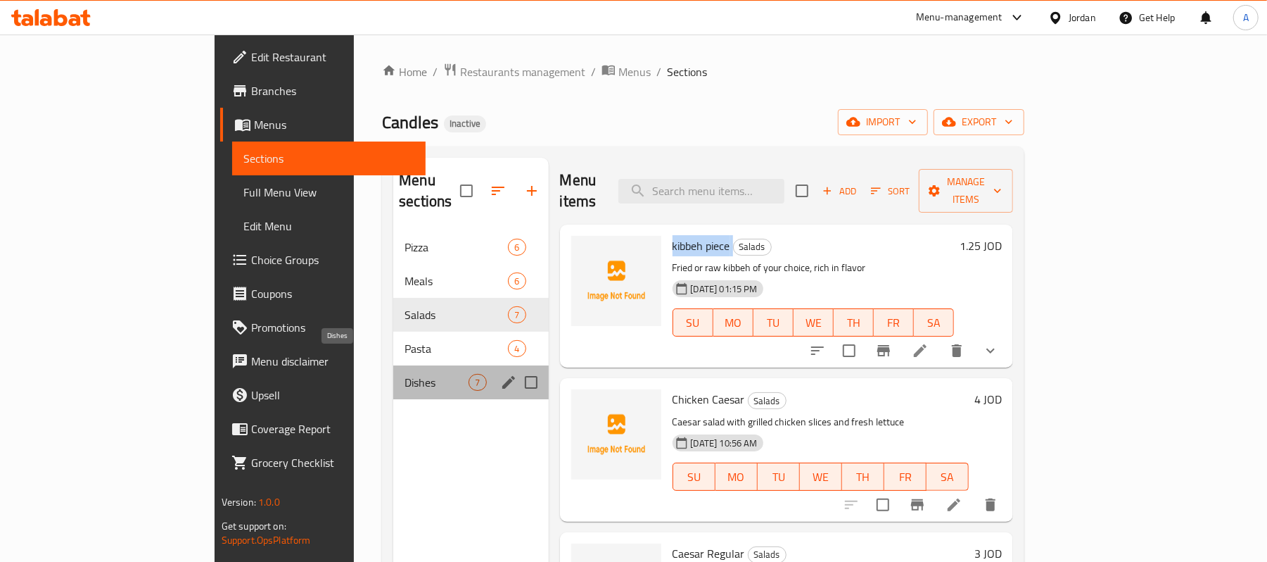
click at [405, 374] on span "Dishes" at bounding box center [437, 382] width 64 height 17
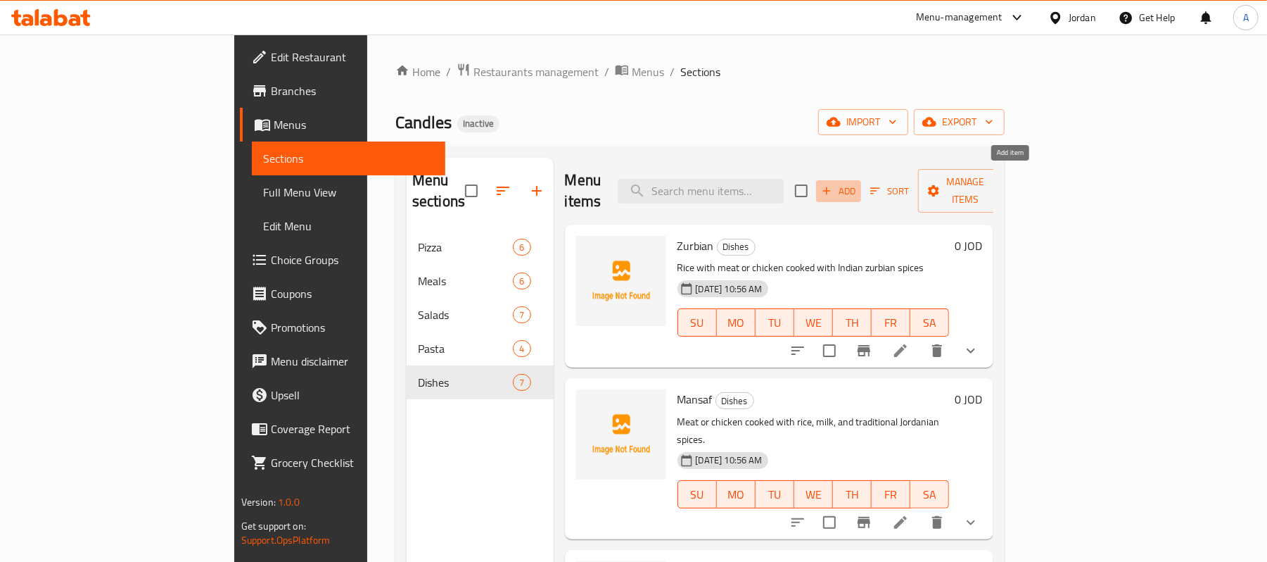
click at [833, 184] on icon "button" at bounding box center [827, 190] width 13 height 13
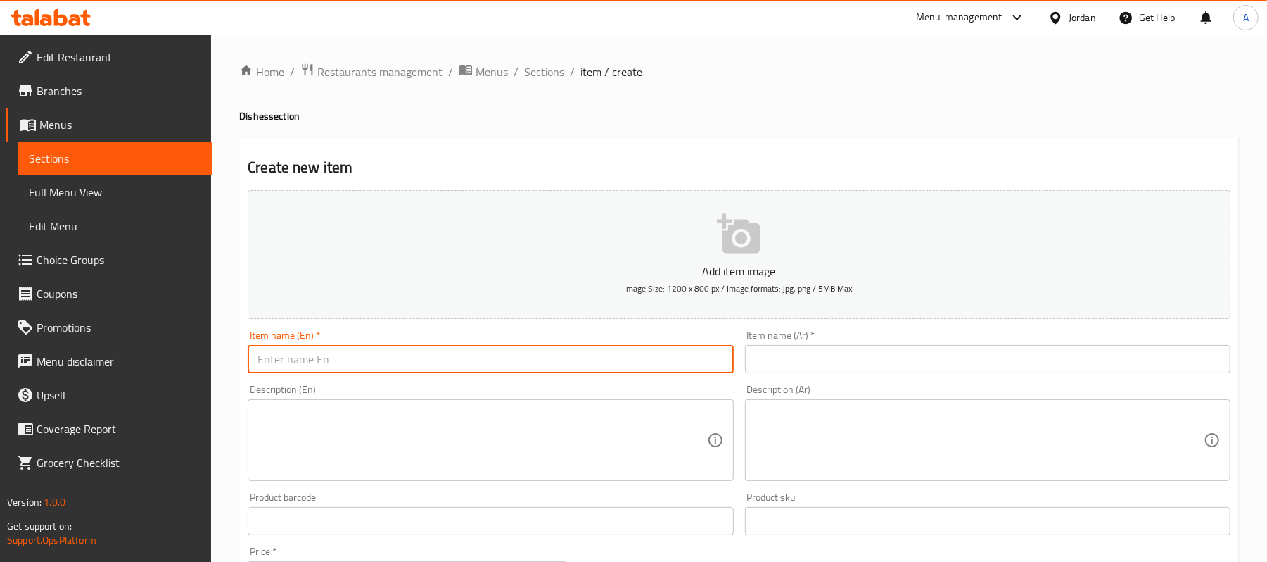
click at [425, 363] on input "text" at bounding box center [491, 359] width 486 height 28
paste input "makloba"
type input "makloba"
click at [829, 367] on input "text" at bounding box center [988, 359] width 486 height 28
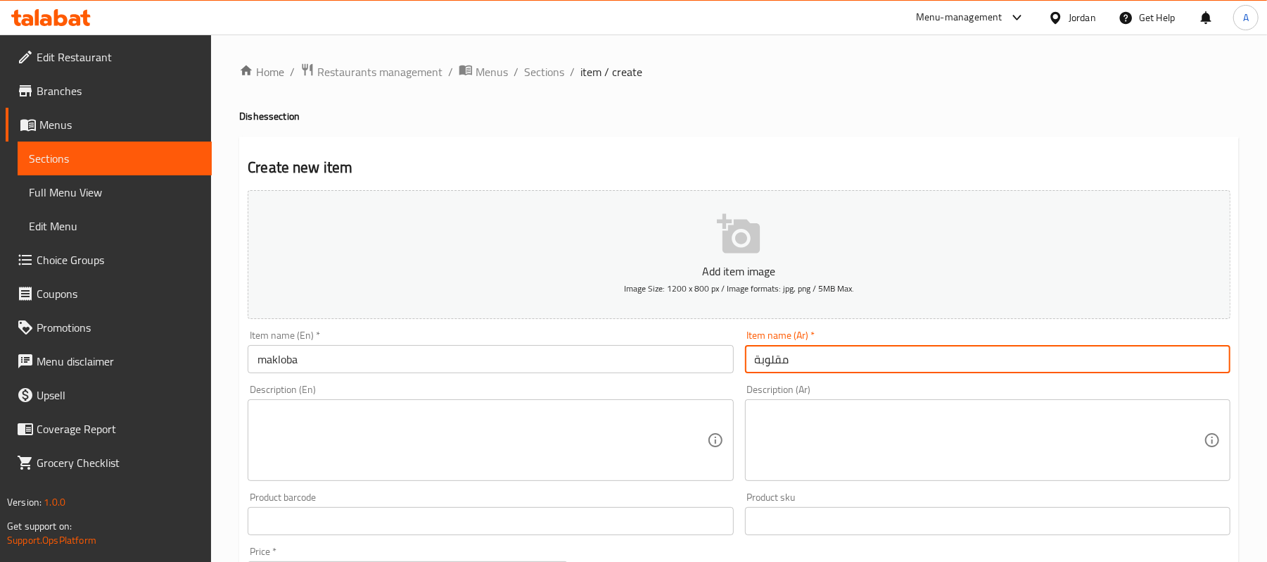
type input "مقلوبة"
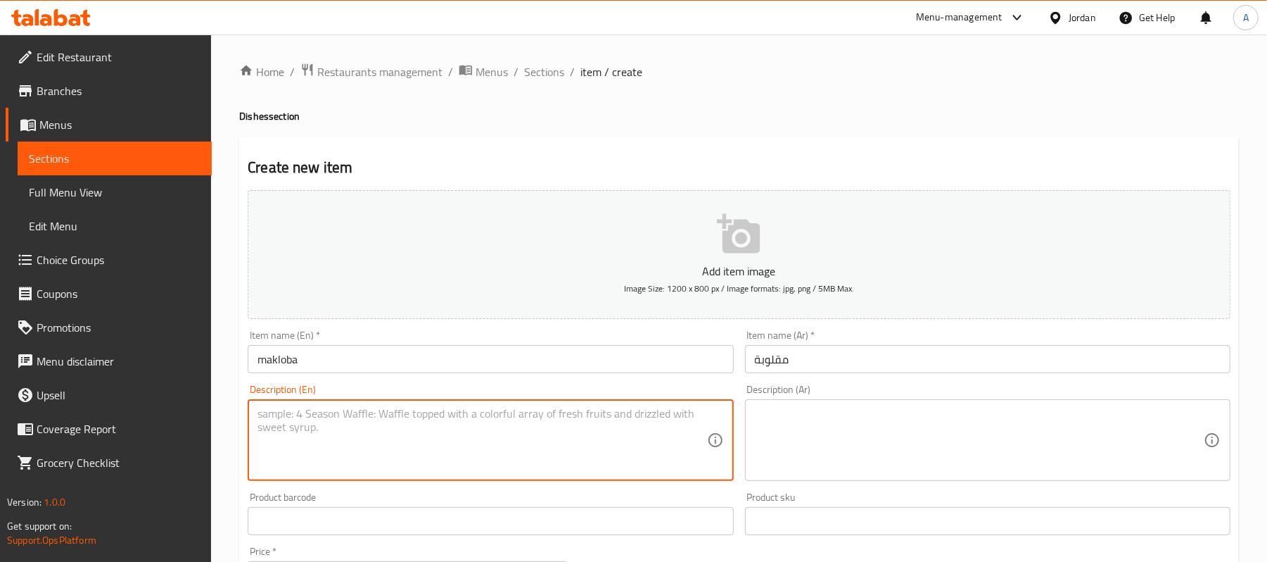
click at [500, 443] on textarea at bounding box center [482, 440] width 449 height 67
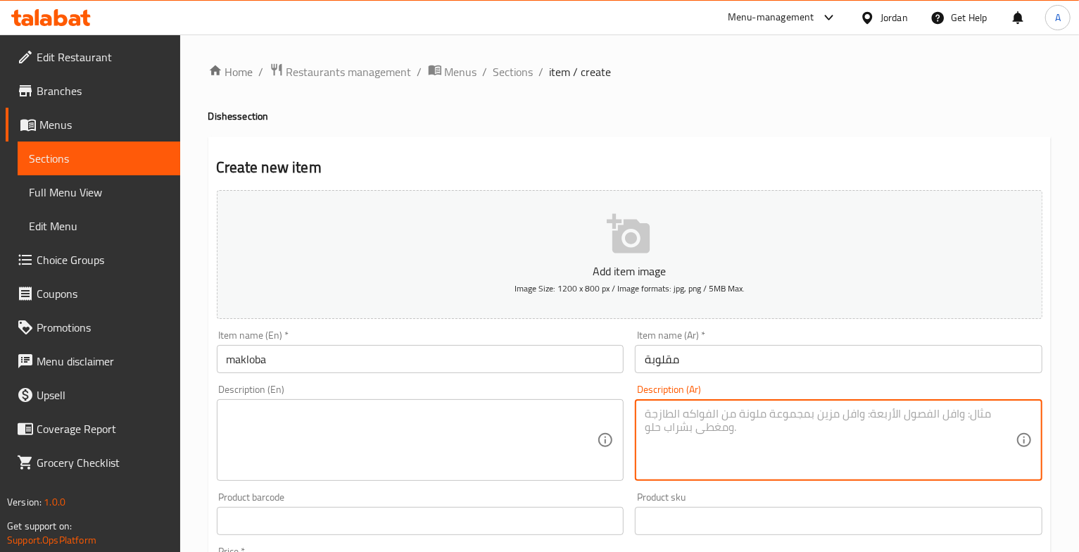
click at [834, 443] on textarea at bounding box center [830, 440] width 371 height 67
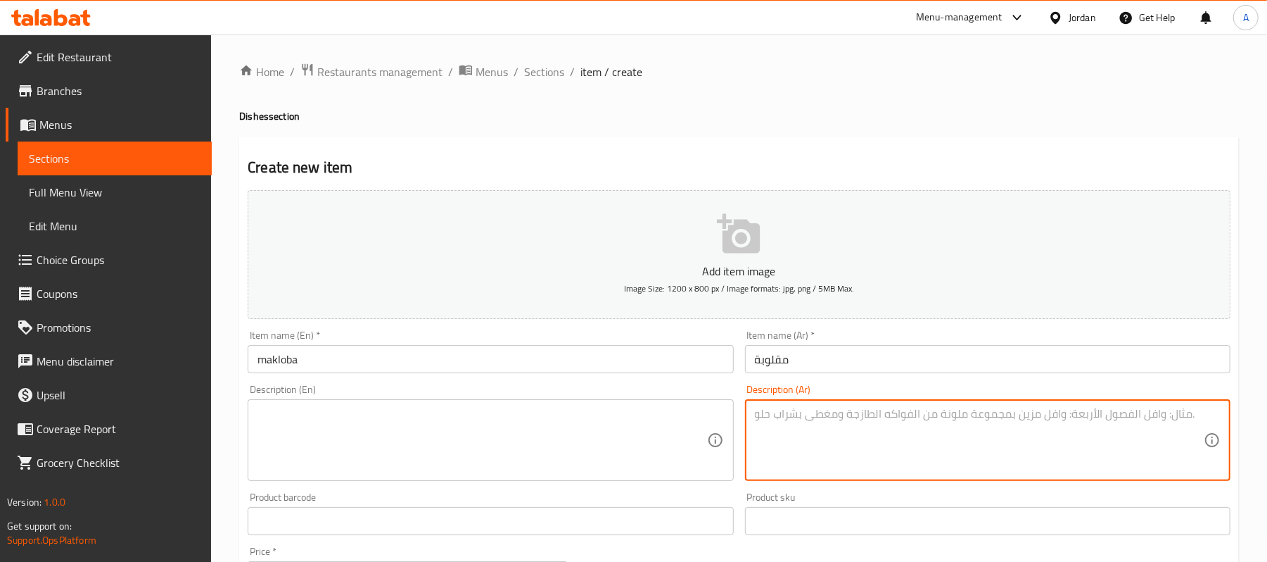
click at [795, 421] on textarea at bounding box center [979, 440] width 449 height 67
paste textarea "طبق أرز بالخضار أو اللحم مطهو بطريقة مقلوبة مع البهارات"
type textarea "طبق أرز بالخضار أو اللحم مطهو بطريقة مقلوبة مع البهارات"
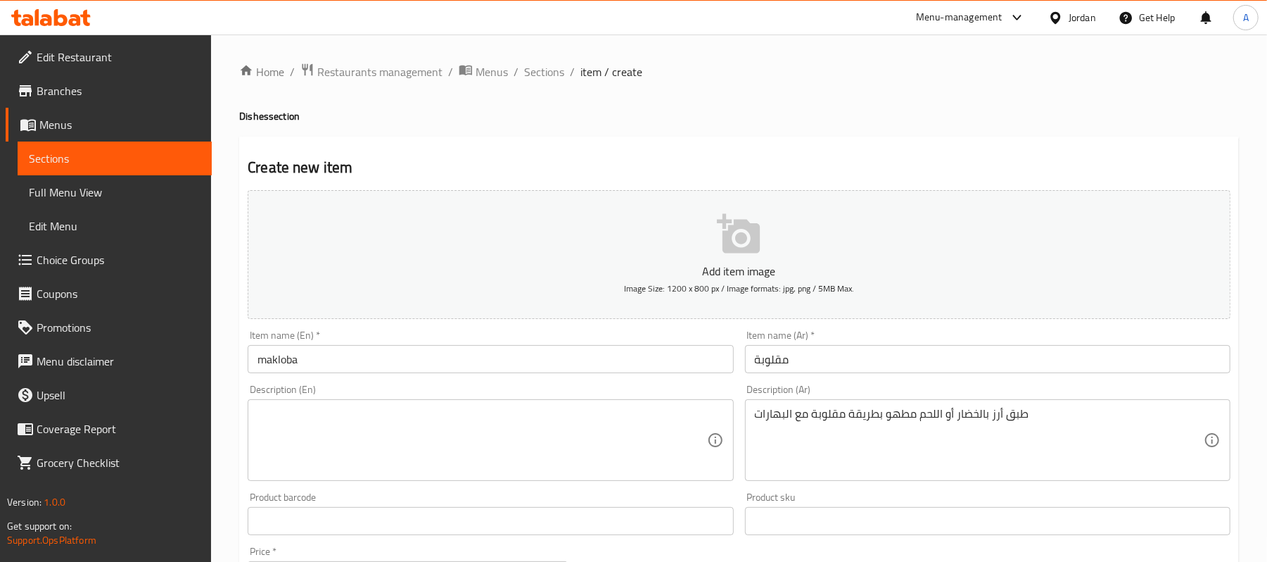
click at [493, 405] on div "Description (En)" at bounding box center [491, 440] width 486 height 82
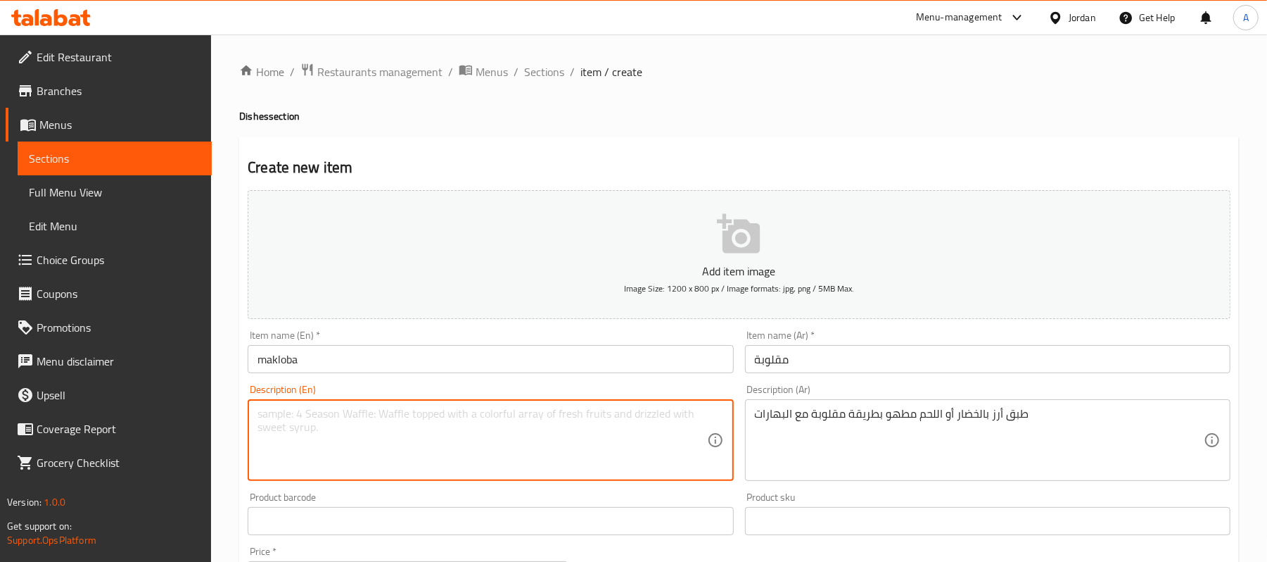
paste textarea "A dish of rice with vegetables or meat cooked upside down with spices"
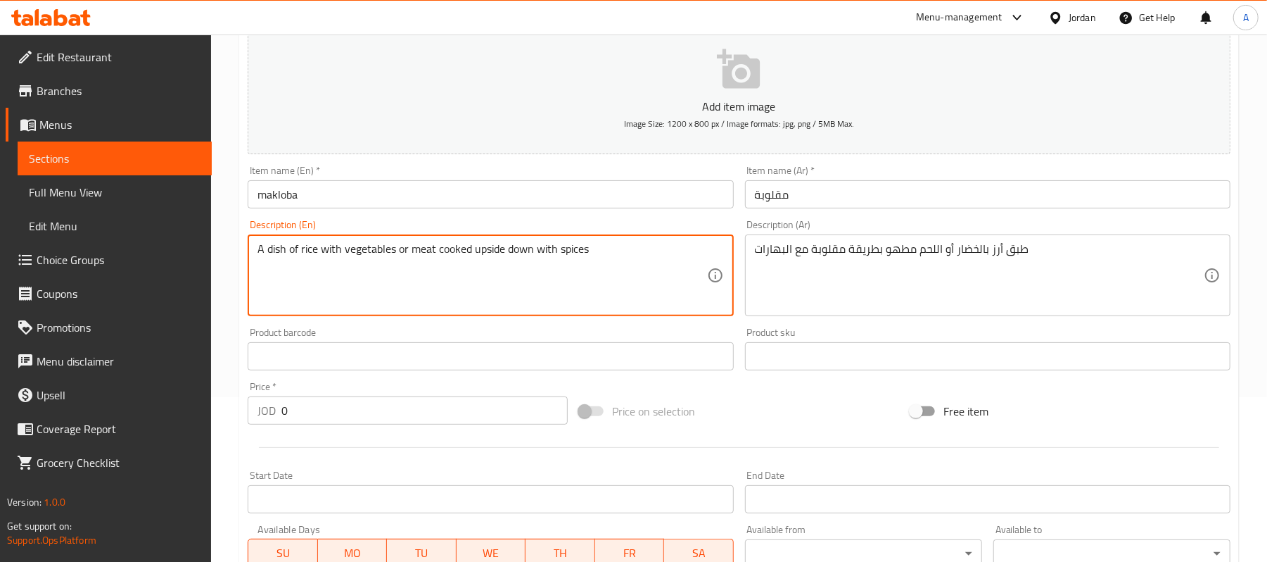
scroll to position [169, 0]
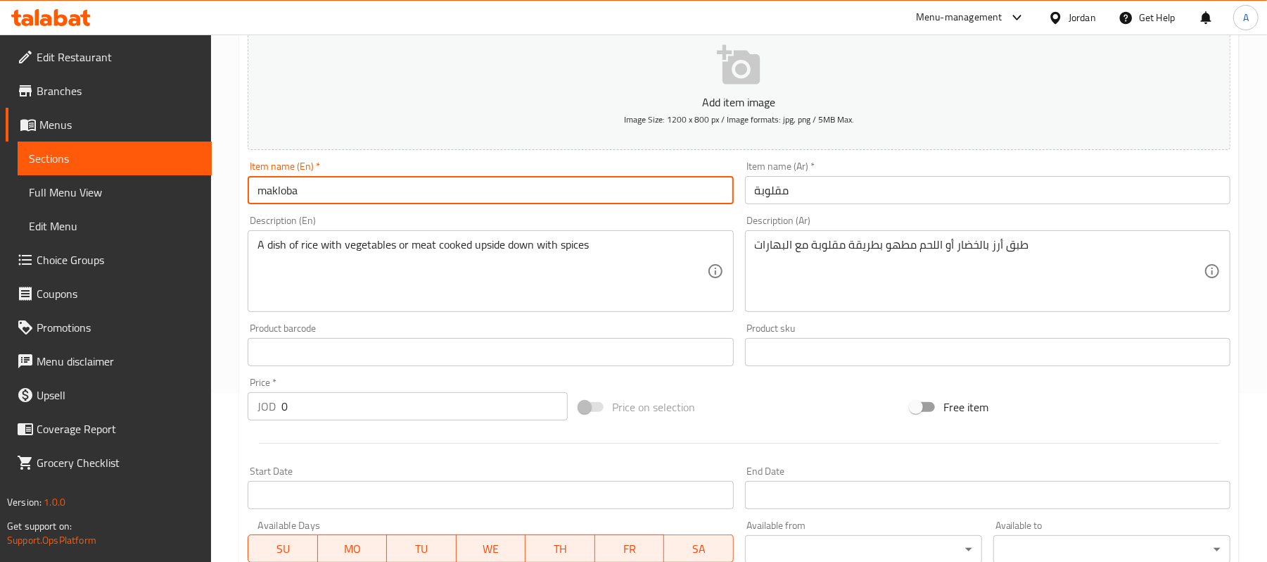
click at [280, 184] on input "makloba" at bounding box center [491, 190] width 486 height 28
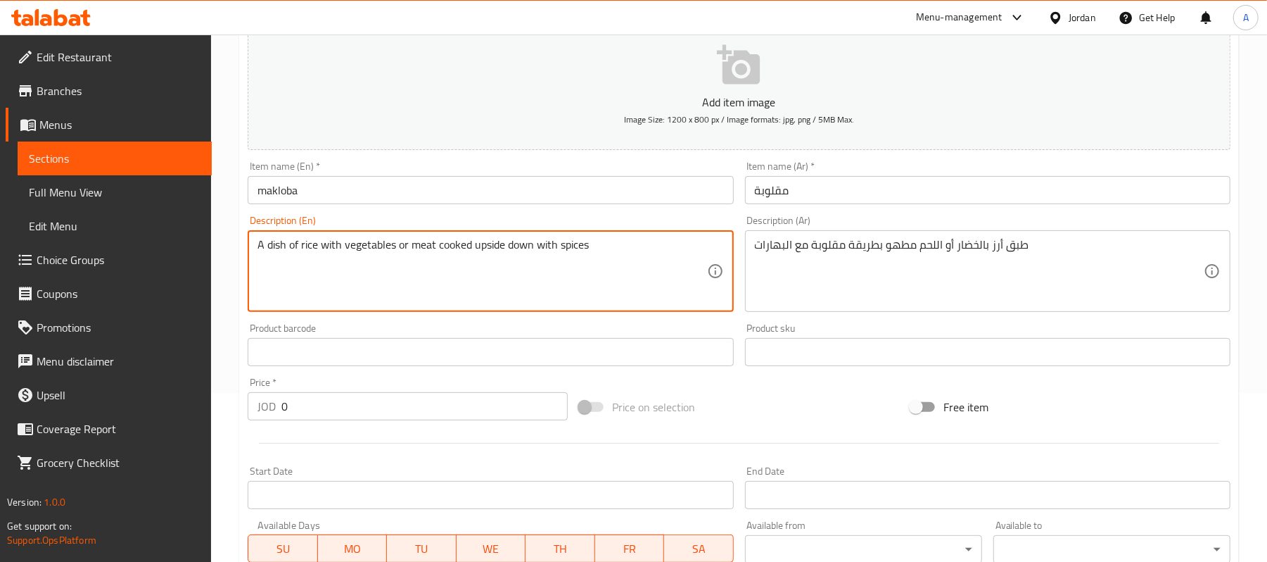
drag, startPoint x: 476, startPoint y: 245, endPoint x: 533, endPoint y: 249, distance: 57.2
paste textarea "makloba"
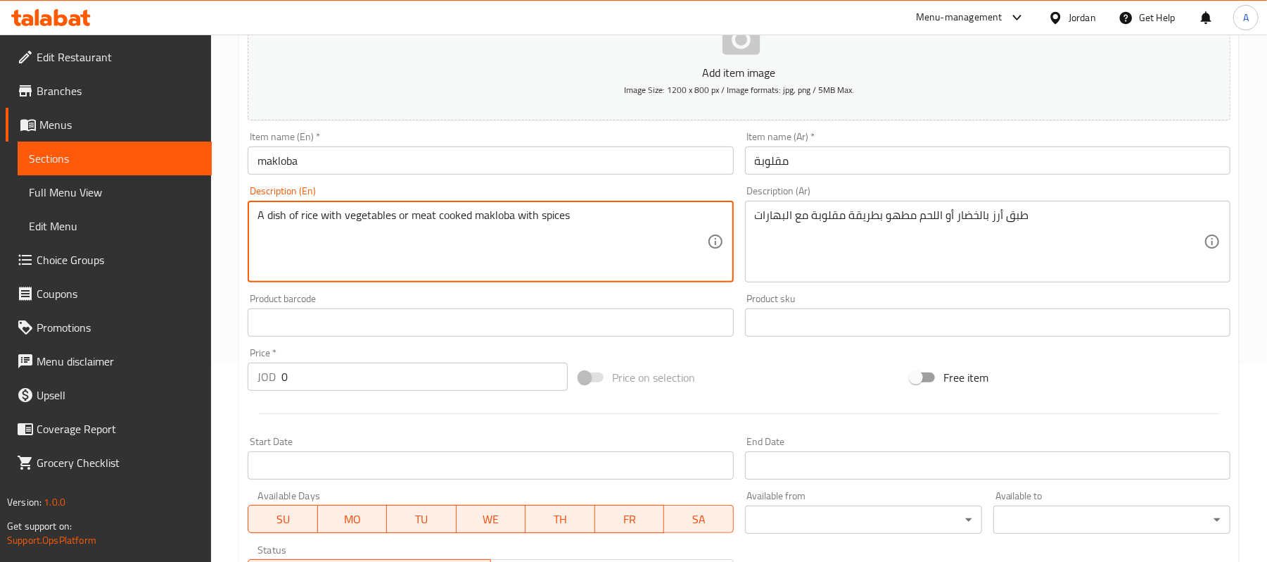
scroll to position [198, 0]
type textarea "A dish of rice with vegetables or meat cooked makloba with spices"
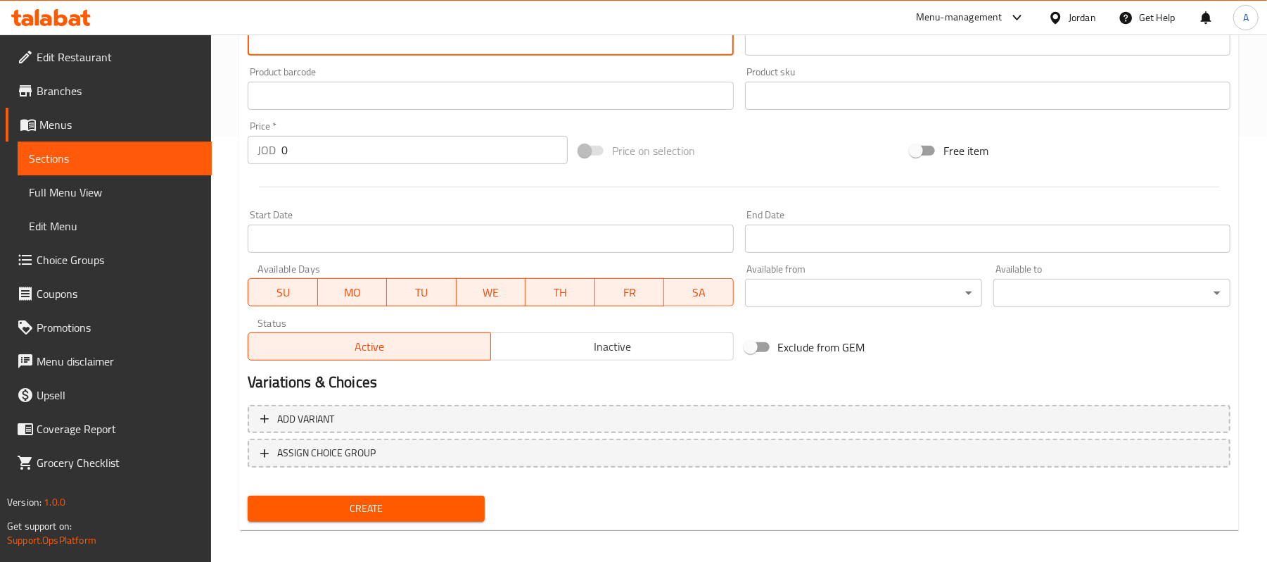
scroll to position [0, 0]
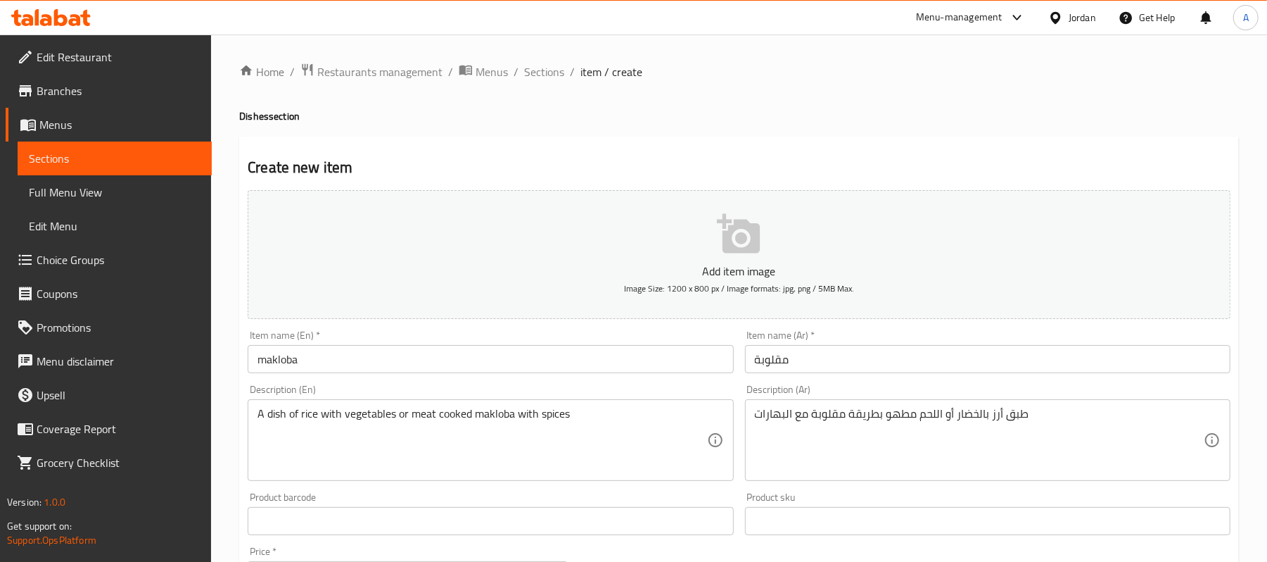
click at [549, 59] on div "Home / Restaurants management / Menus / Sections / item / create Dishes section…" at bounding box center [739, 514] width 1056 height 960
click at [547, 68] on span "Sections" at bounding box center [544, 71] width 40 height 17
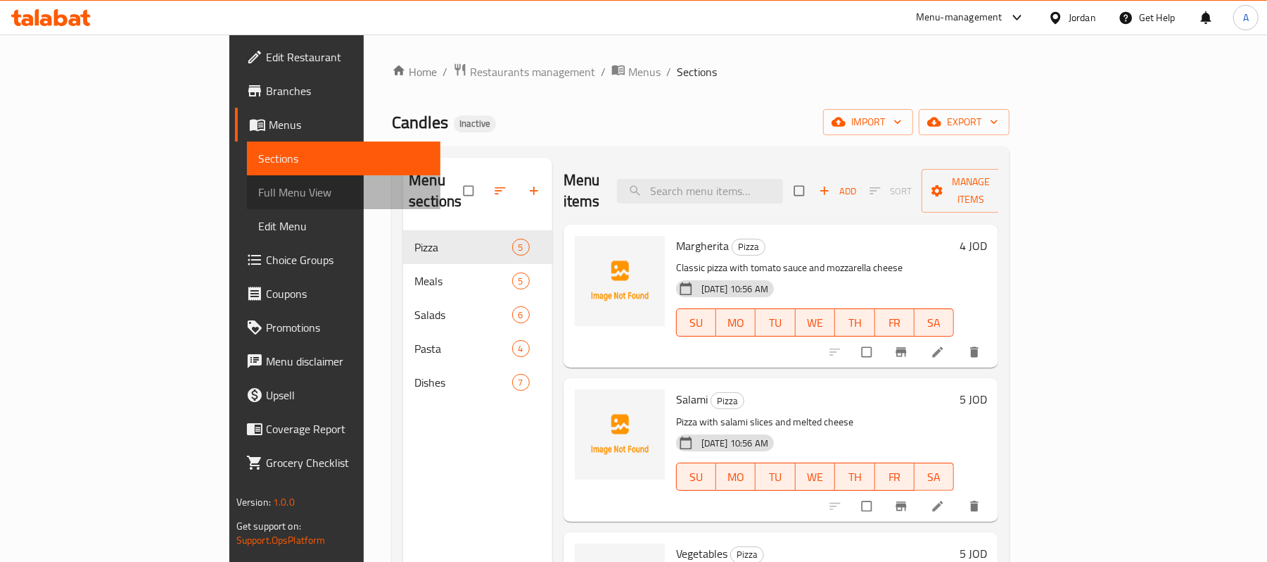
click at [258, 193] on span "Full Menu View" at bounding box center [344, 192] width 172 height 17
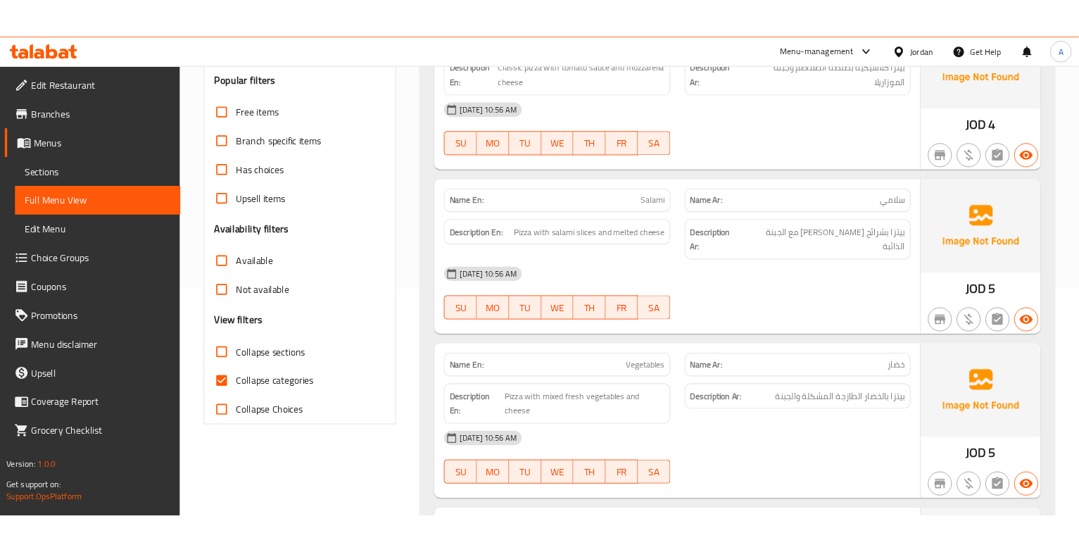
scroll to position [263, 0]
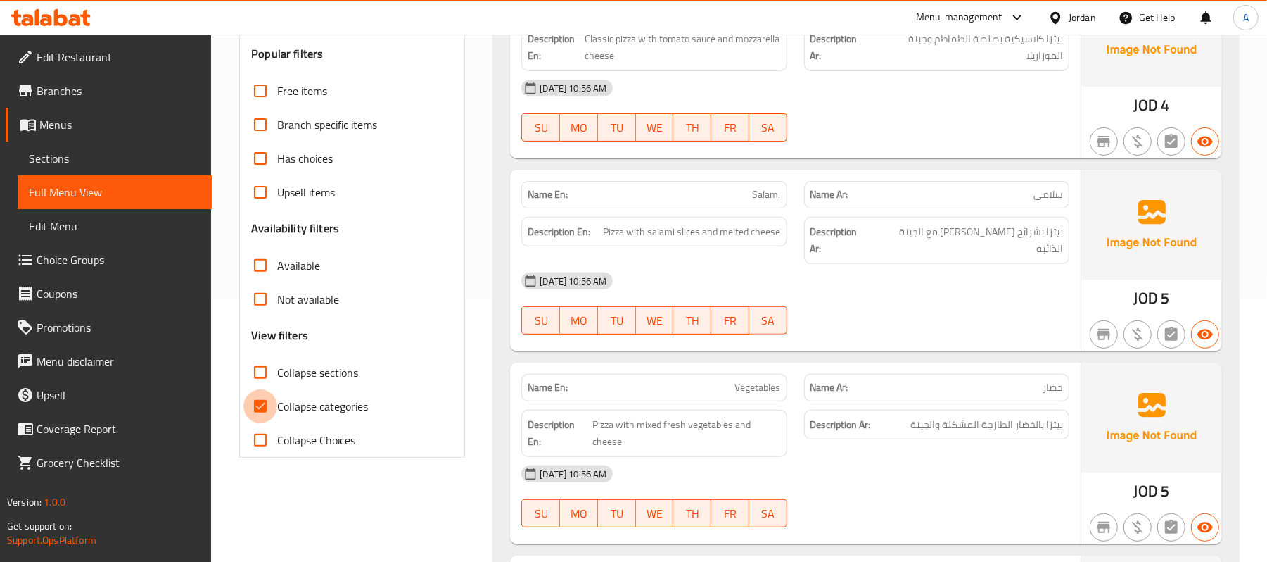
click at [260, 409] on input "Collapse categories" at bounding box center [260, 406] width 34 height 34
checkbox input "false"
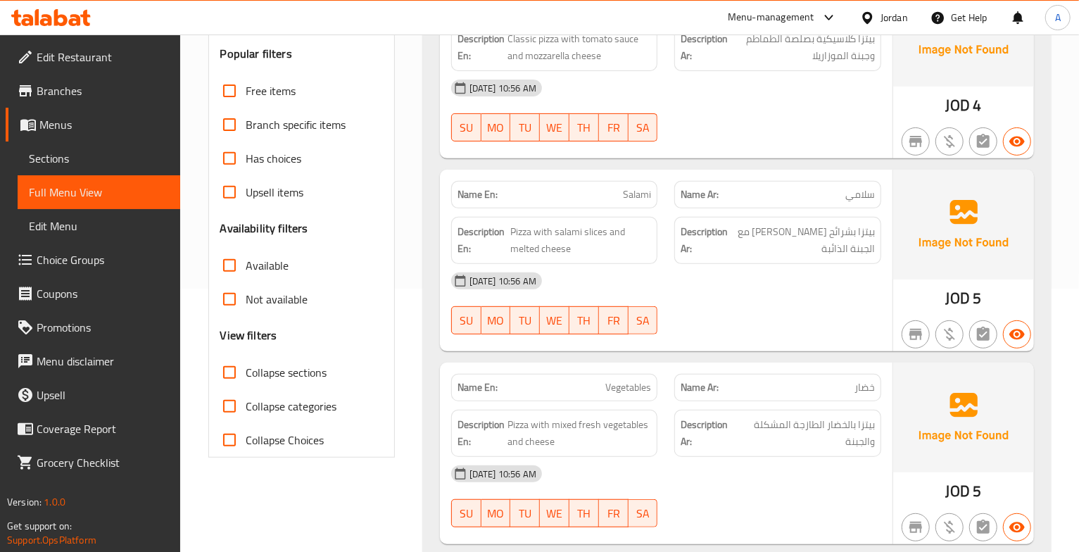
scroll to position [0, 0]
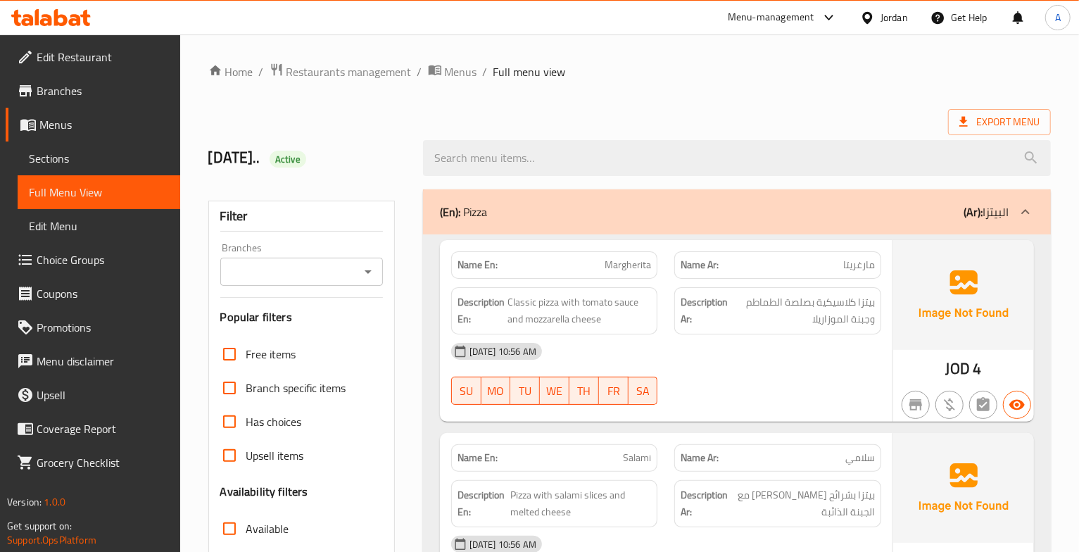
click at [795, 368] on div "[DATE] 10:56 AM" at bounding box center [666, 351] width 447 height 34
click at [826, 313] on span "بيتزا كلاسيكية بصلصة الطماطم وجبنة الموزاريلا" at bounding box center [802, 310] width 144 height 34
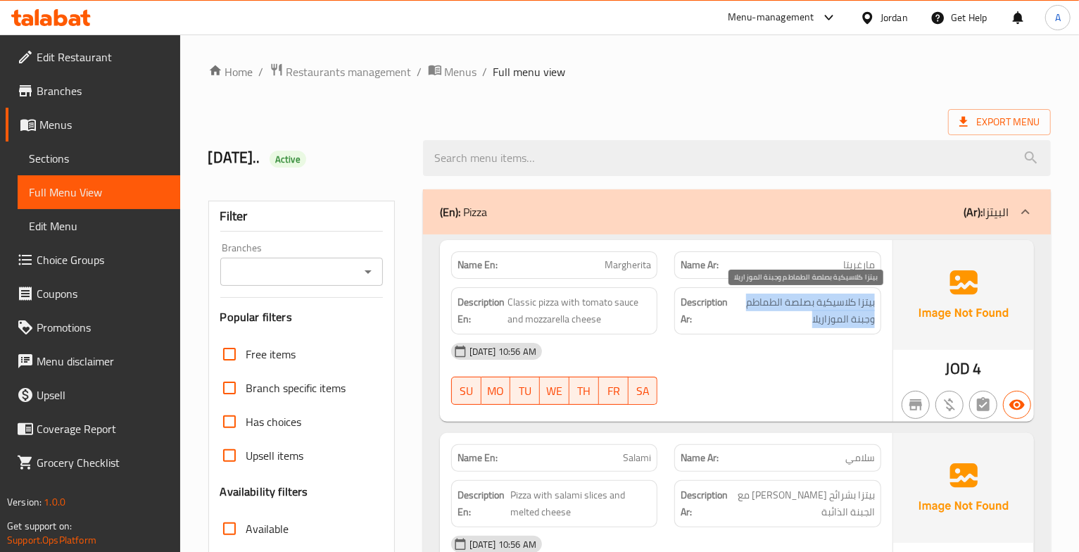
click at [826, 313] on span "بيتزا كلاسيكية بصلصة الطماطم وجبنة الموزاريلا" at bounding box center [802, 310] width 144 height 34
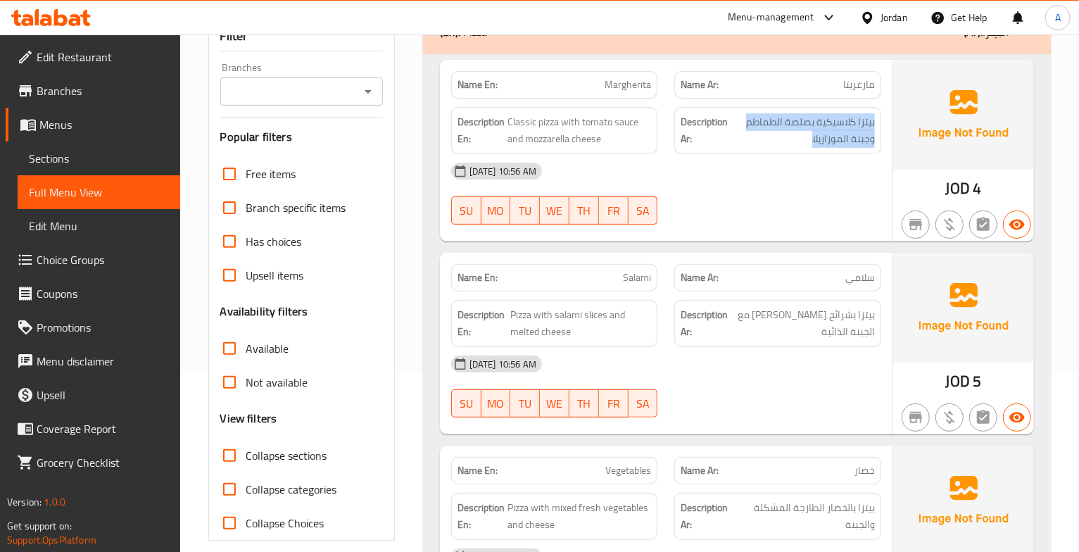
scroll to position [181, 0]
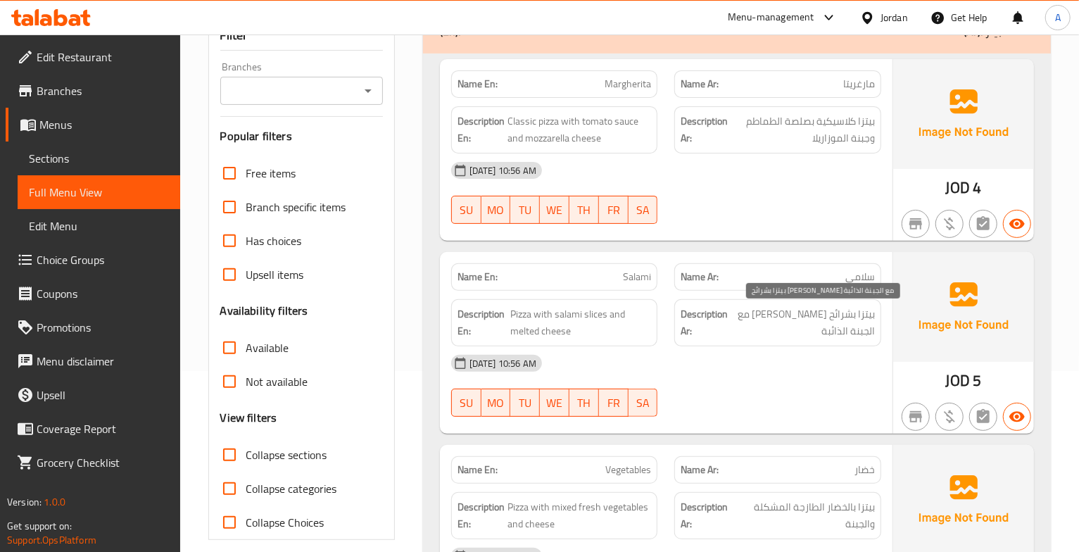
click at [859, 319] on span "بيتزا بشرائح [PERSON_NAME] مع الجبنة الذائبة" at bounding box center [802, 322] width 144 height 34
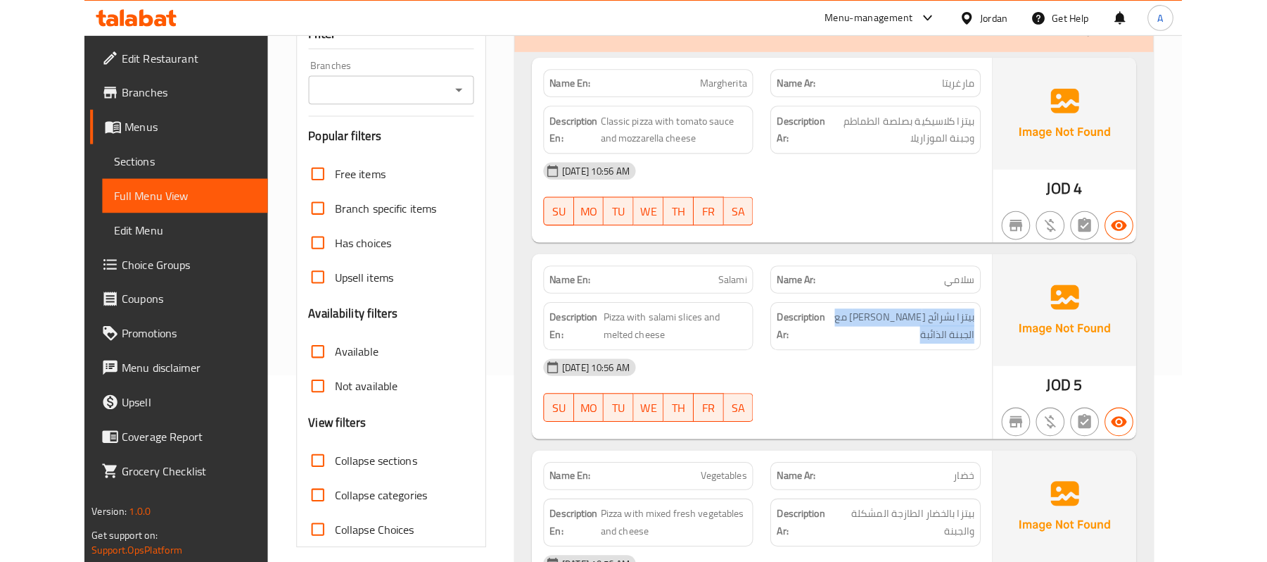
scroll to position [182, 0]
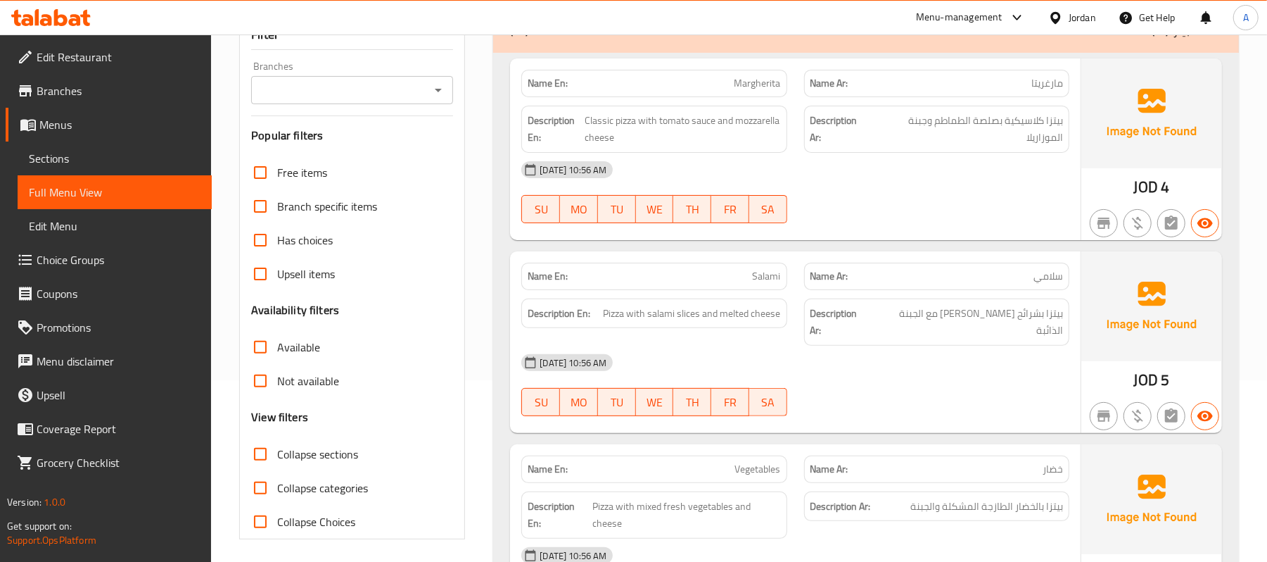
click at [867, 163] on div "[DATE] 10:56 AM" at bounding box center [795, 170] width 565 height 34
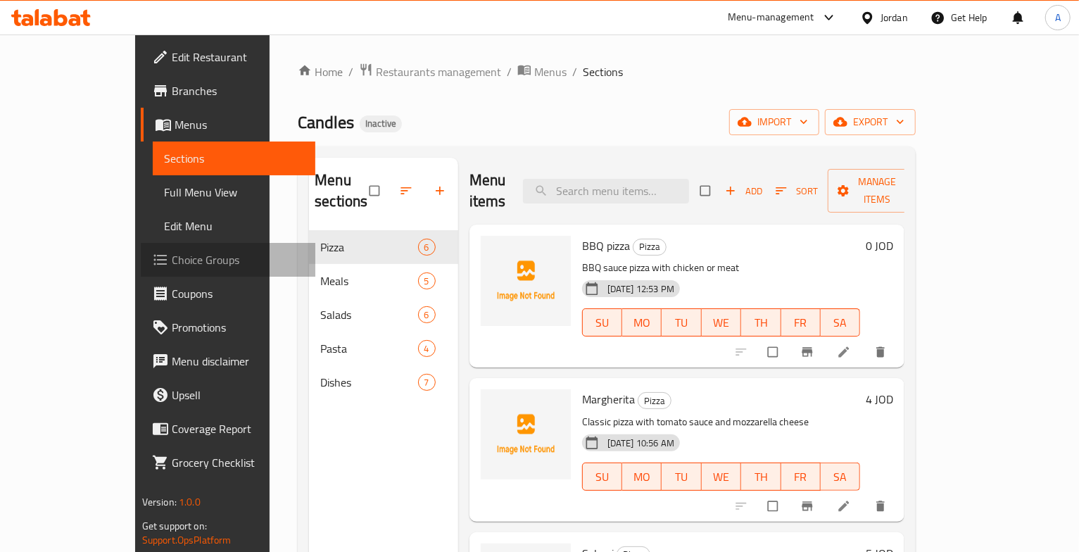
click at [172, 259] on span "Choice Groups" at bounding box center [238, 259] width 132 height 17
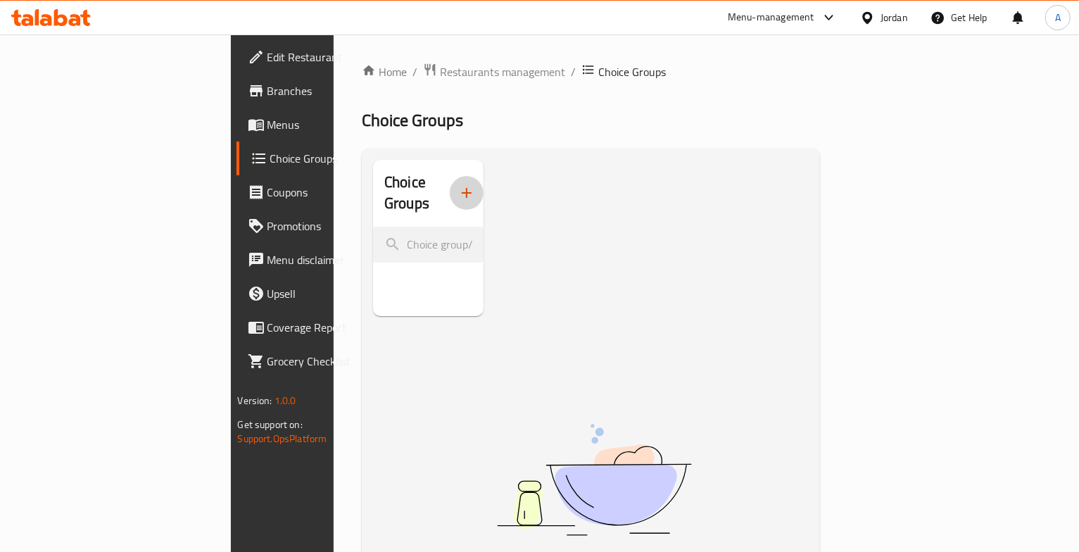
click at [458, 190] on icon "button" at bounding box center [466, 192] width 17 height 17
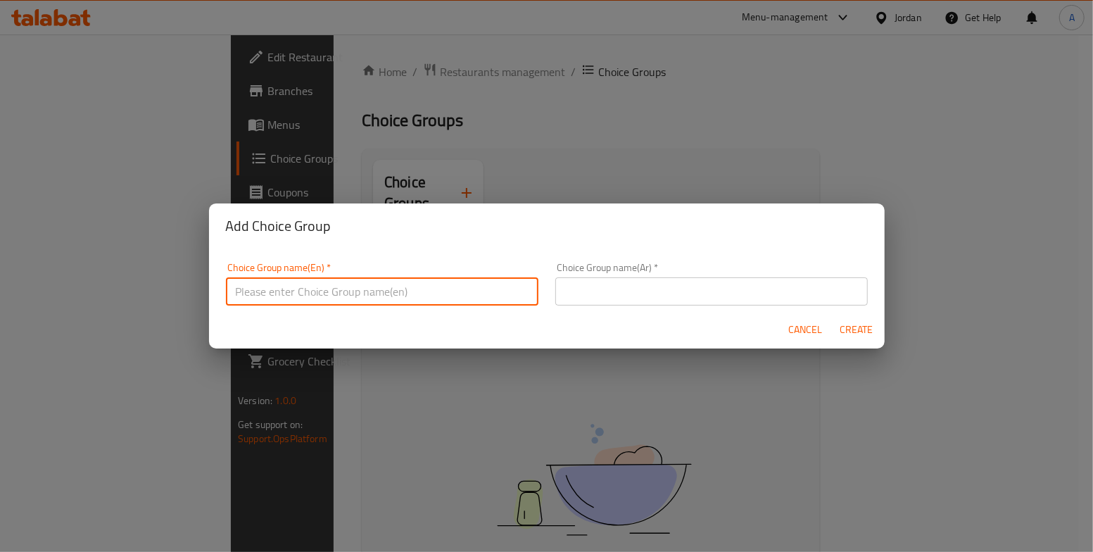
click at [405, 298] on input "text" at bounding box center [382, 291] width 312 height 28
type input "Your Choice OF :"
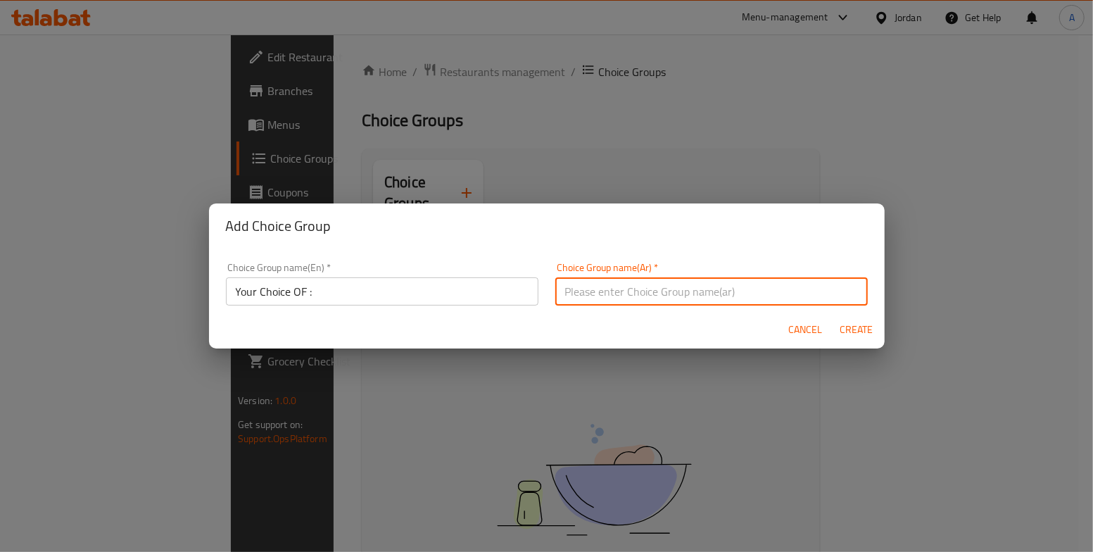
click at [645, 293] on input "text" at bounding box center [711, 291] width 312 height 28
type input "إختيارك من :"
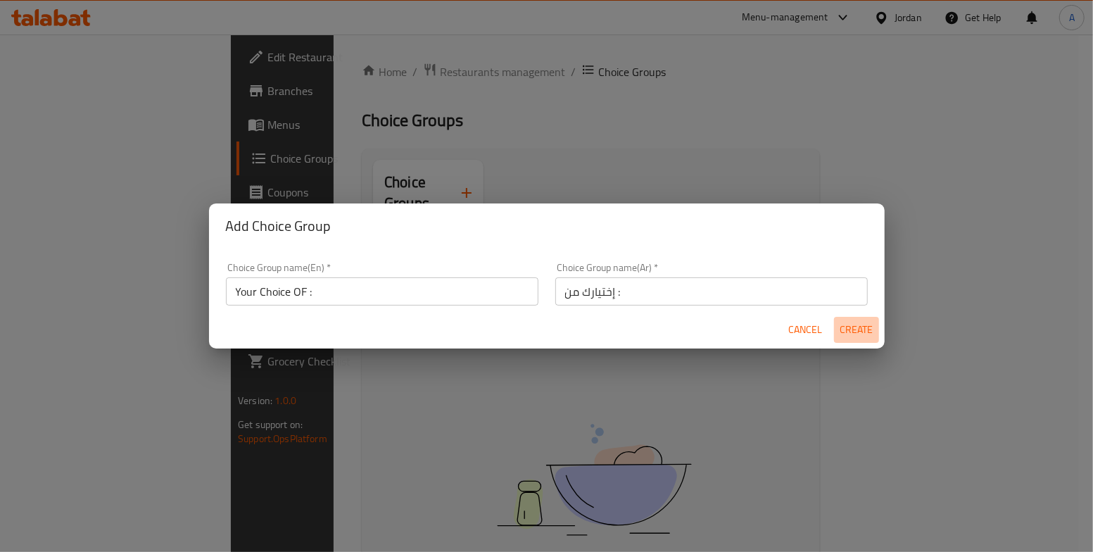
click at [862, 335] on span "Create" at bounding box center [857, 330] width 34 height 18
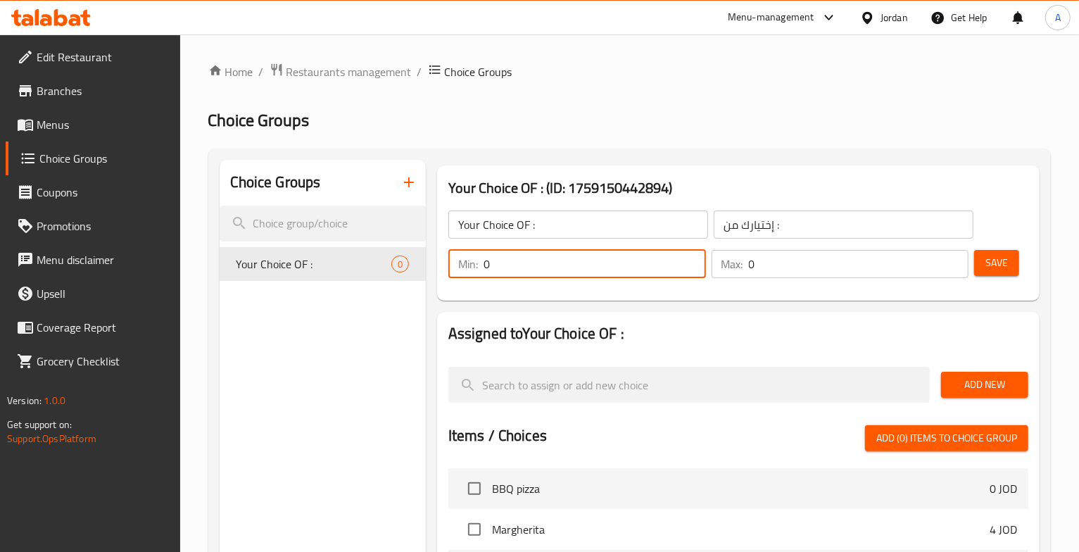
drag, startPoint x: 497, startPoint y: 265, endPoint x: 476, endPoint y: 265, distance: 21.1
click at [476, 265] on div "Min: 0 ​" at bounding box center [577, 264] width 258 height 28
click at [476, 265] on p "Min:" at bounding box center [468, 263] width 20 height 17
click at [480, 265] on div "Min: 0 ​" at bounding box center [577, 264] width 258 height 28
type input "1"
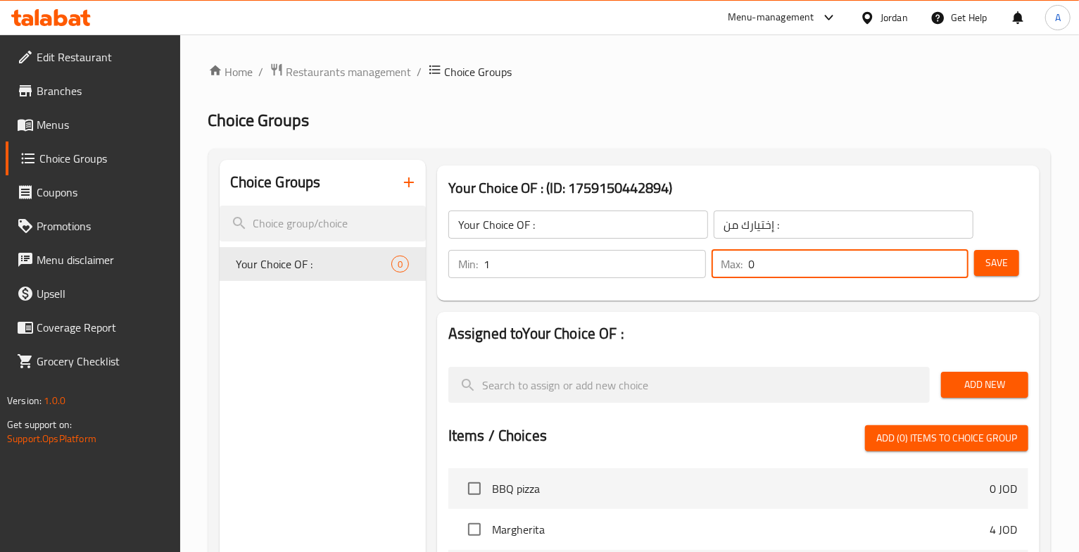
drag, startPoint x: 761, startPoint y: 257, endPoint x: 744, endPoint y: 258, distance: 17.6
click at [744, 258] on div "Max: 0 ​" at bounding box center [840, 264] width 258 height 28
type input "1"
click at [1006, 260] on span "Save" at bounding box center [996, 263] width 23 height 18
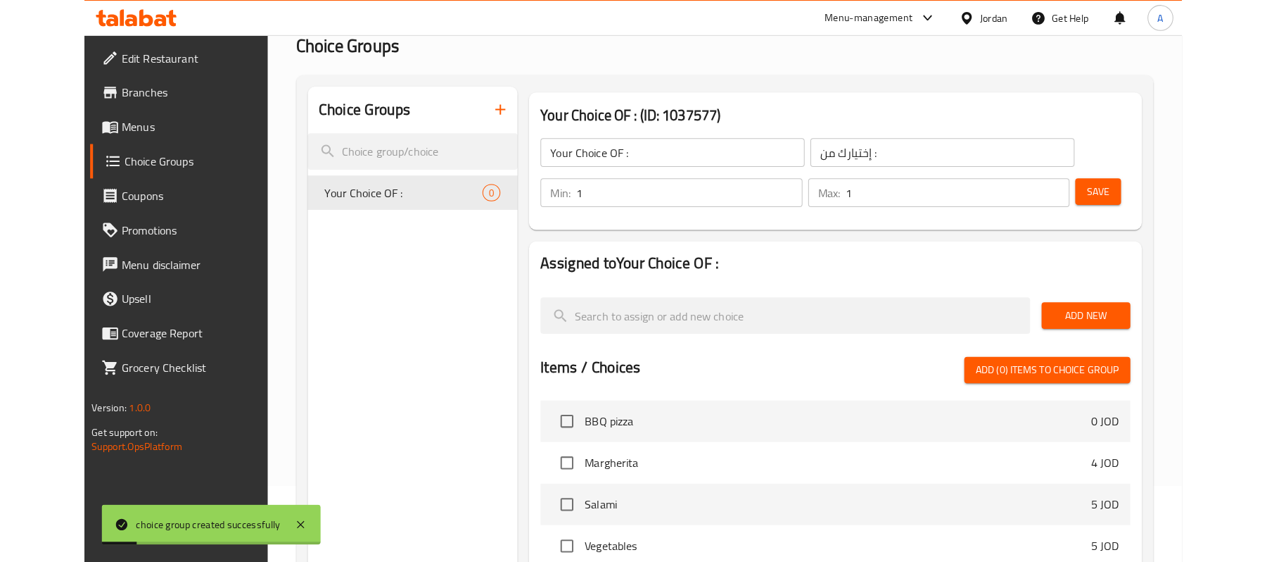
scroll to position [84, 0]
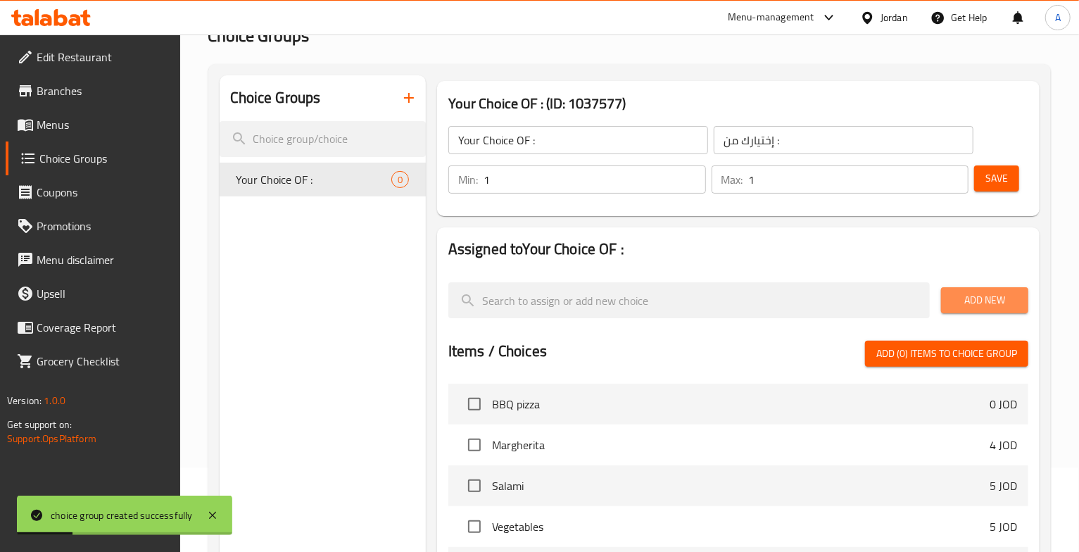
click at [983, 304] on span "Add New" at bounding box center [984, 300] width 65 height 18
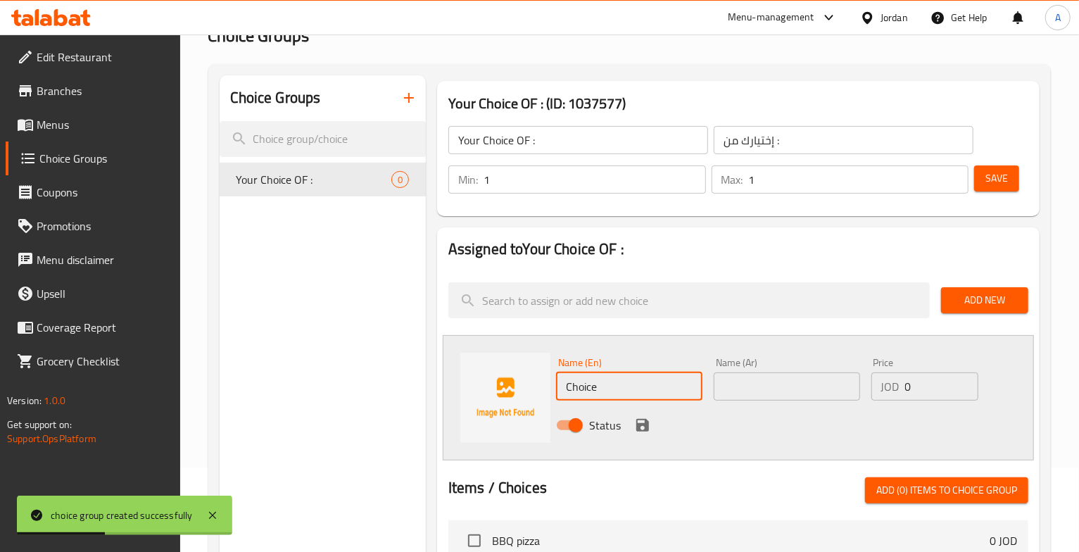
click at [629, 384] on input "Choice" at bounding box center [629, 386] width 146 height 28
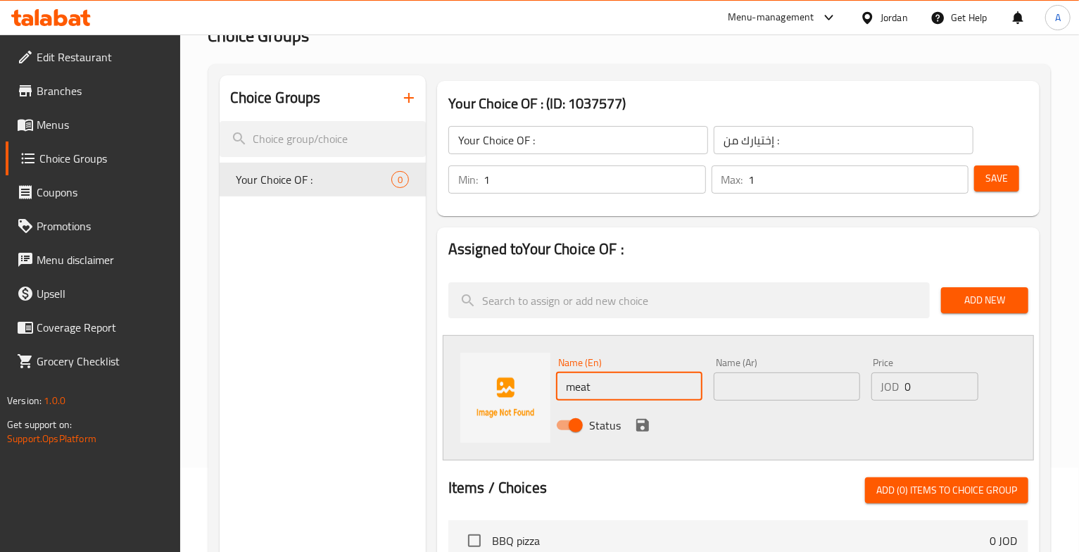
type input "meat"
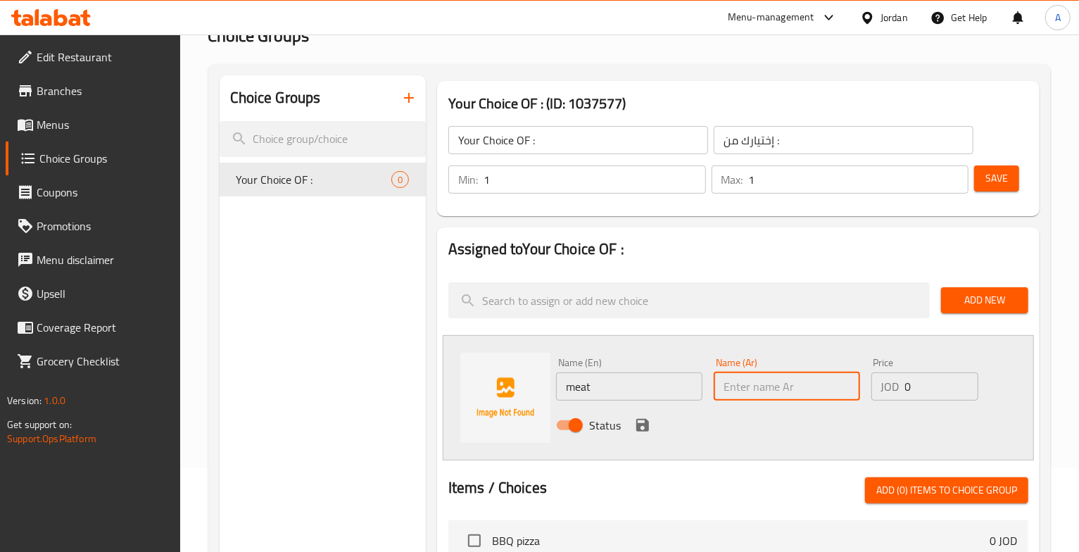
click at [759, 386] on input "text" at bounding box center [787, 386] width 146 height 28
type input "لحم"
click at [639, 429] on icon "save" at bounding box center [642, 425] width 13 height 13
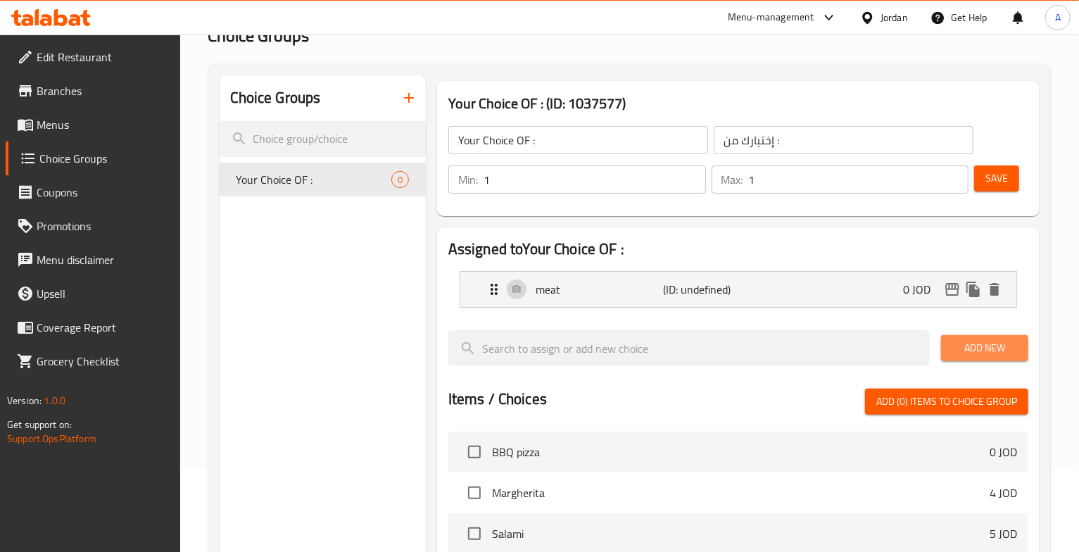
click at [1003, 343] on span "Add New" at bounding box center [984, 348] width 65 height 18
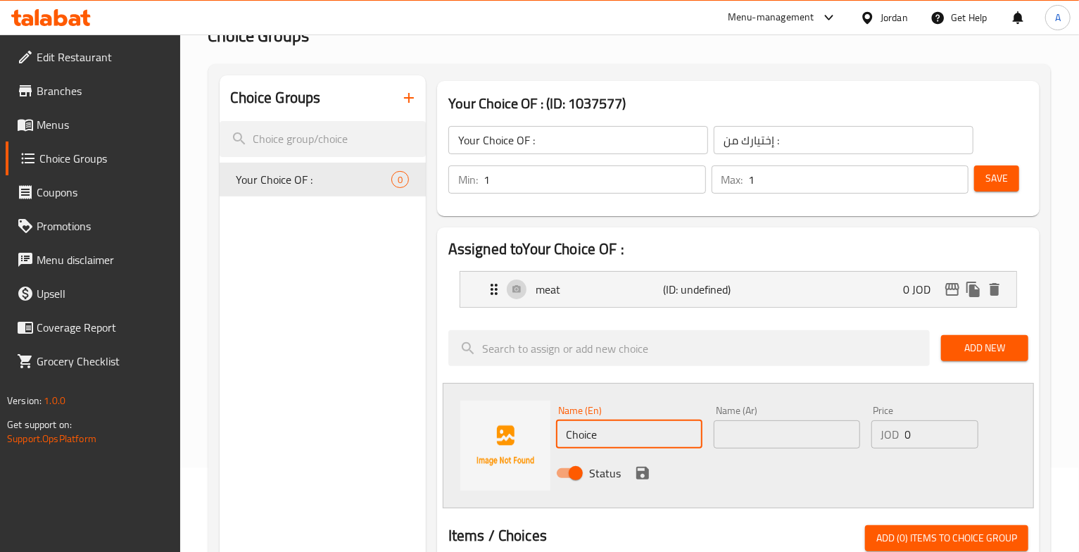
click at [604, 443] on input "Choice" at bounding box center [629, 434] width 146 height 28
type input "chicken"
click at [755, 440] on input "text" at bounding box center [787, 434] width 146 height 28
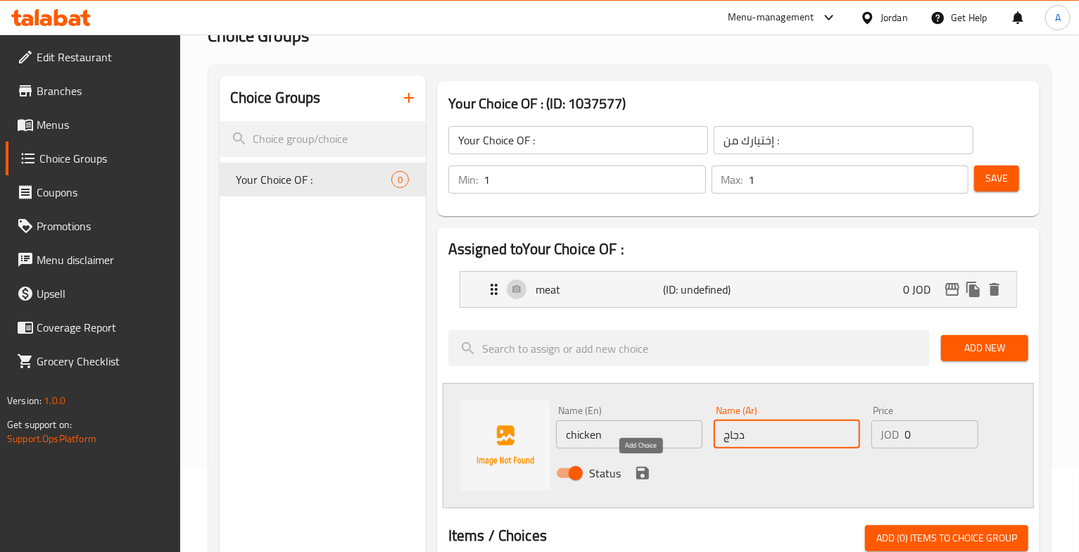
type input "دجاج"
click at [637, 472] on icon "save" at bounding box center [642, 473] width 13 height 13
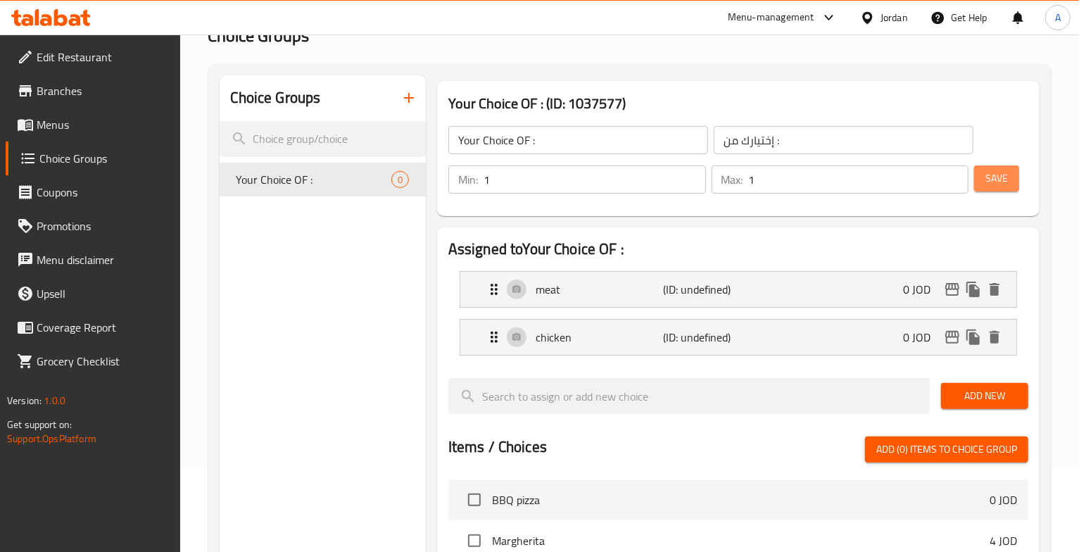
click at [992, 181] on span "Save" at bounding box center [996, 179] width 23 height 18
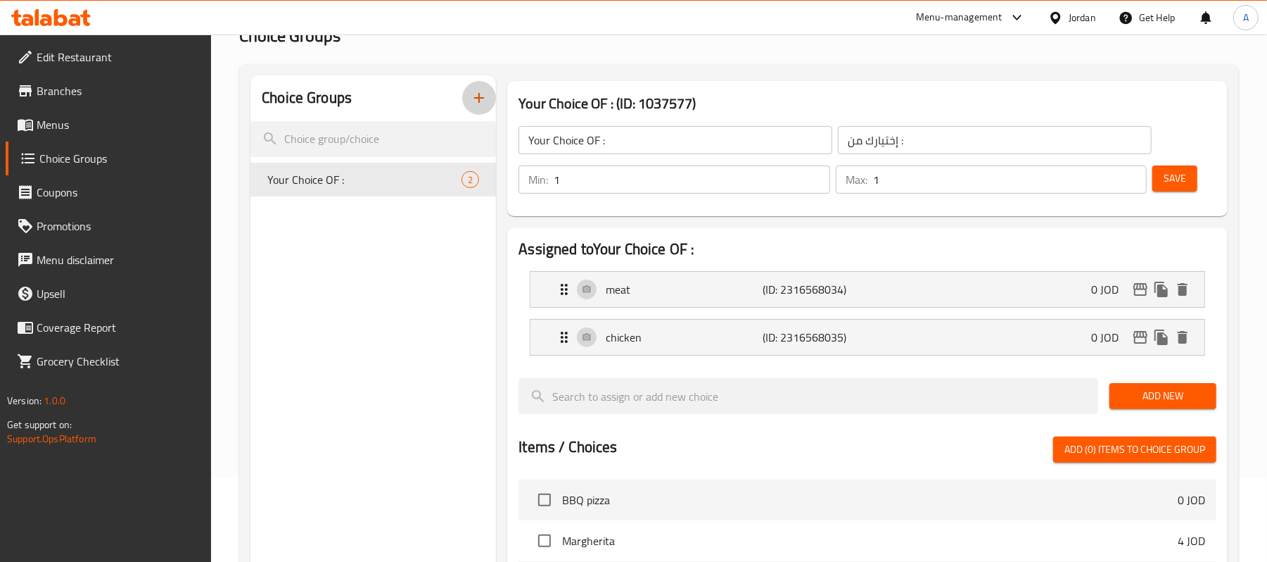
click at [493, 104] on button "button" at bounding box center [479, 98] width 34 height 34
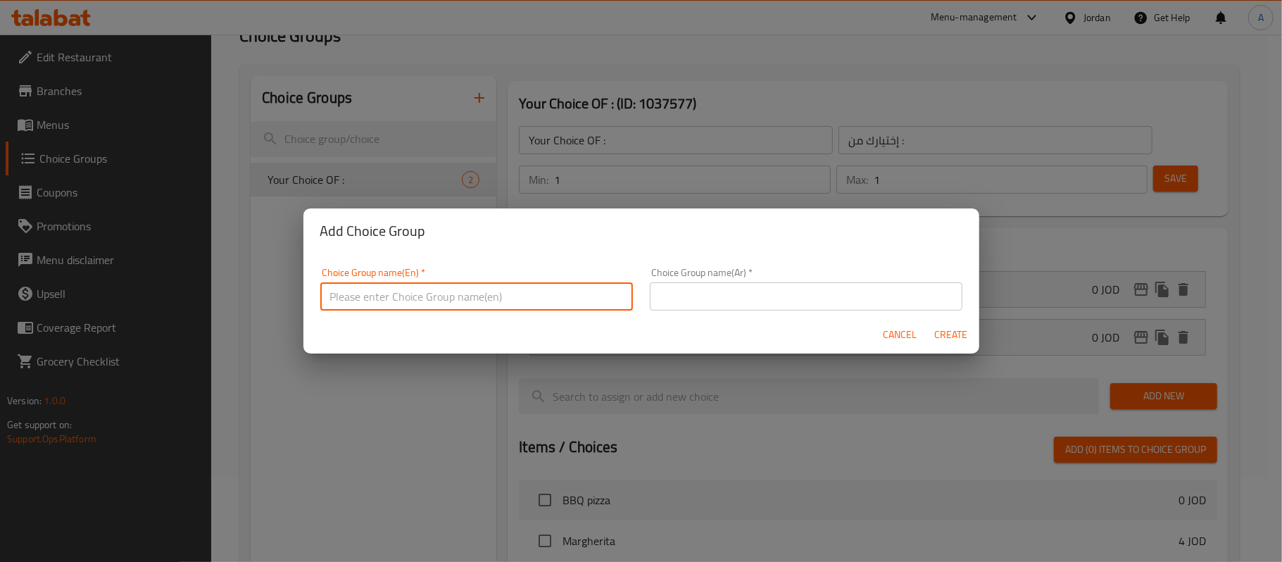
click at [394, 299] on input "text" at bounding box center [476, 296] width 312 height 28
type input "Your Choice Of:"
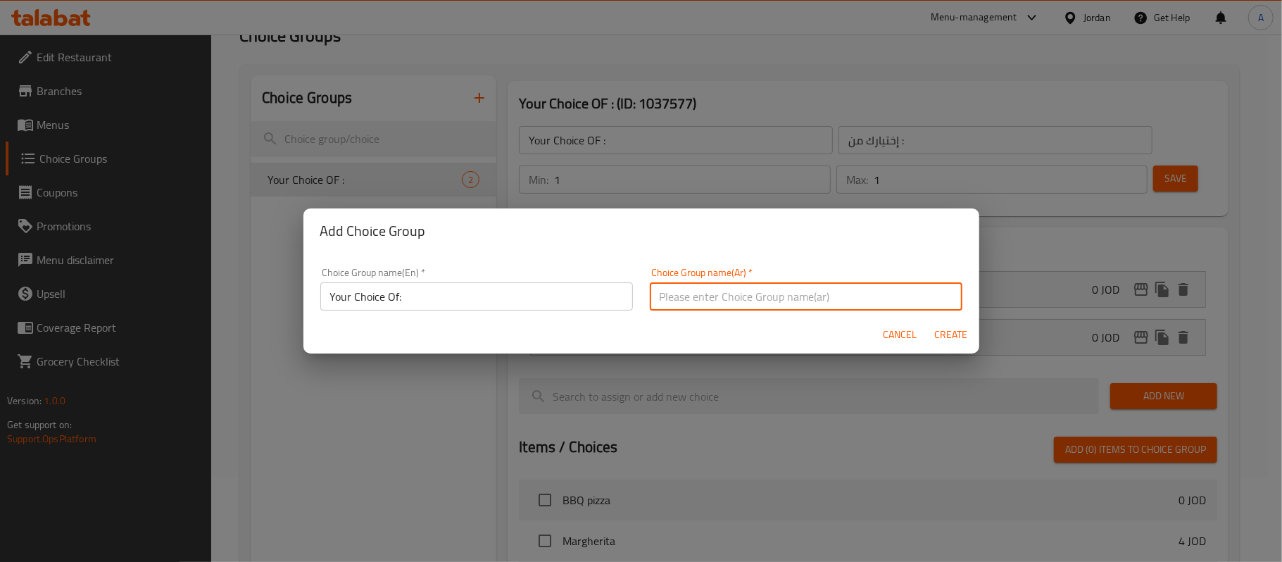
click at [690, 286] on input "text" at bounding box center [806, 296] width 312 height 28
type input "إختيارك من :"
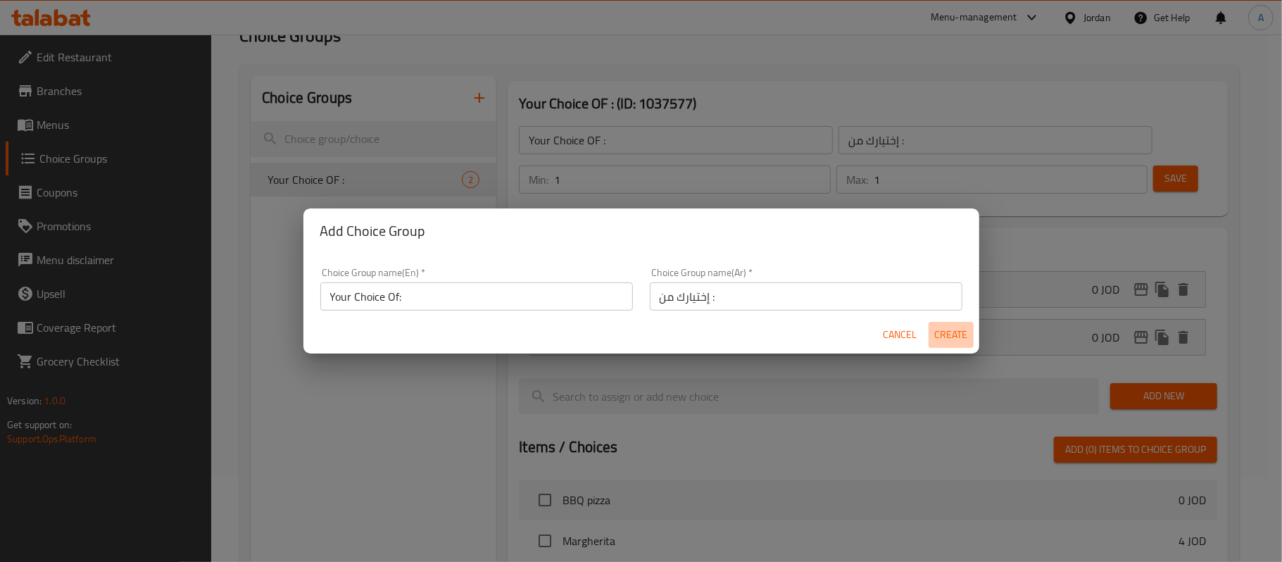
click at [955, 335] on span "Create" at bounding box center [951, 335] width 34 height 18
type input "Your Choice Of:"
type input "0"
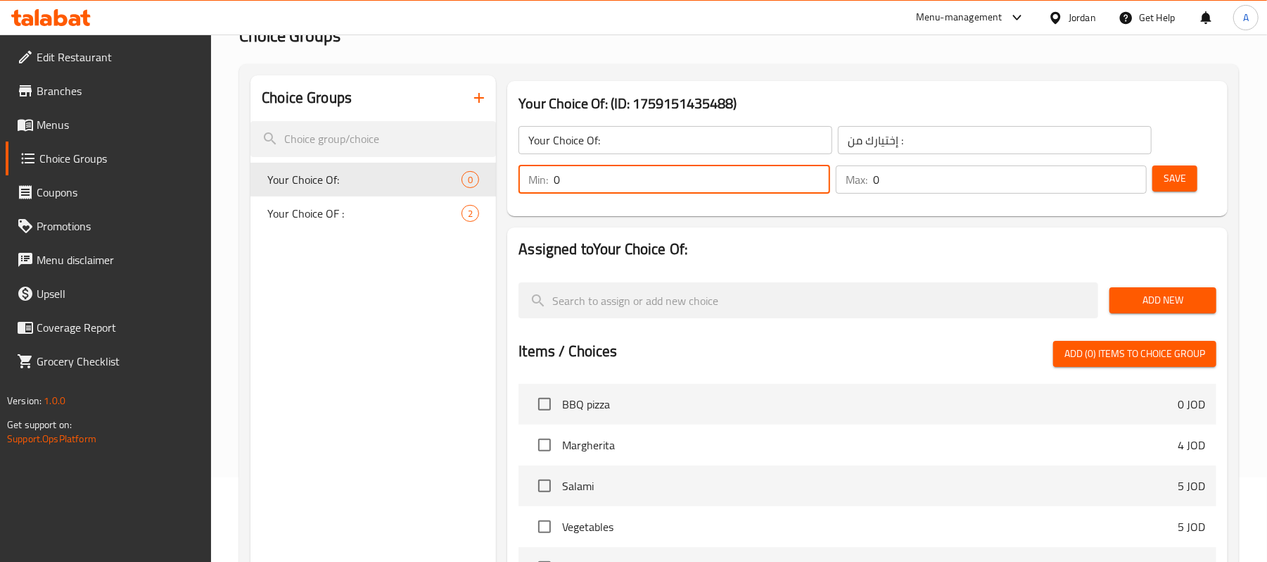
drag, startPoint x: 566, startPoint y: 181, endPoint x: 552, endPoint y: 182, distance: 14.1
click at [552, 182] on div "Min: 0 ​" at bounding box center [674, 179] width 311 height 28
type input "1"
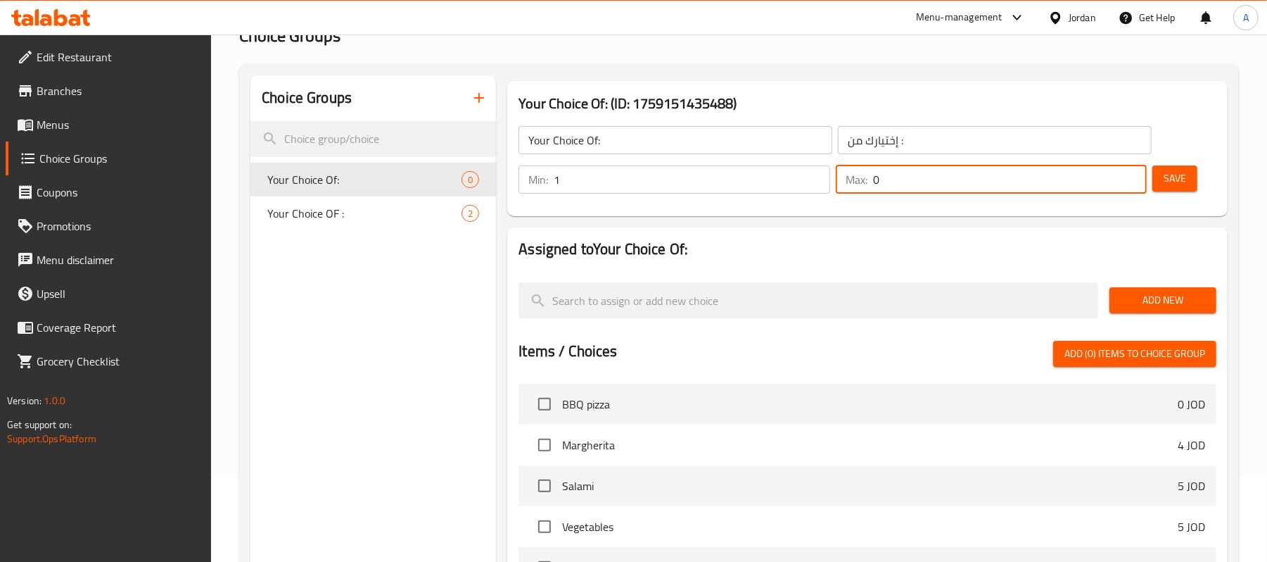
click at [925, 184] on input "0" at bounding box center [1010, 179] width 274 height 28
type input "1"
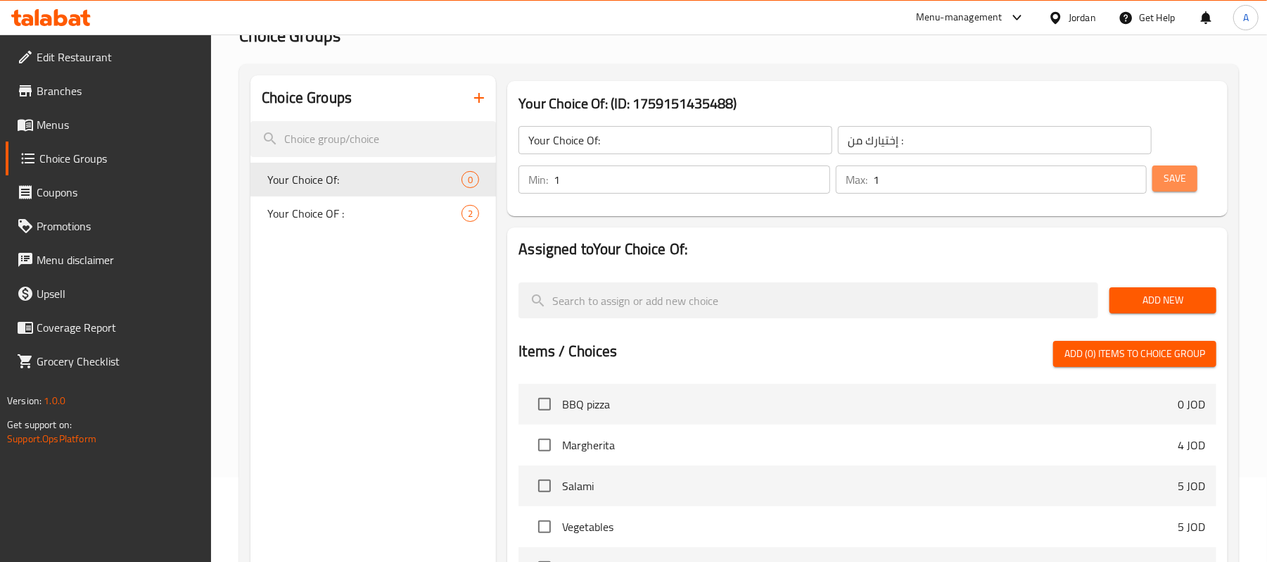
click at [1092, 179] on span "Save" at bounding box center [1175, 179] width 23 height 18
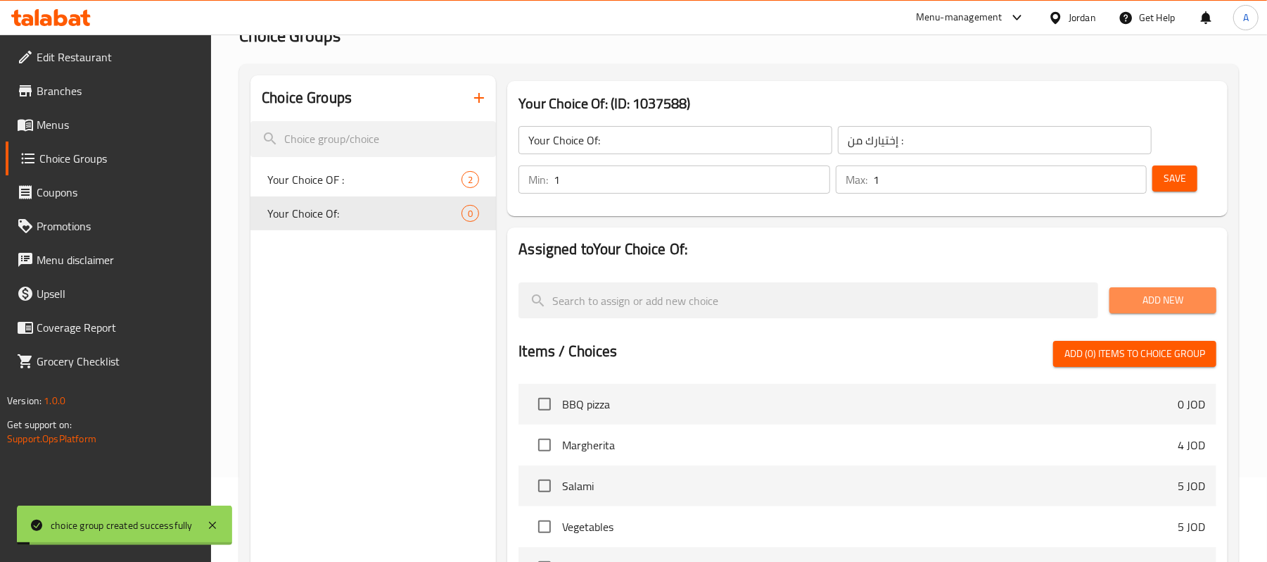
click at [1092, 294] on span "Add New" at bounding box center [1163, 300] width 84 height 18
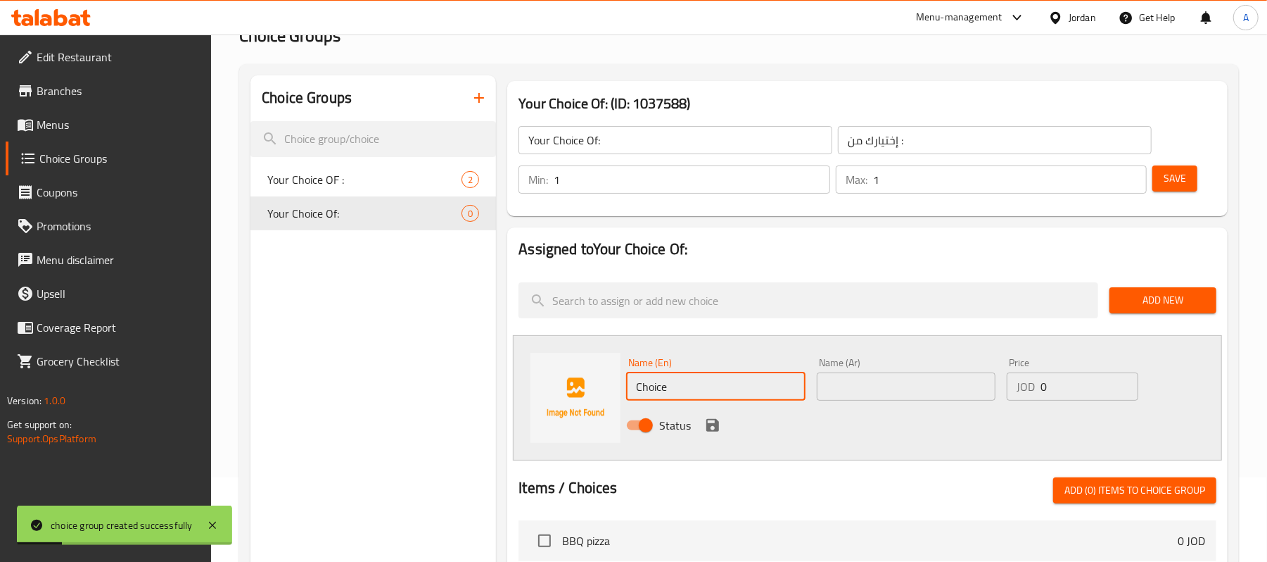
click at [718, 379] on input "Choice" at bounding box center [715, 386] width 179 height 28
type input "fried"
click at [910, 372] on div "Name (Ar) Name (Ar)" at bounding box center [906, 379] width 179 height 43
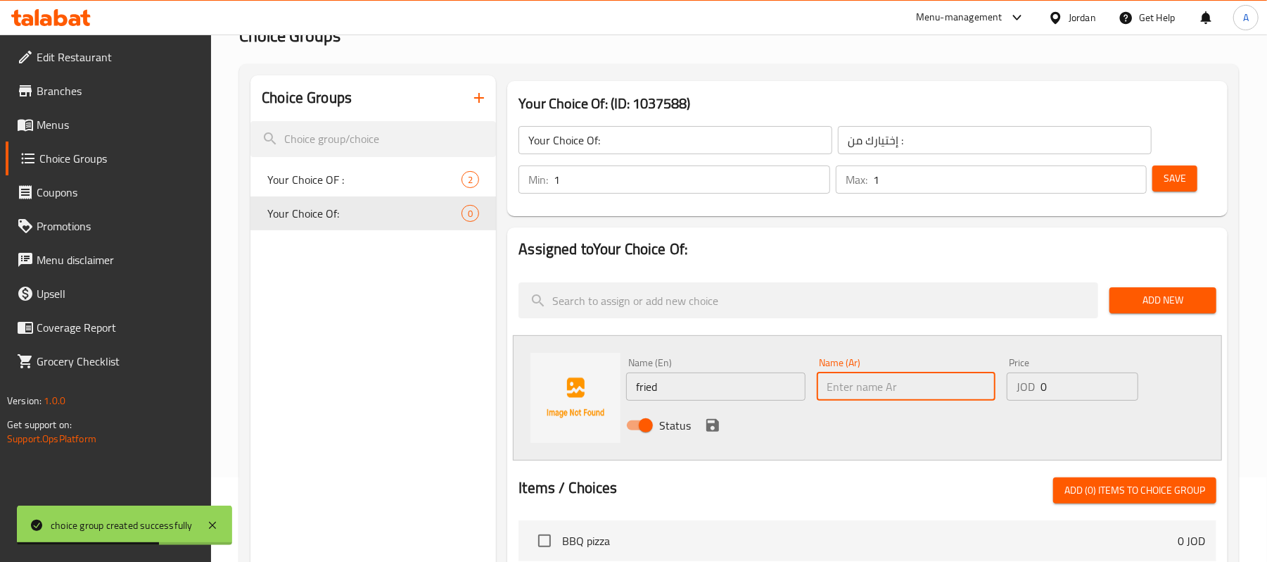
click at [898, 381] on input "text" at bounding box center [906, 386] width 179 height 28
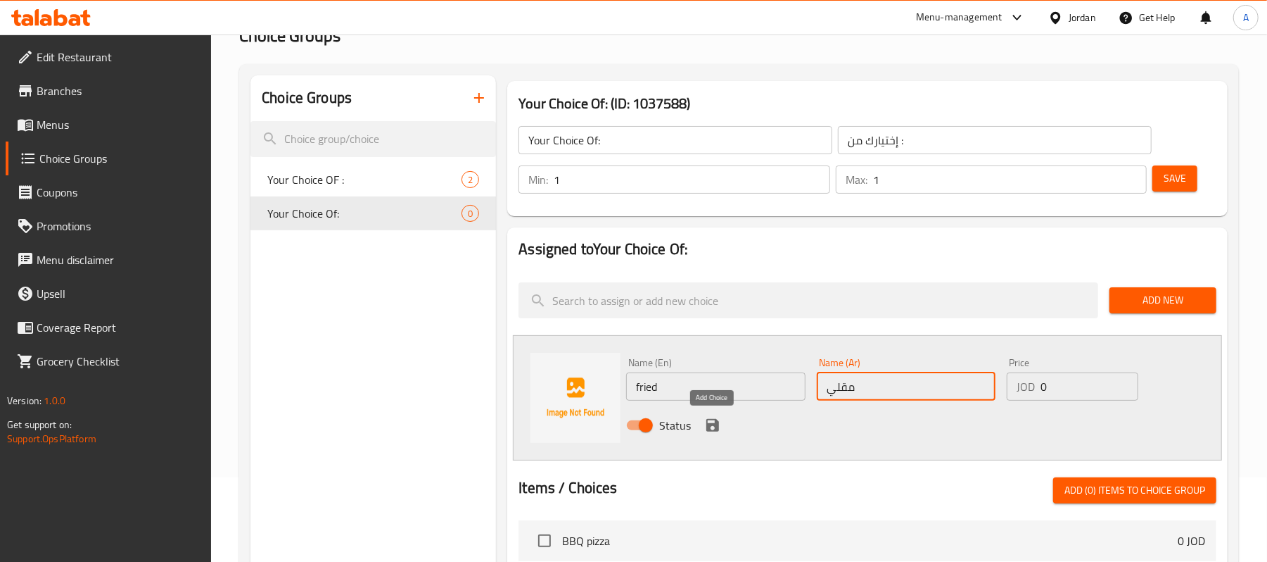
type input "مقلي"
click at [713, 426] on icon "save" at bounding box center [713, 425] width 13 height 13
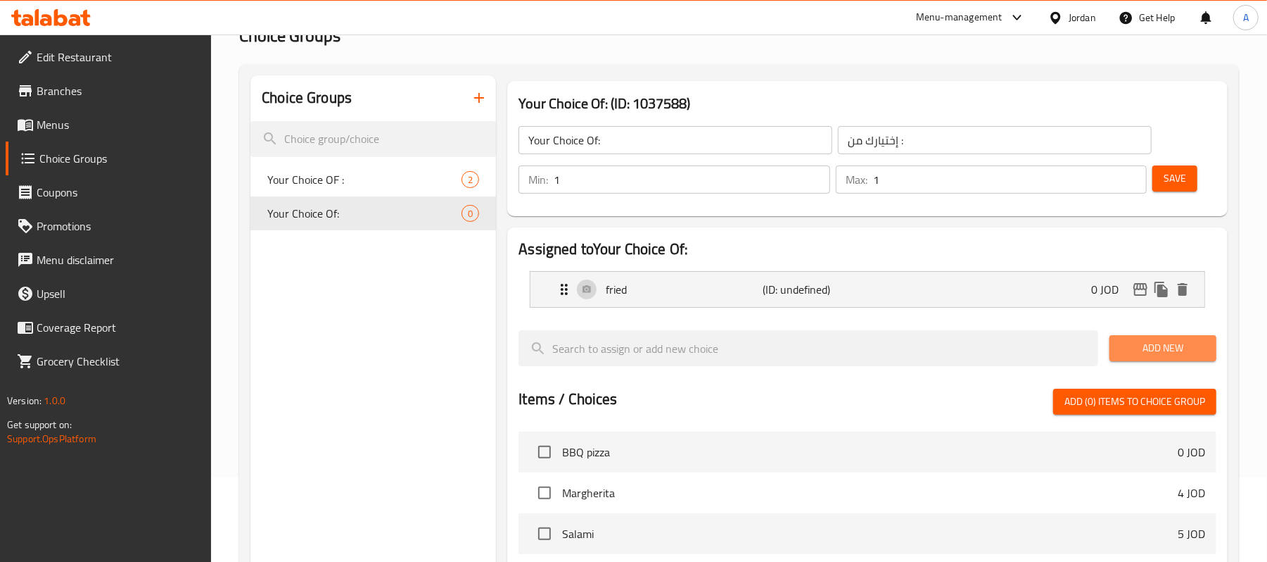
click at [1092, 353] on span "Add New" at bounding box center [1163, 348] width 84 height 18
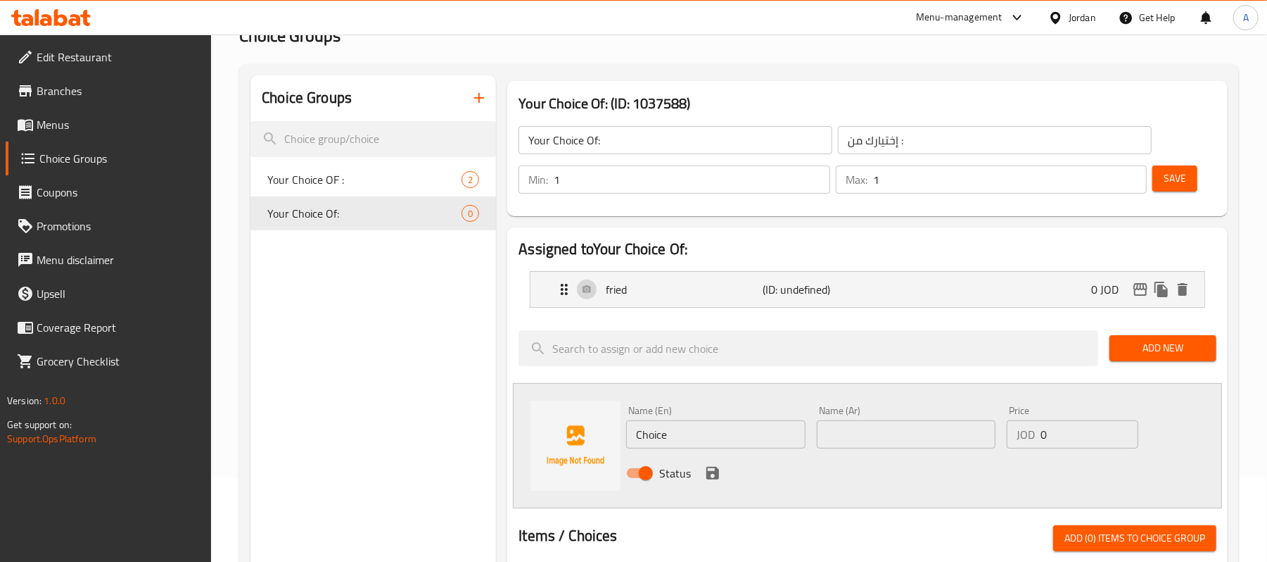
click at [719, 434] on input "Choice" at bounding box center [715, 434] width 179 height 28
type input "baked"
click at [871, 435] on input "text" at bounding box center [906, 434] width 179 height 28
type input "مخبوز"
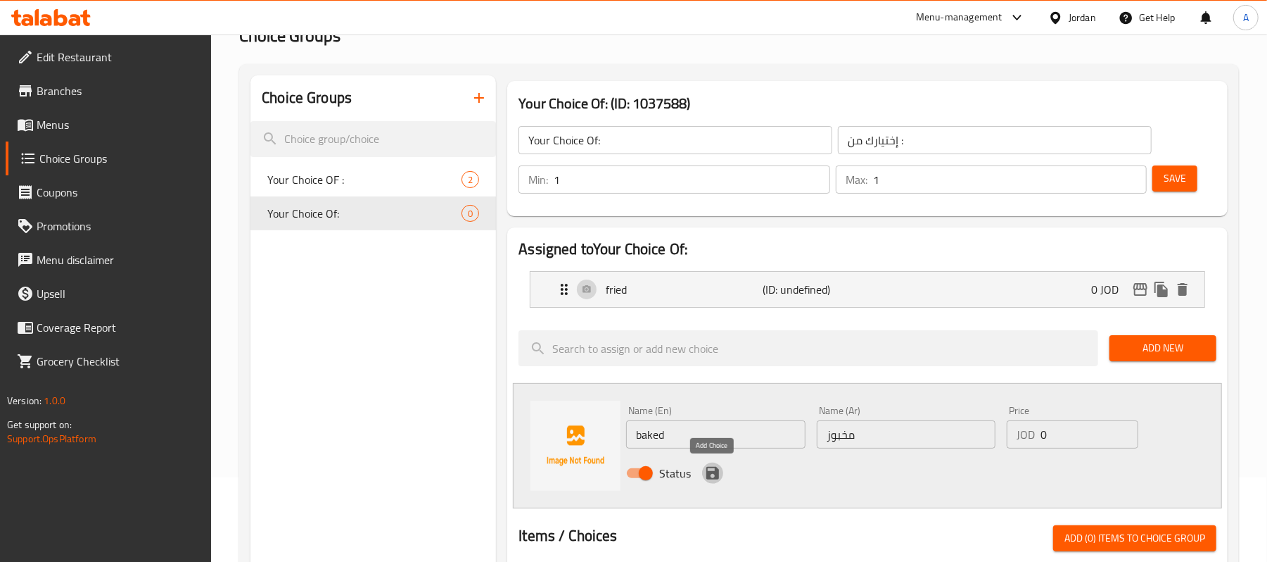
click at [709, 467] on icon "save" at bounding box center [712, 472] width 17 height 17
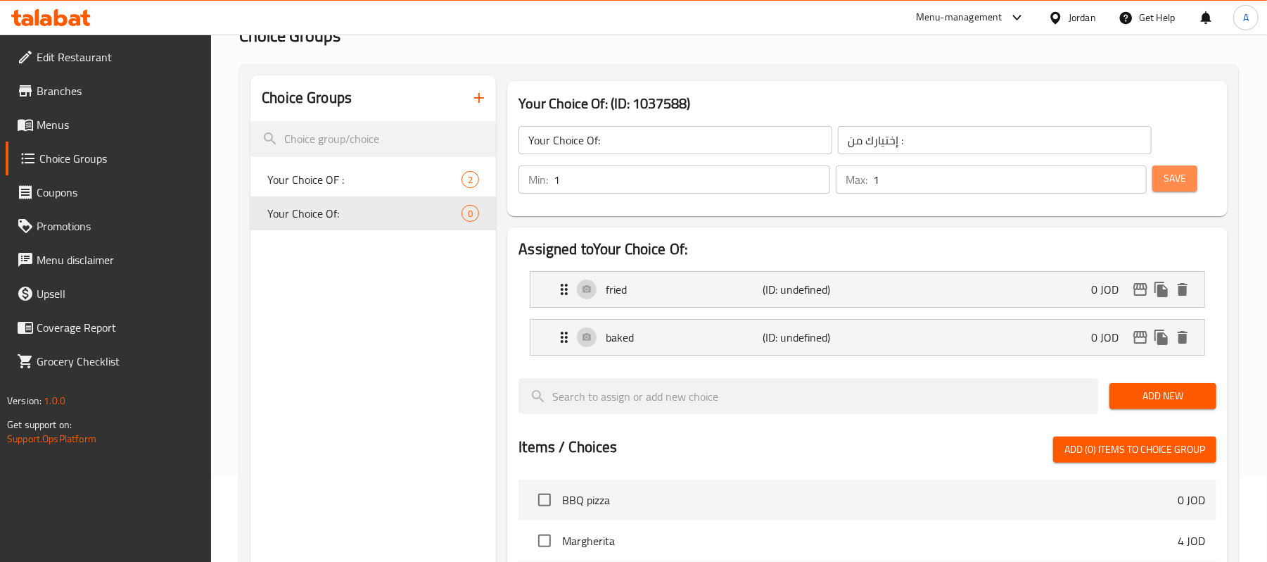
click at [1092, 186] on span "Save" at bounding box center [1175, 179] width 23 height 18
click at [485, 93] on icon "button" at bounding box center [479, 97] width 17 height 17
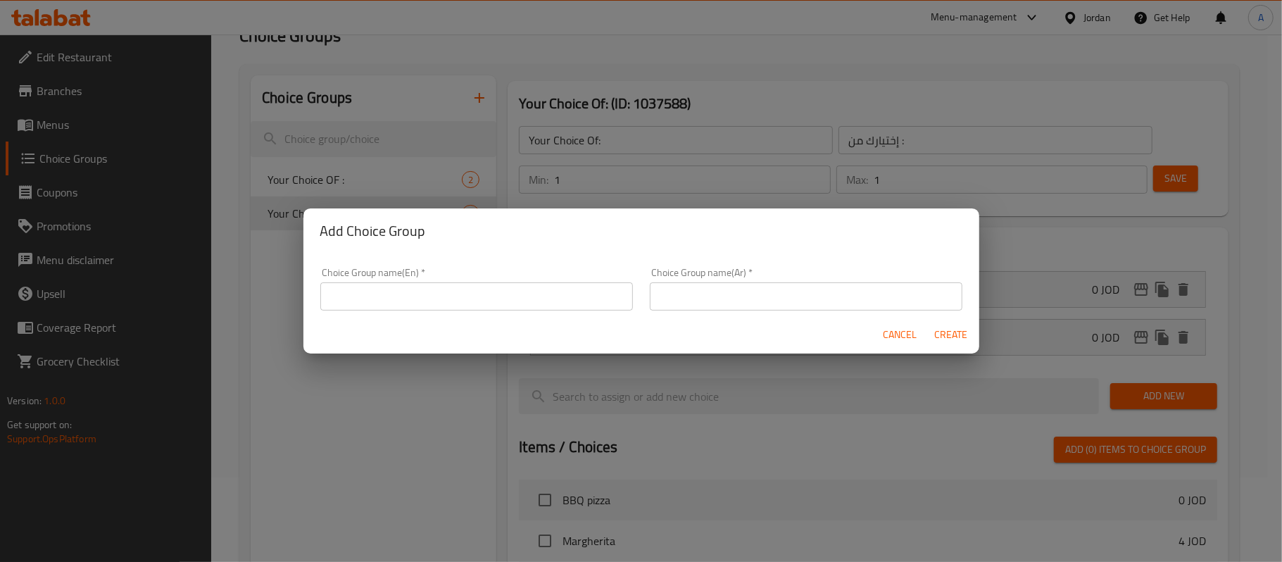
click at [395, 453] on div "Add Choice Group Choice Group name(En)   * Choice Group name(En) * Choice Group…" at bounding box center [641, 281] width 1282 height 562
click at [905, 329] on span "Cancel" at bounding box center [900, 335] width 34 height 18
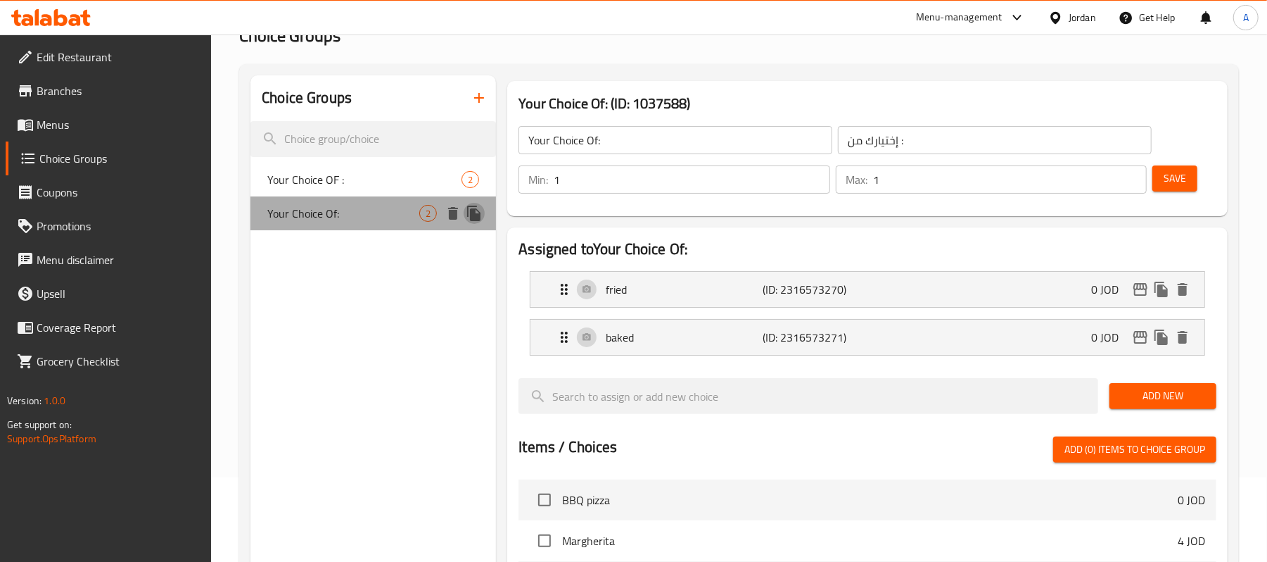
click at [482, 215] on icon "duplicate" at bounding box center [474, 213] width 17 height 17
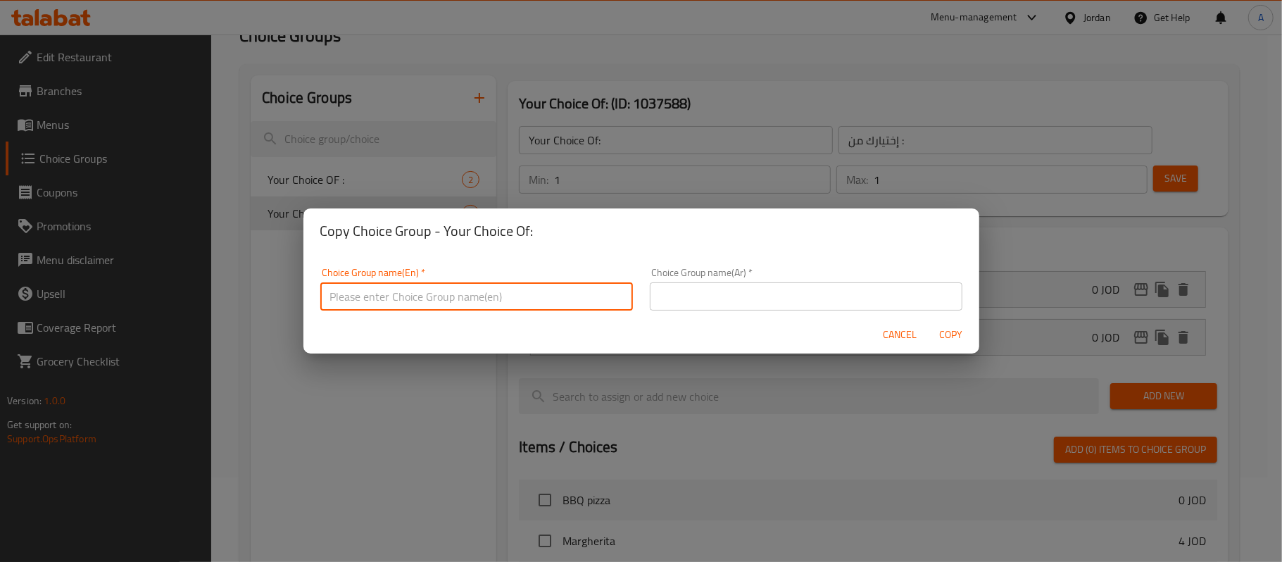
click at [479, 308] on input "text" at bounding box center [476, 296] width 312 height 28
type input "Your Choice Of :"
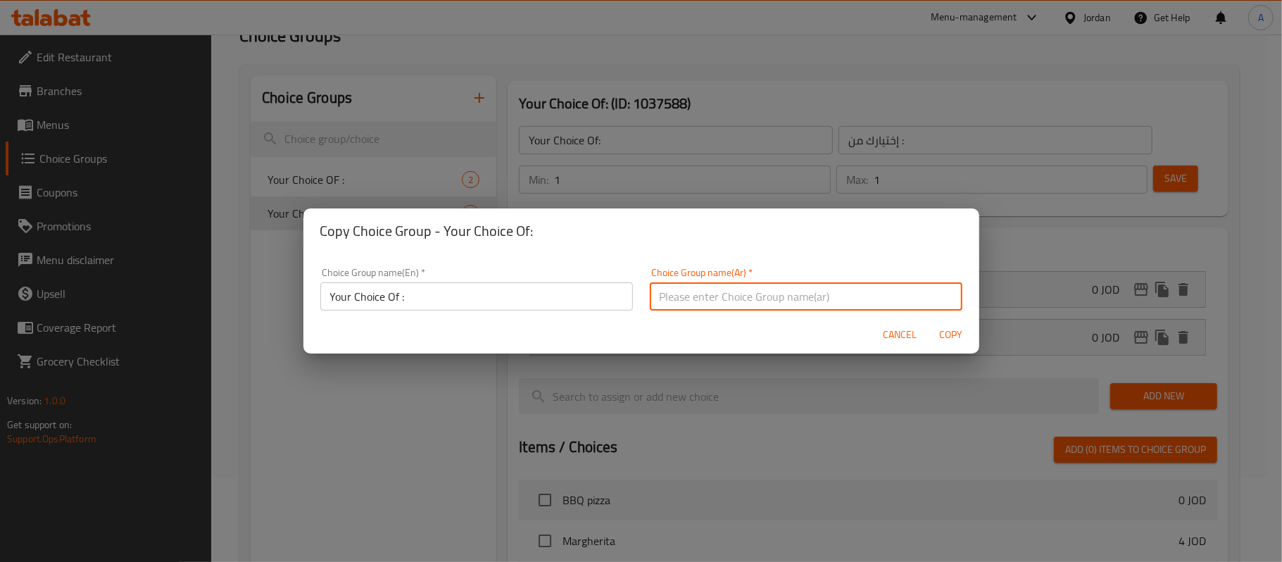
click at [730, 300] on input "text" at bounding box center [806, 296] width 312 height 28
type input "إختيارك من :"
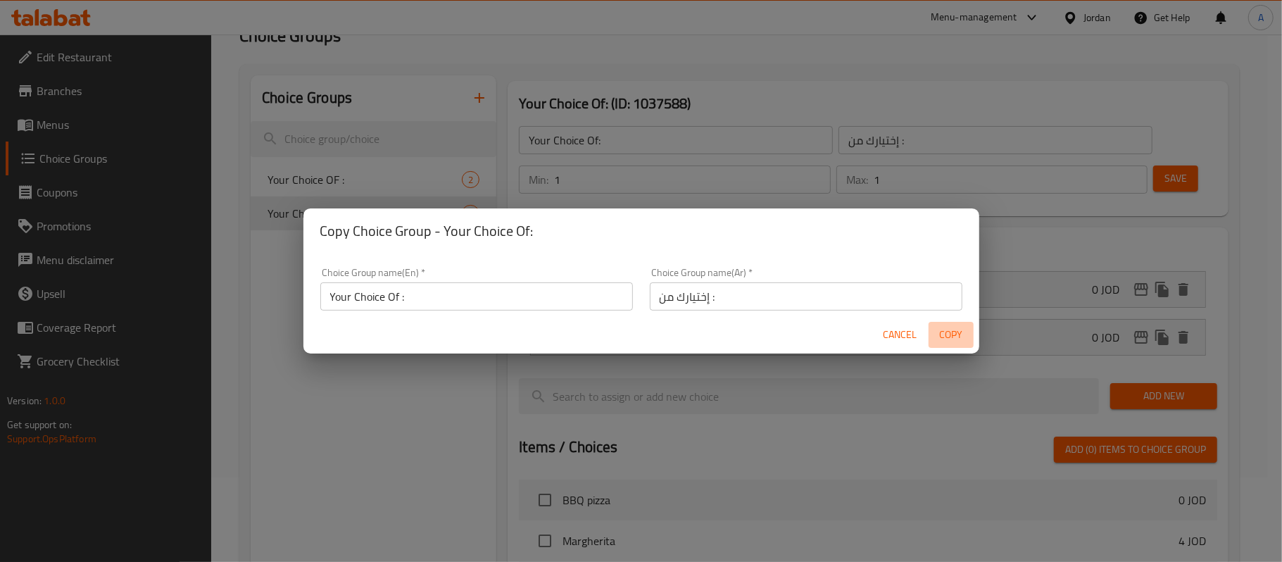
click at [958, 335] on span "Copy" at bounding box center [951, 335] width 34 height 18
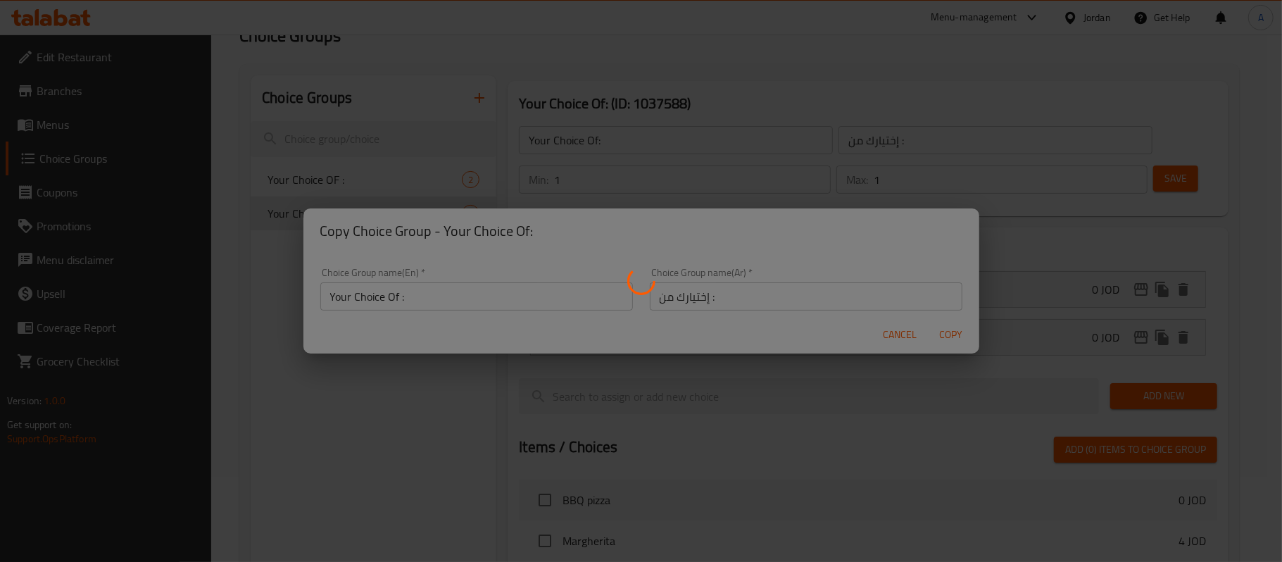
type input "Your Choice Of :"
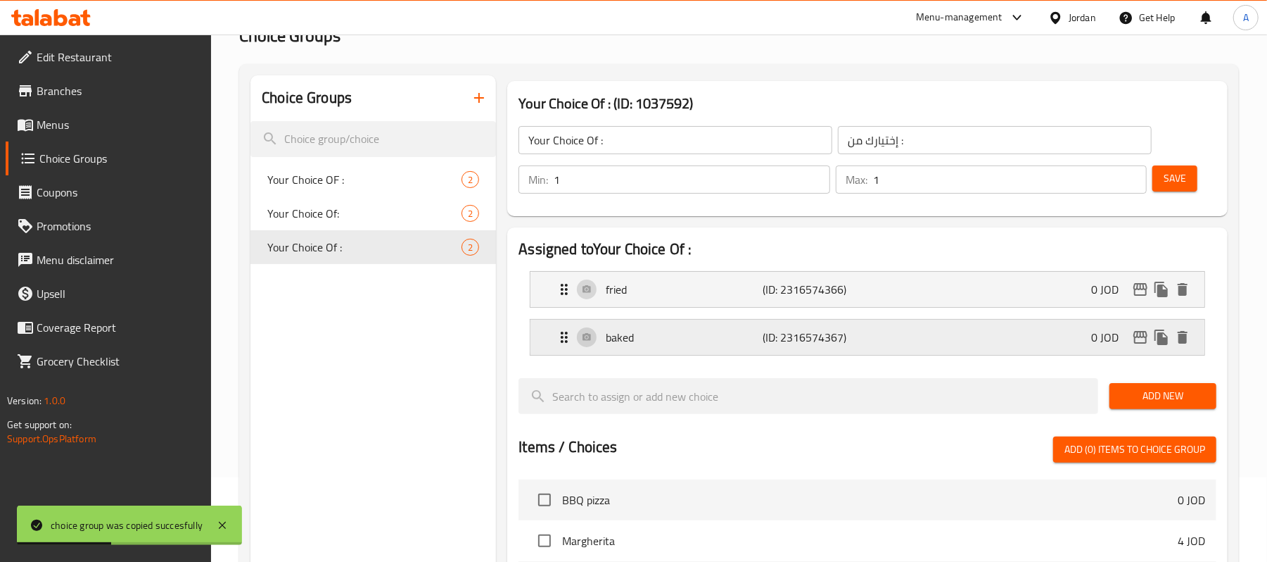
click at [648, 352] on div "baked (ID: 2316574367) 0 JOD" at bounding box center [872, 337] width 632 height 35
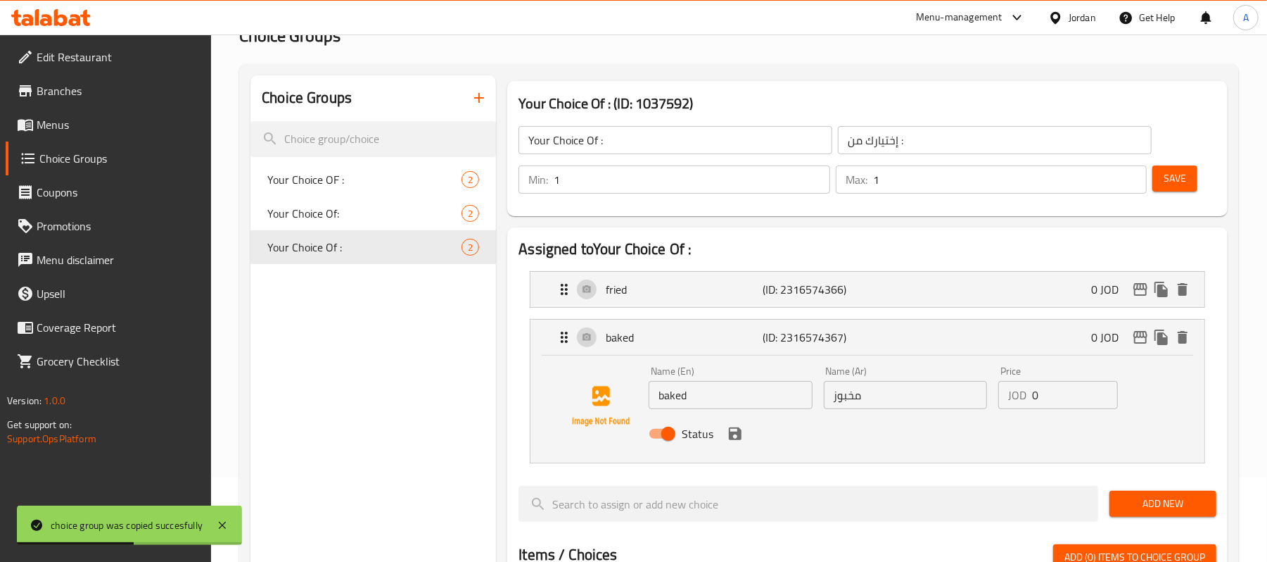
click at [674, 390] on input "baked" at bounding box center [730, 395] width 163 height 28
type input "raw"
click at [853, 394] on input "مخبوز" at bounding box center [905, 395] width 163 height 28
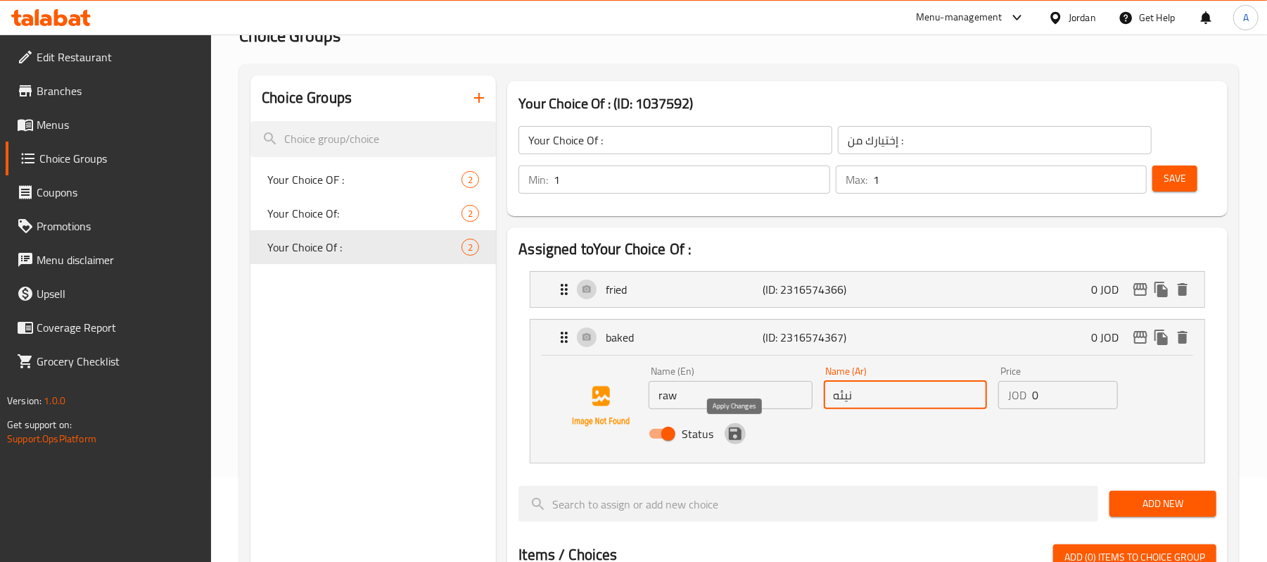
click at [733, 435] on icon "save" at bounding box center [735, 433] width 13 height 13
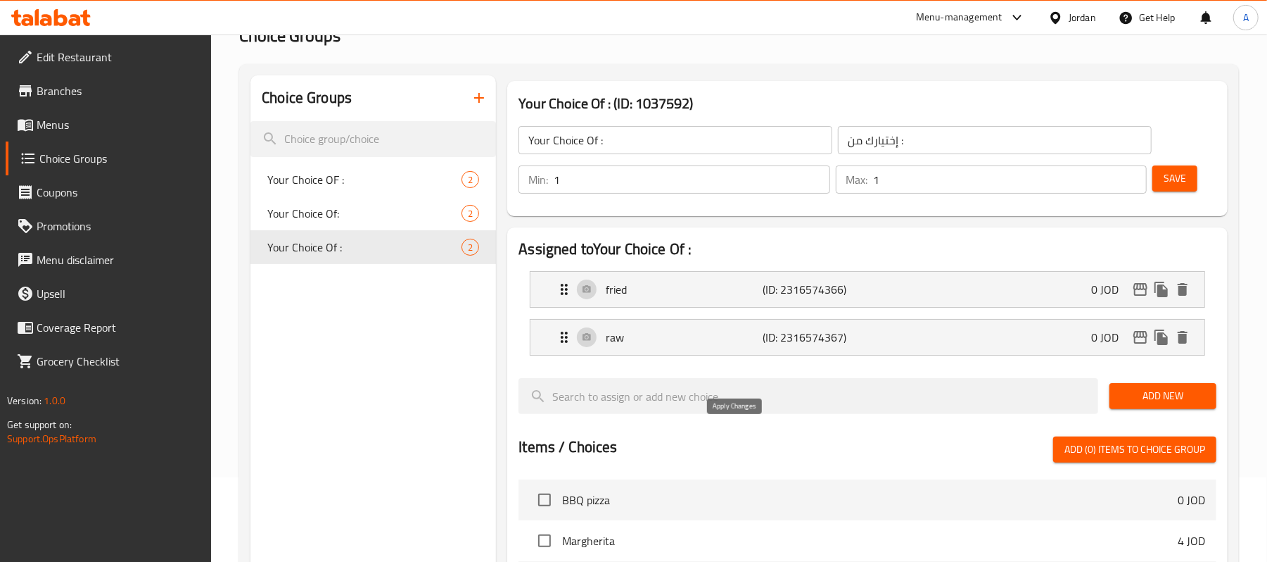
type input "نيئه"
click at [1092, 172] on span "Save" at bounding box center [1175, 179] width 23 height 18
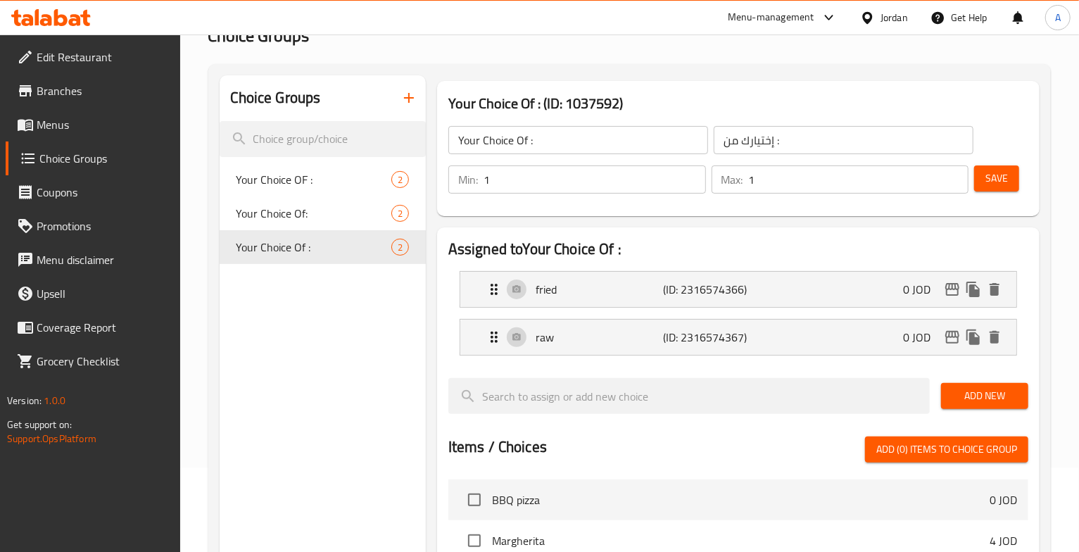
click at [778, 229] on div "Assigned to Your Choice Of : fried (ID: 2316574366) 0 JOD Name (En) fried Name …" at bounding box center [738, 521] width 602 height 588
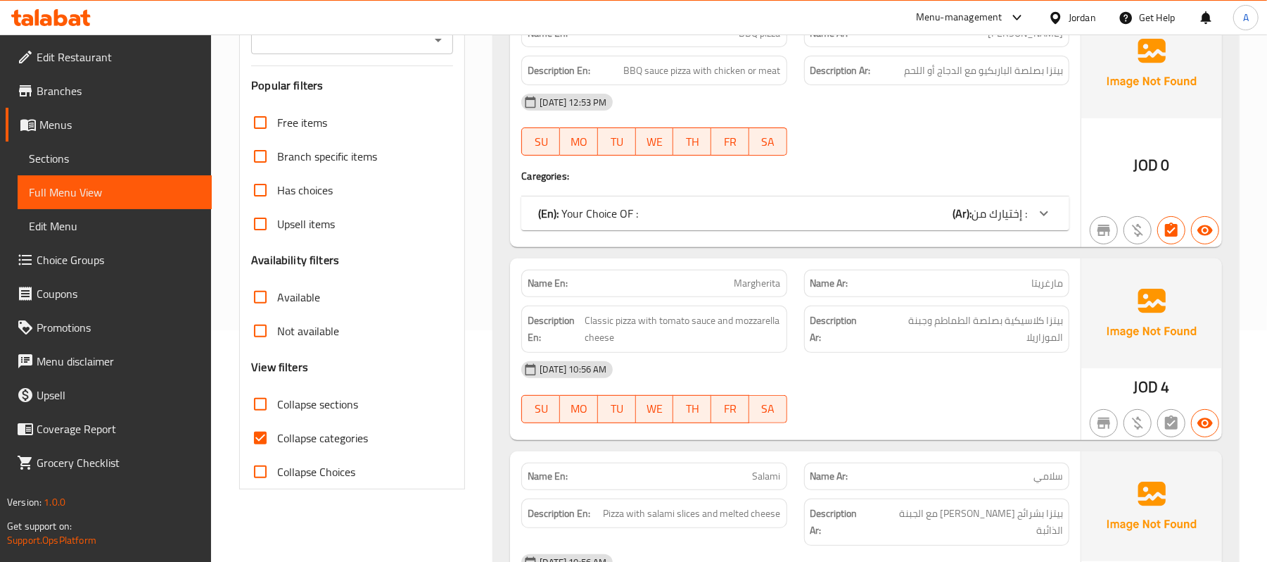
scroll to position [232, 0]
click at [287, 437] on span "Collapse categories" at bounding box center [322, 437] width 91 height 17
click at [277, 437] on input "Collapse categories" at bounding box center [260, 437] width 34 height 34
checkbox input "false"
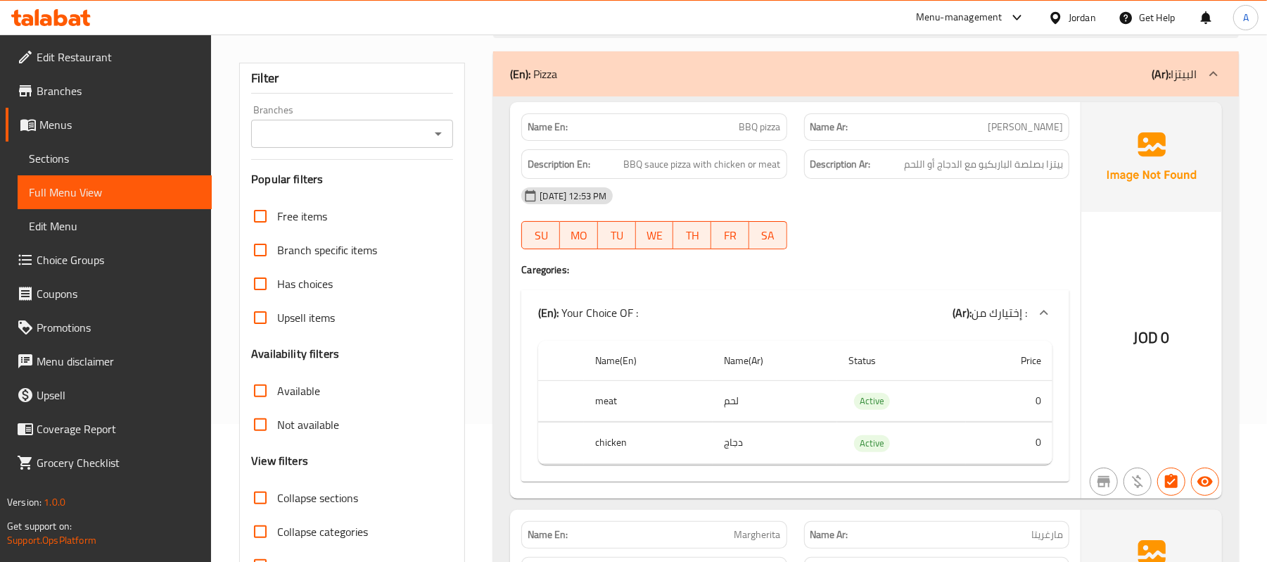
scroll to position [137, 0]
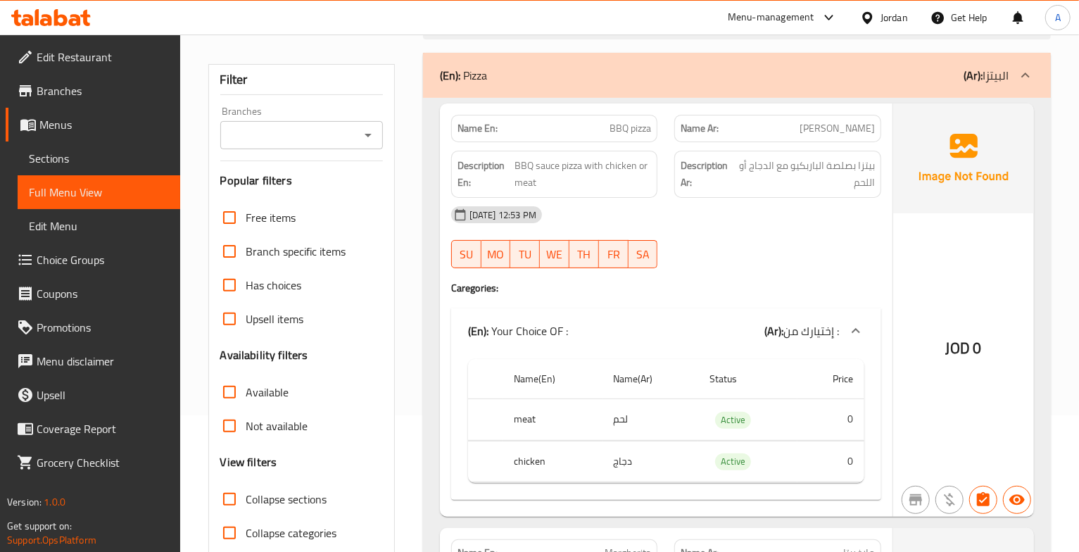
click at [631, 135] on span "BBQ pizza" at bounding box center [630, 128] width 42 height 15
copy span "BBQ pizza"
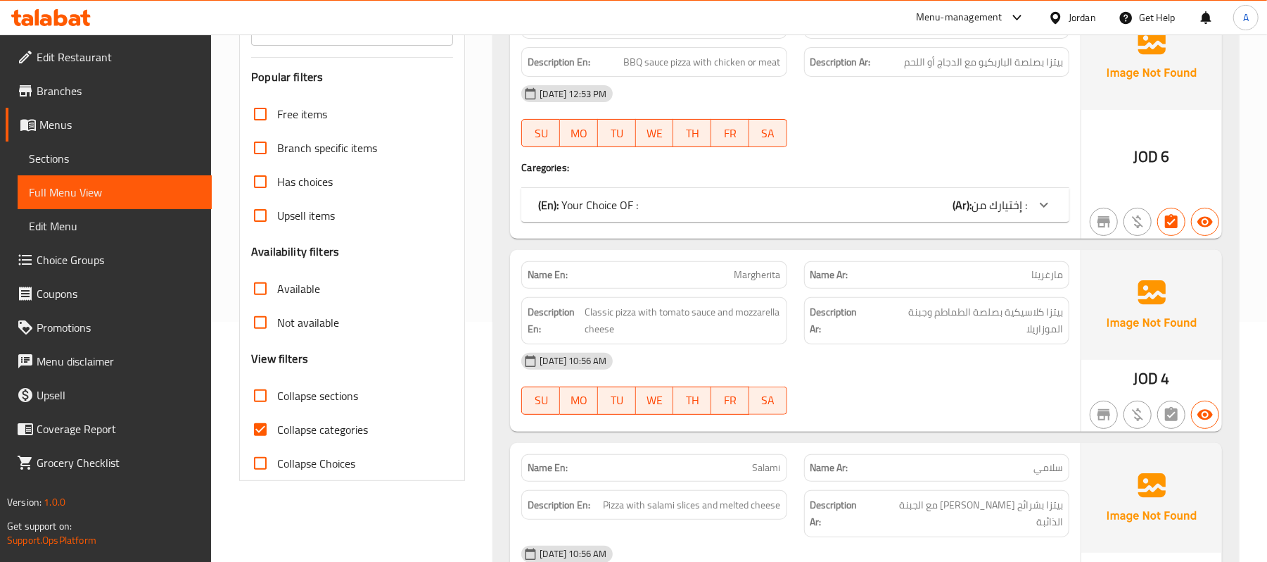
scroll to position [241, 0]
click at [253, 423] on input "Collapse categories" at bounding box center [260, 429] width 34 height 34
checkbox input "false"
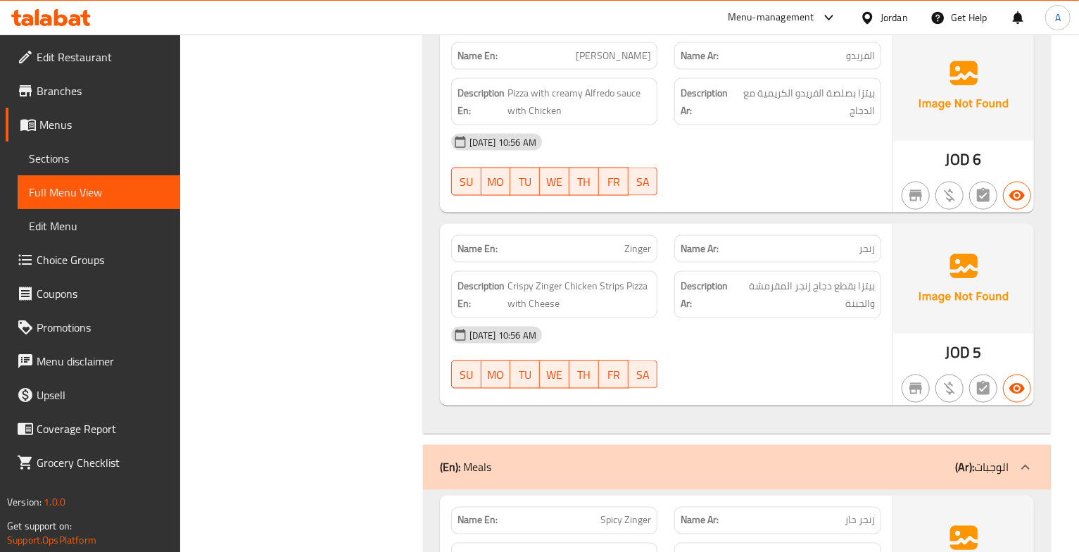
scroll to position [1211, 0]
click at [638, 251] on span "Zinger" at bounding box center [637, 249] width 27 height 15
copy span "Zinger"
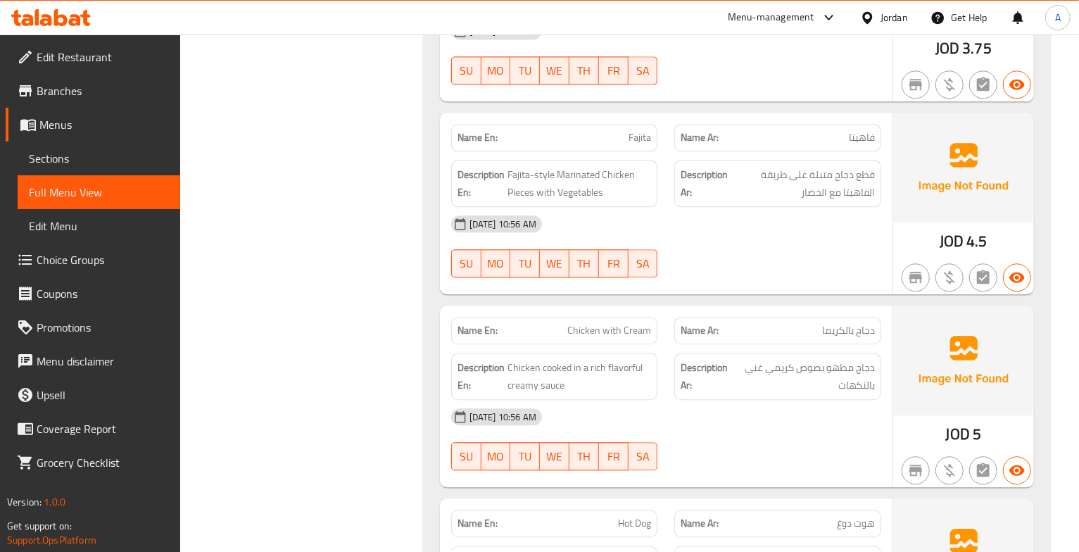
scroll to position [1985, 0]
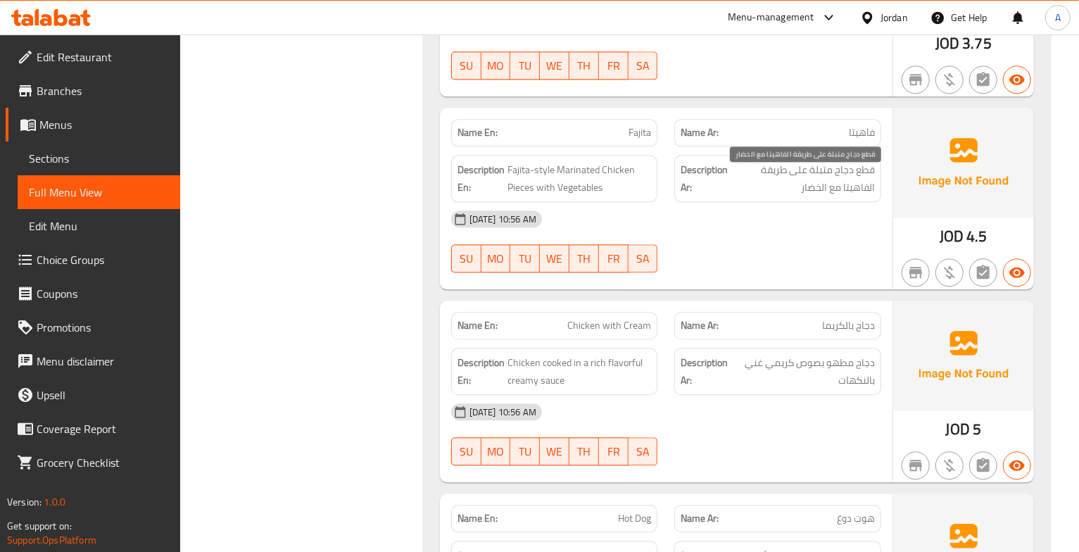
click at [843, 184] on span "قطع دجاج متبلة على طريقة الفاهيتا مع الخضار" at bounding box center [802, 178] width 144 height 34
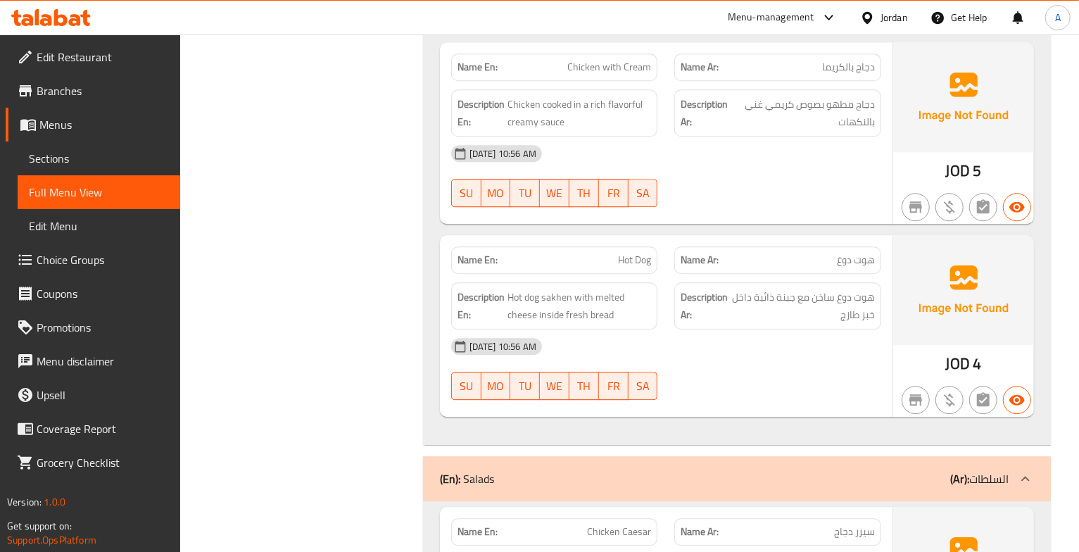
scroll to position [2244, 0]
click at [843, 121] on span "دجاج مطهو بصوص كريمي غني بالنكهات" at bounding box center [804, 112] width 141 height 34
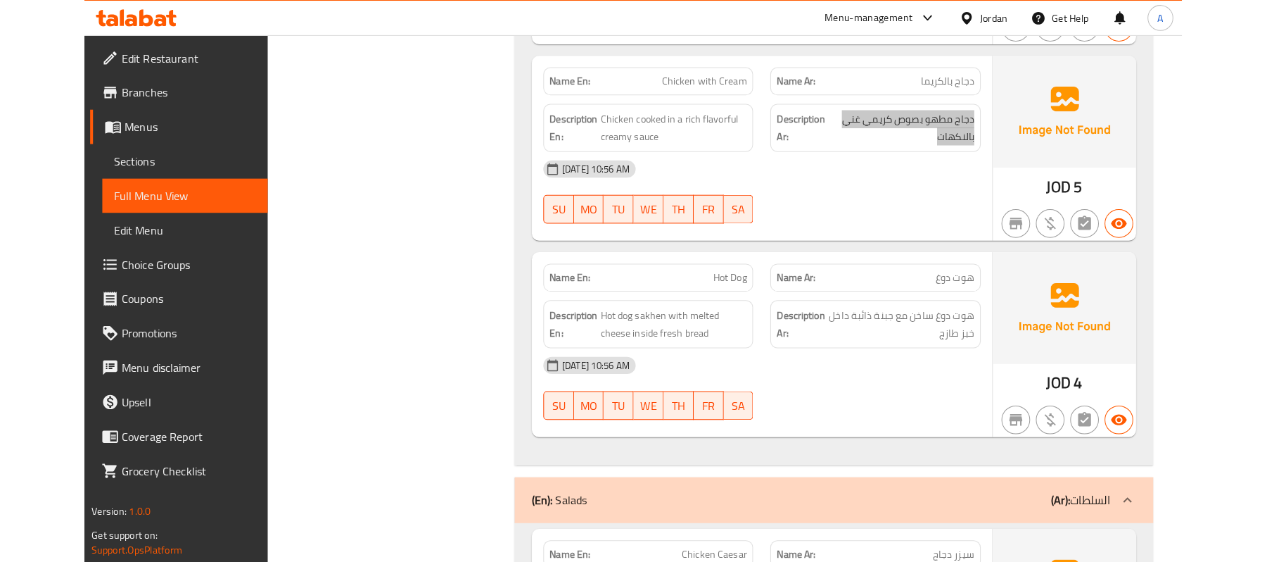
scroll to position [2229, 0]
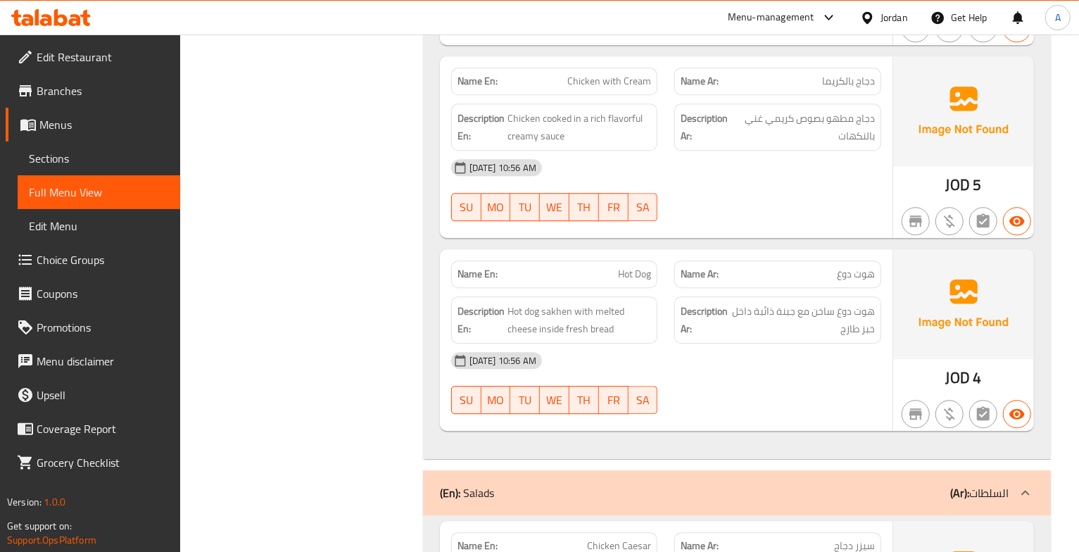
click at [802, 415] on div "[DATE] 10:56 AM SU MO TU WE TH FR SA" at bounding box center [666, 382] width 447 height 79
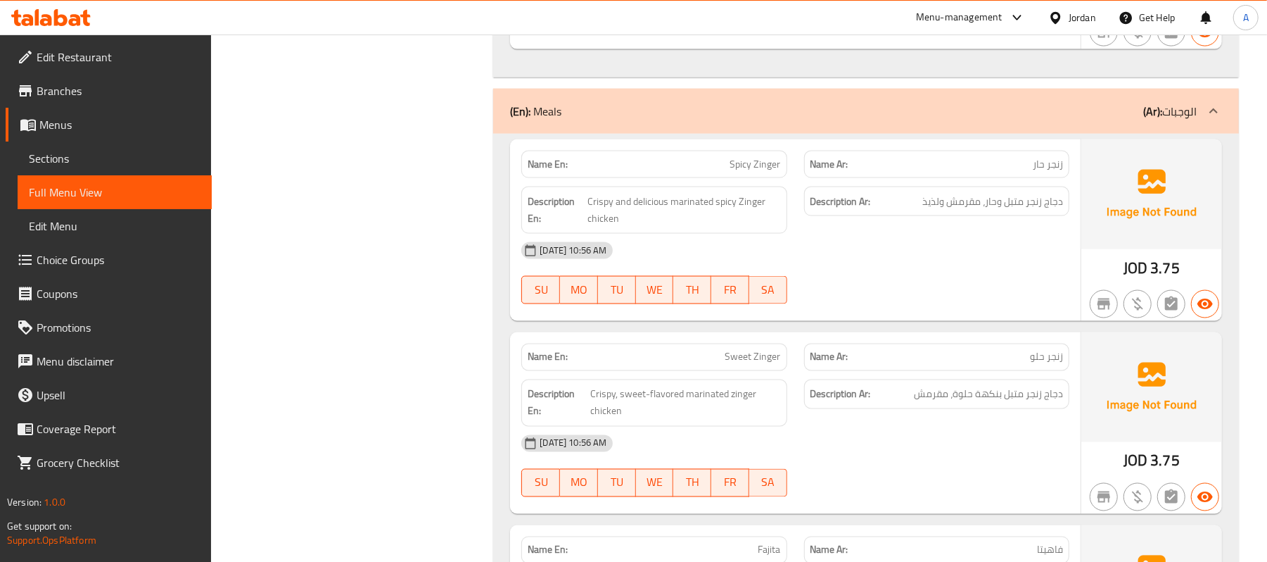
scroll to position [1552, 0]
click at [753, 156] on span "Spicy Zinger" at bounding box center [755, 163] width 51 height 15
copy span "Spicy Zinger"
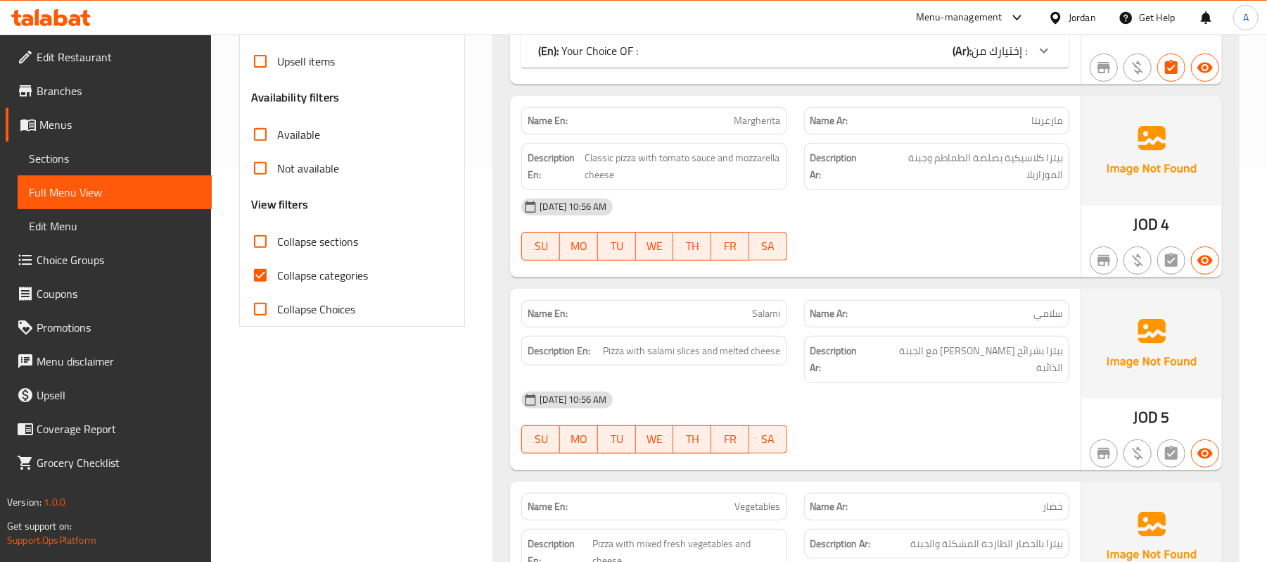
scroll to position [395, 0]
click at [258, 282] on input "Collapse categories" at bounding box center [260, 275] width 34 height 34
checkbox input "false"
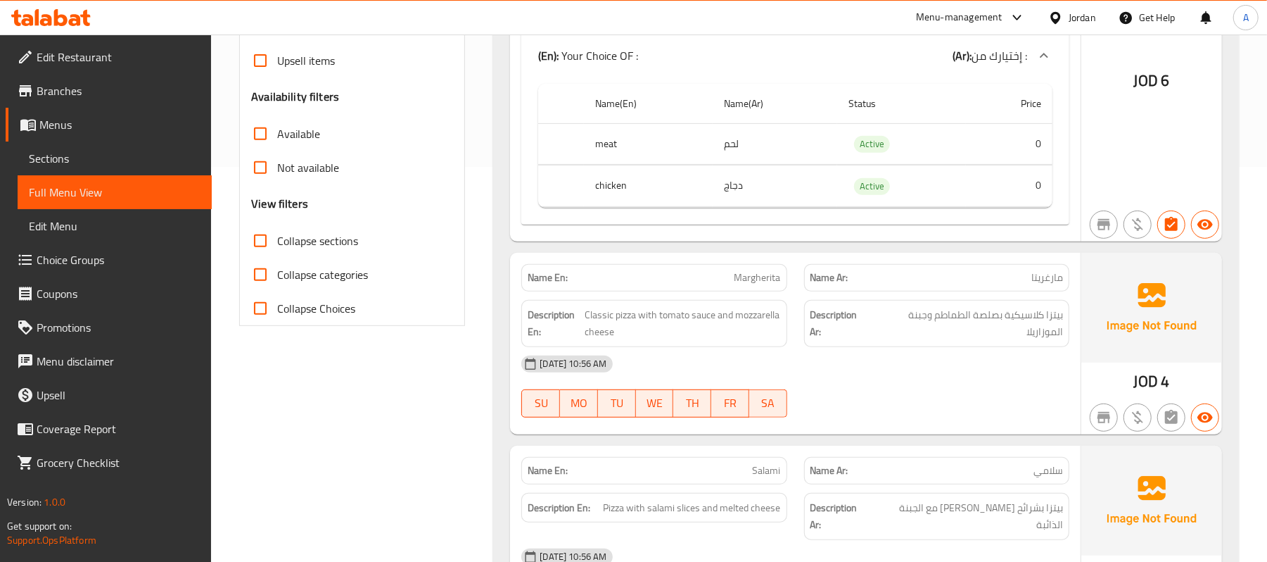
scroll to position [0, 0]
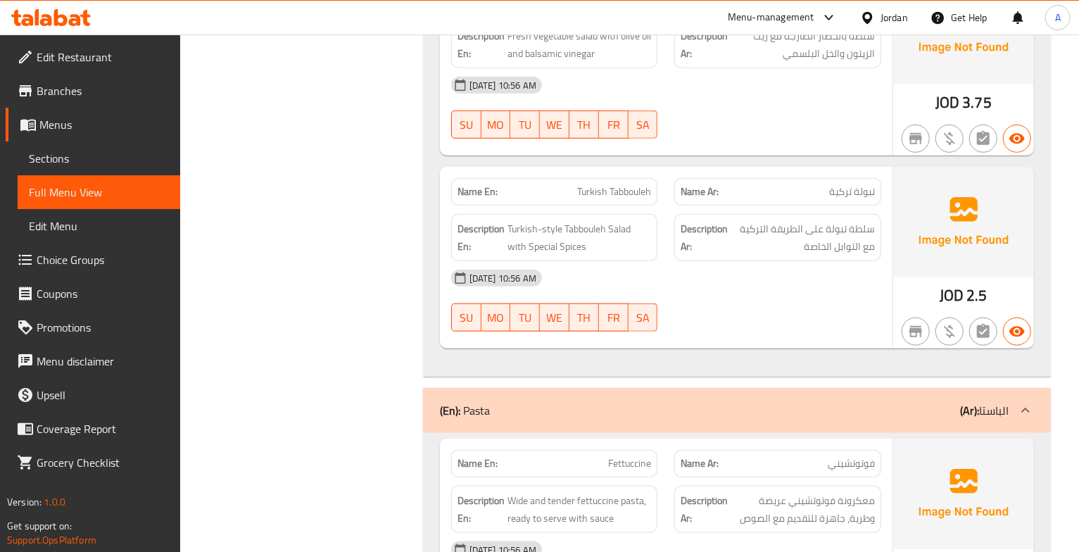
scroll to position [3973, 0]
click at [764, 335] on div "[DATE] 10:56 AM SU MO TU WE TH FR SA" at bounding box center [666, 299] width 447 height 79
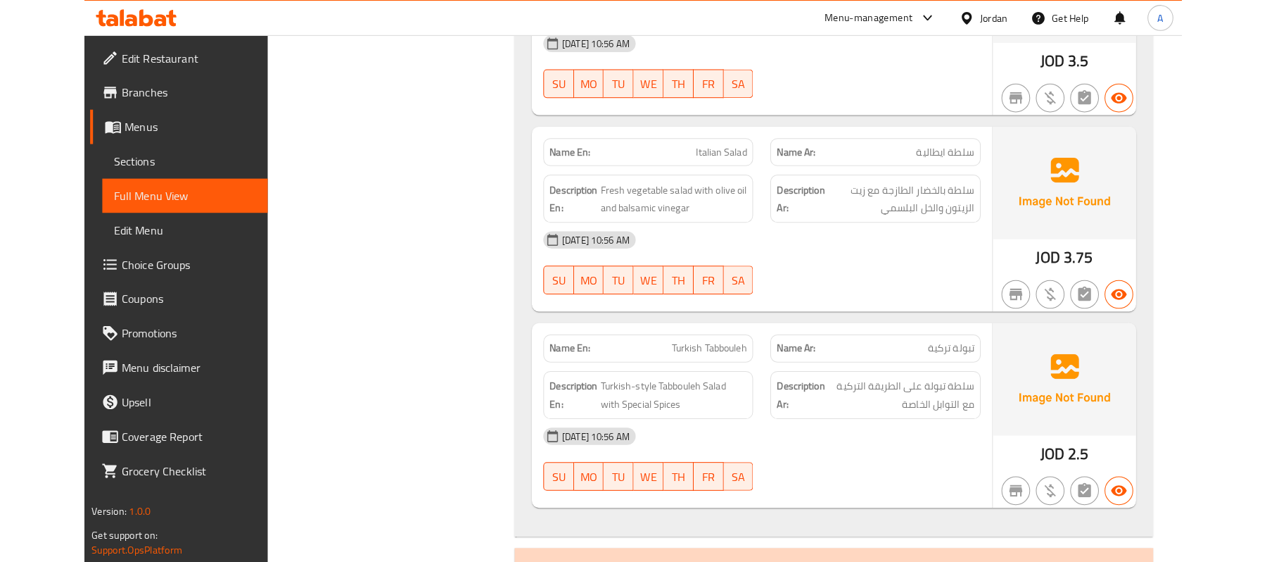
scroll to position [3821, 0]
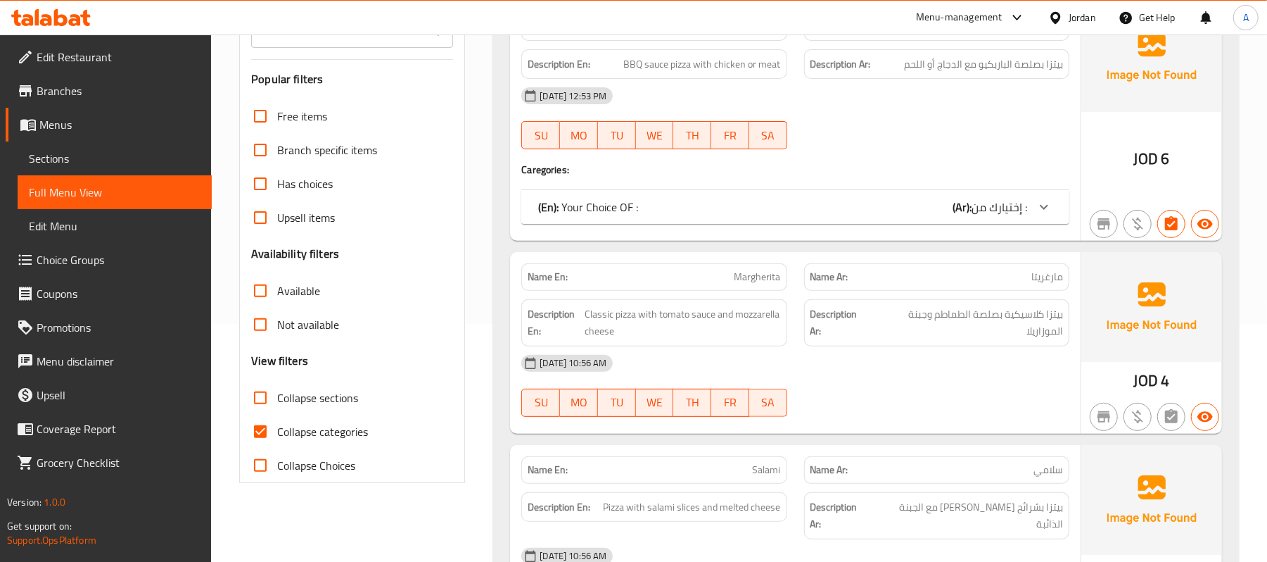
scroll to position [239, 0]
click at [260, 438] on input "Collapse categories" at bounding box center [260, 430] width 34 height 34
checkbox input "false"
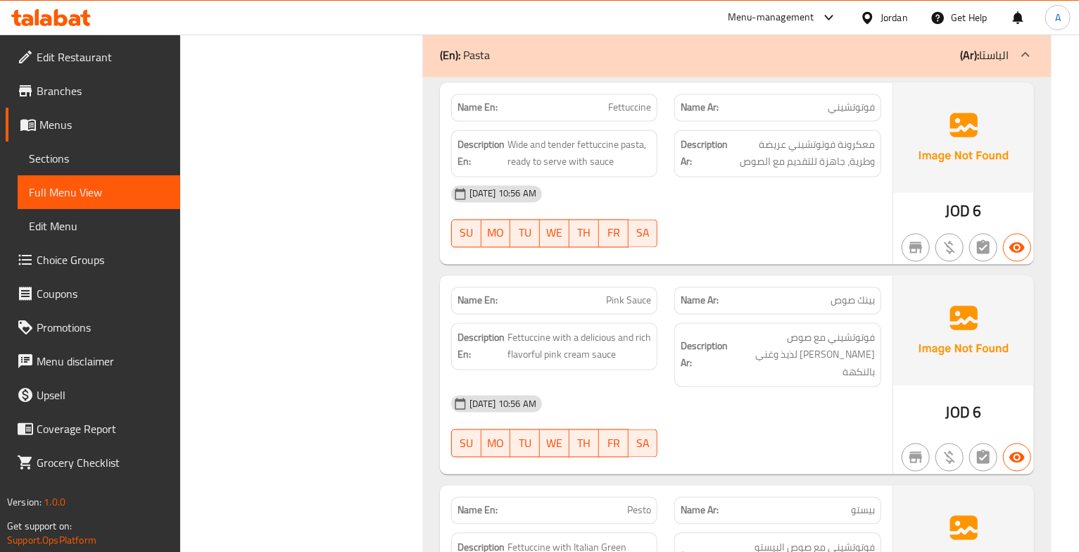
scroll to position [4755, 0]
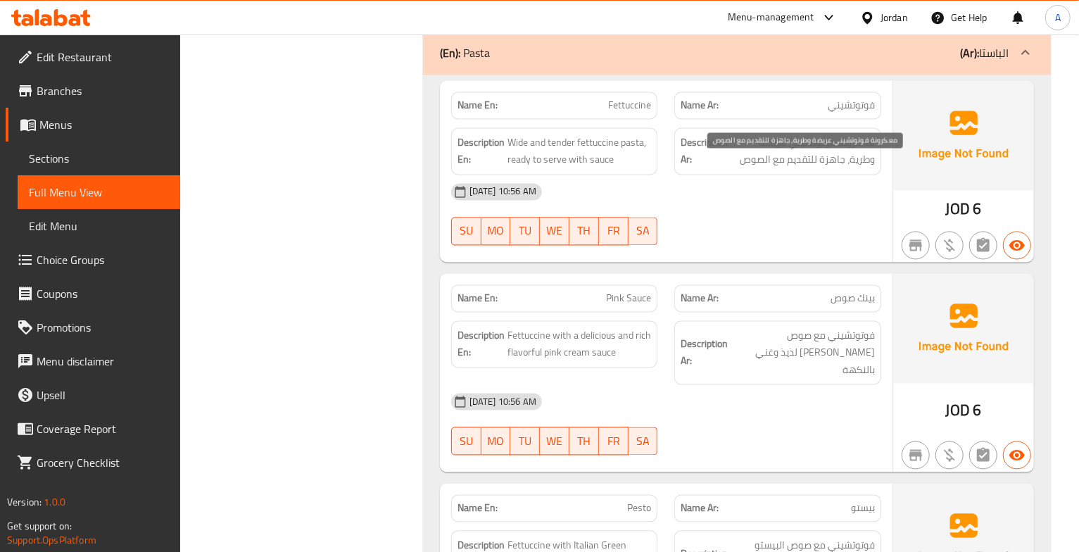
click at [849, 169] on span "معكرونة فوتوتشيني عريضة وطرية، جاهزة للتقديم مع الصوص" at bounding box center [802, 151] width 144 height 34
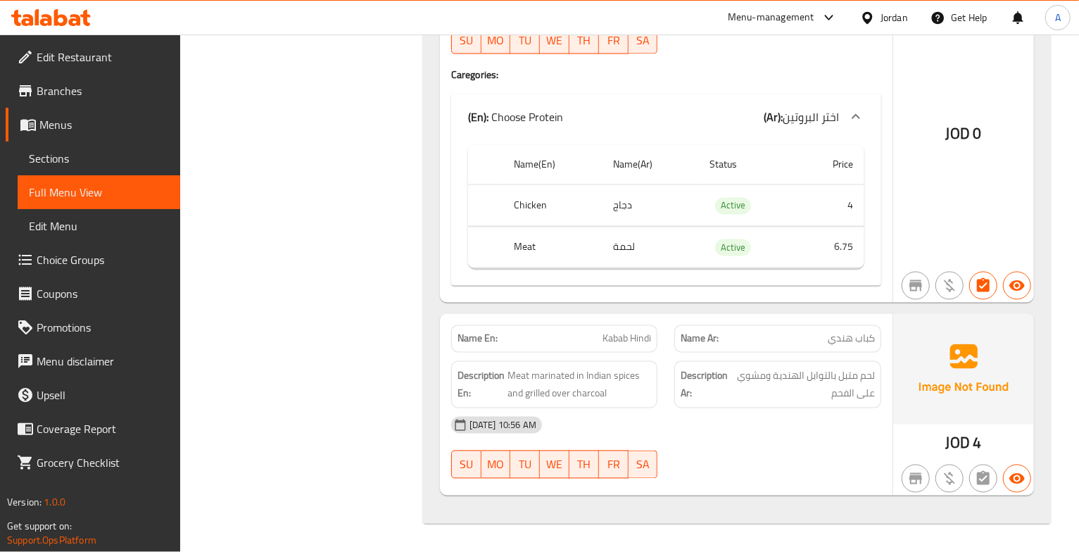
scroll to position [7996, 0]
click at [849, 443] on div "29-09-2025 10:56 AM SU MO TU WE TH FR SA" at bounding box center [666, 447] width 447 height 79
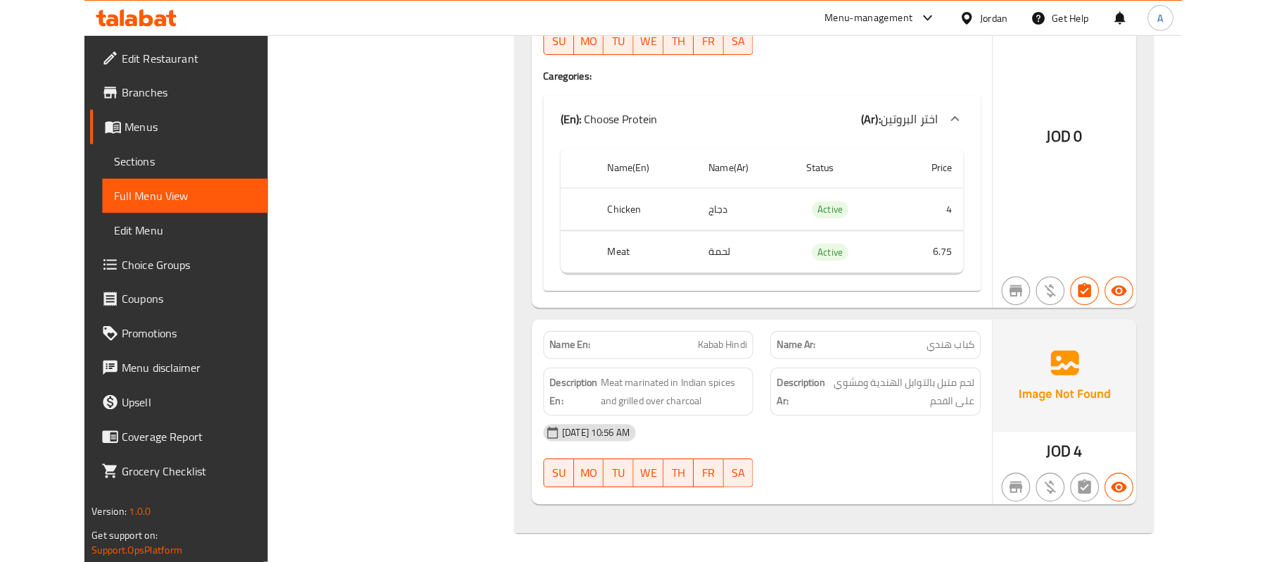
scroll to position [7917, 0]
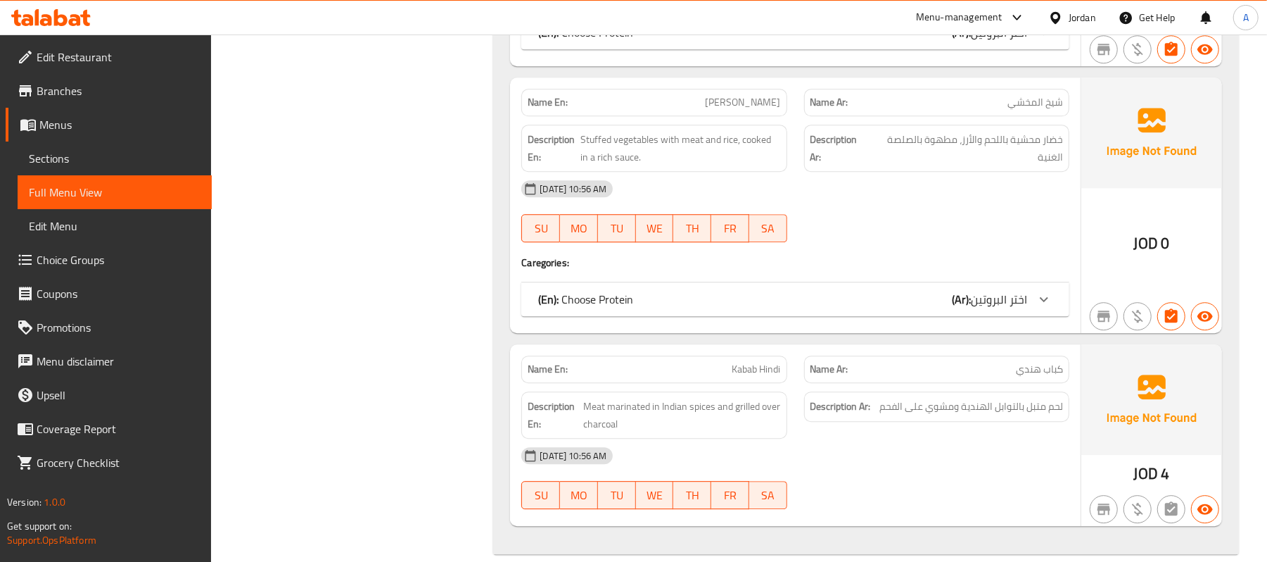
scroll to position [6484, 0]
